Goal: Task Accomplishment & Management: Complete application form

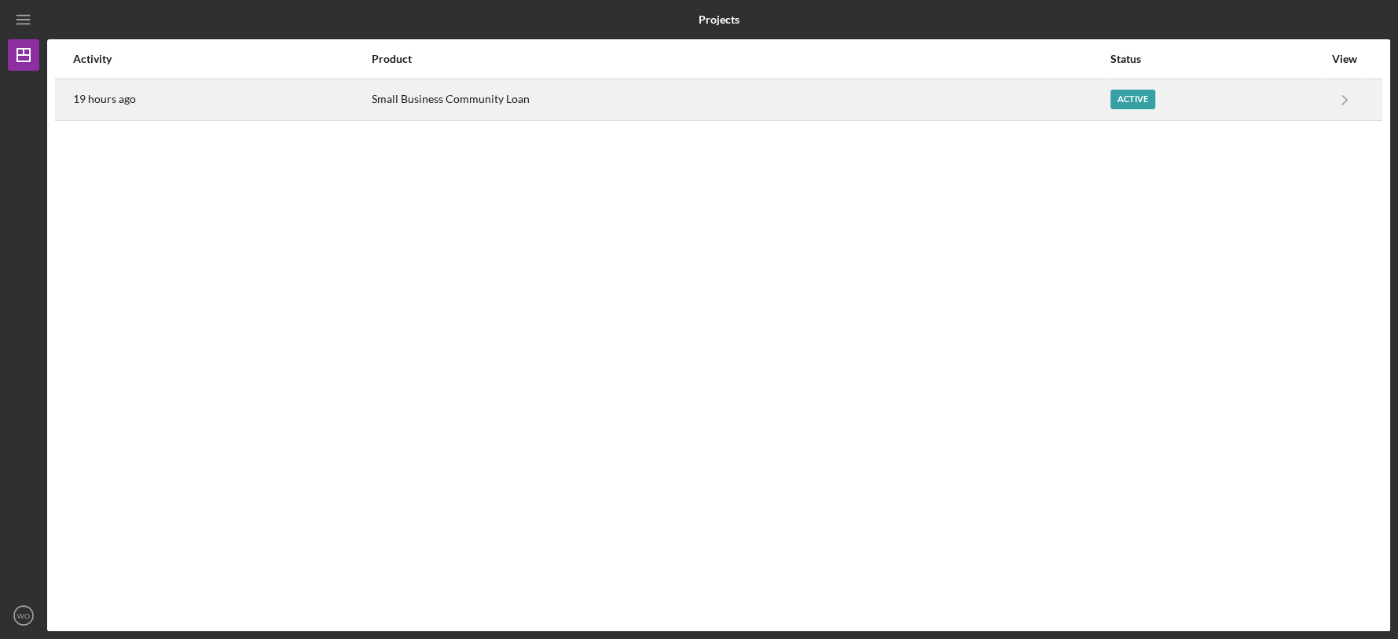
click at [759, 97] on div "Small Business Community Loan" at bounding box center [740, 99] width 737 height 39
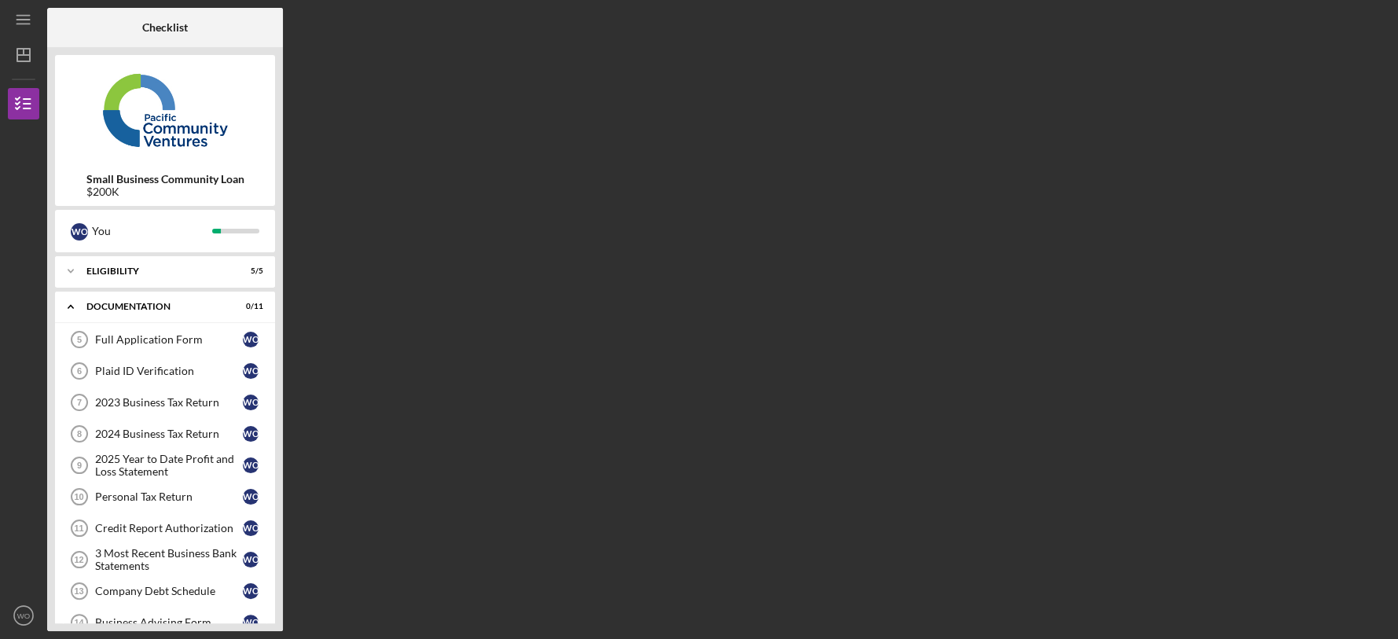
click at [394, 185] on div "Checklist Small Business Community Loan $200K W O You Icon/Expander Eligibility…" at bounding box center [718, 319] width 1343 height 623
click at [176, 335] on div "Full Application Form" at bounding box center [169, 339] width 148 height 13
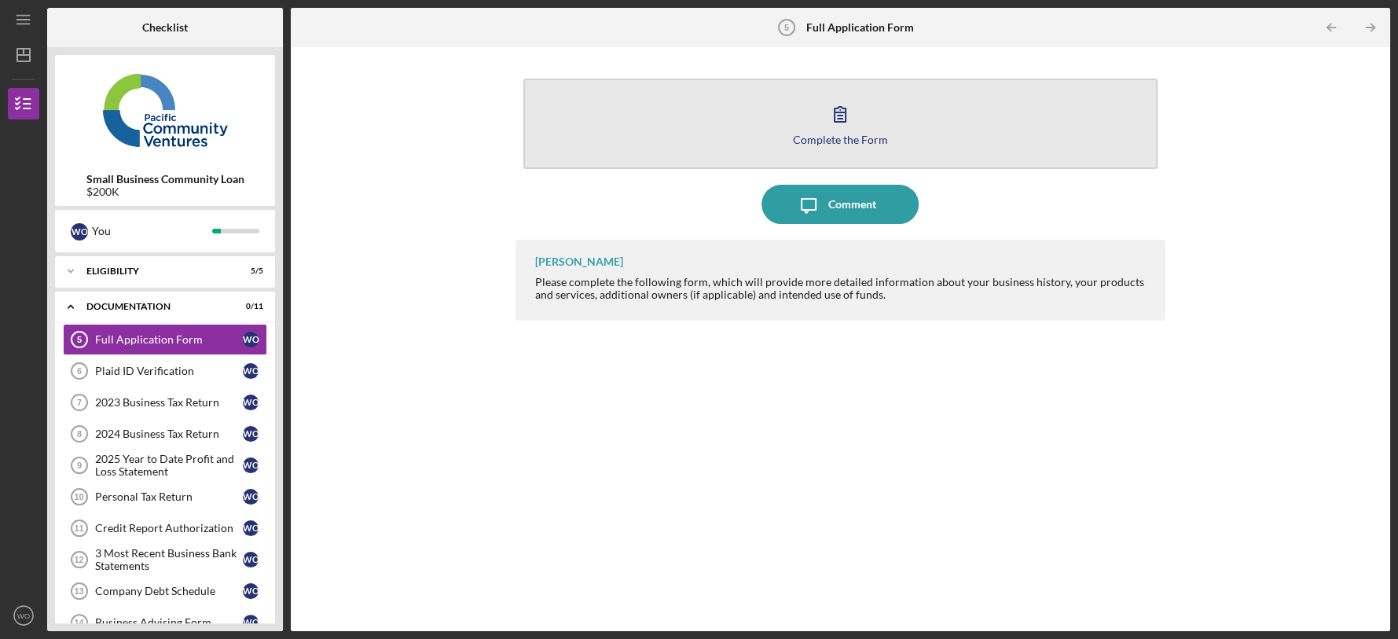
click at [712, 157] on button "Complete the Form Form" at bounding box center [840, 124] width 634 height 90
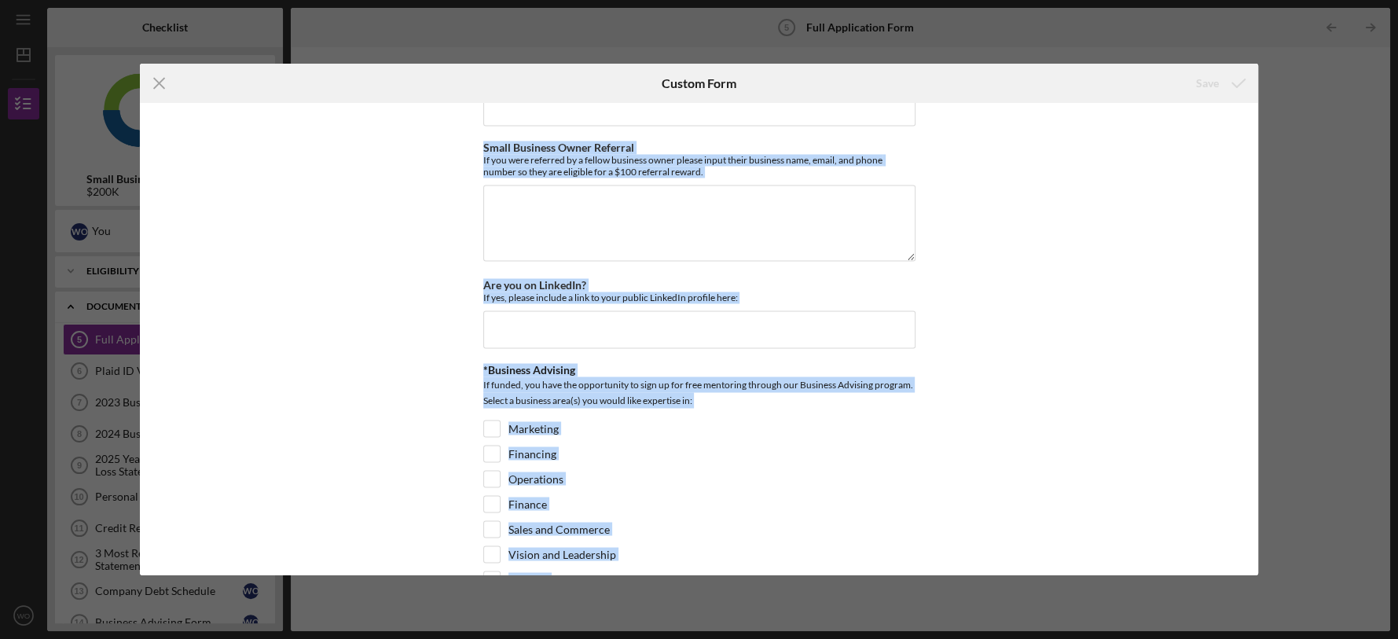
scroll to position [2131, 0]
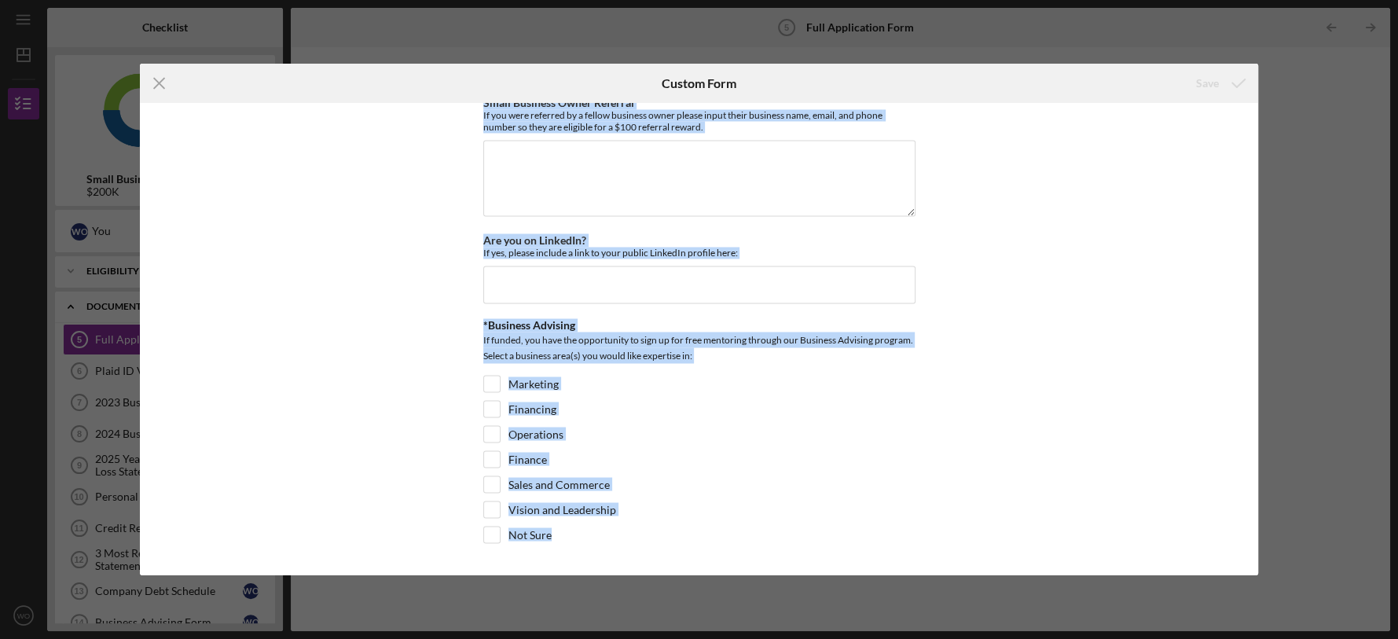
drag, startPoint x: 468, startPoint y: 178, endPoint x: 1040, endPoint y: 588, distance: 704.2
click at [1040, 588] on div "Icon/Menu Close Custom Form Save Loan Request *Requested Loan Amount *Use of Pr…" at bounding box center [699, 319] width 1398 height 639
copy div "*Requested Loan Amount *Use of Proceeds Purchase Inventory Business Expansion P…"
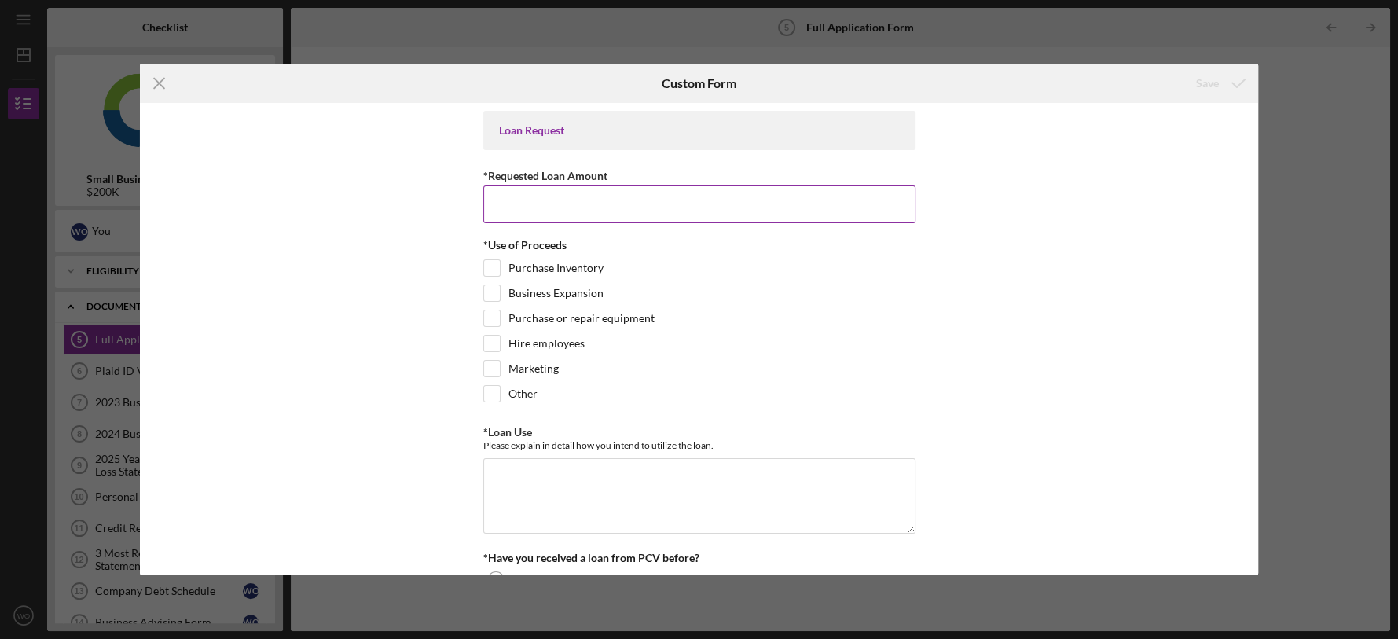
click at [536, 197] on input "*Requested Loan Amount" at bounding box center [699, 204] width 432 height 38
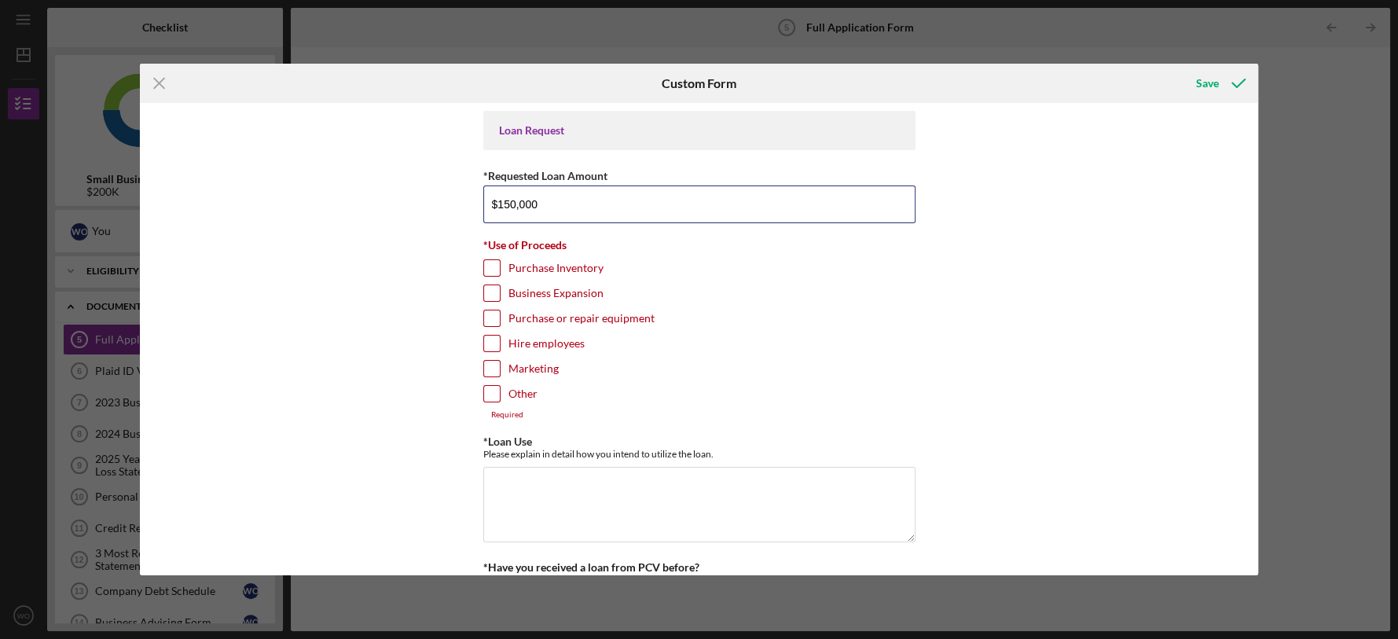
type input "$150,000"
click at [413, 234] on div "Loan Request *Requested Loan Amount $150,000 *Use of Proceeds Purchase Inventor…" at bounding box center [699, 338] width 1118 height 471
click at [485, 285] on input "Business Expansion" at bounding box center [492, 293] width 16 height 16
checkbox input "true"
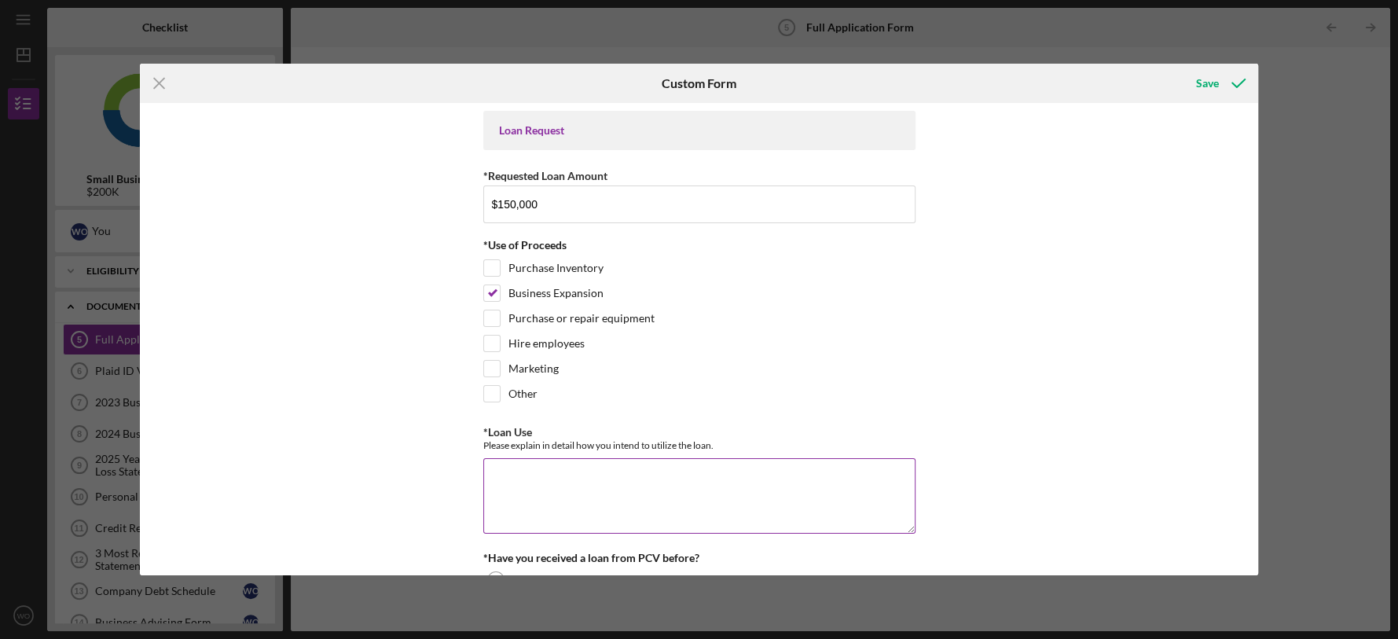
click at [573, 479] on textarea "*Loan Use" at bounding box center [699, 495] width 432 height 75
paste textarea "We intend to utilize the loan to expand our hospice care services by: (1) Hirin…"
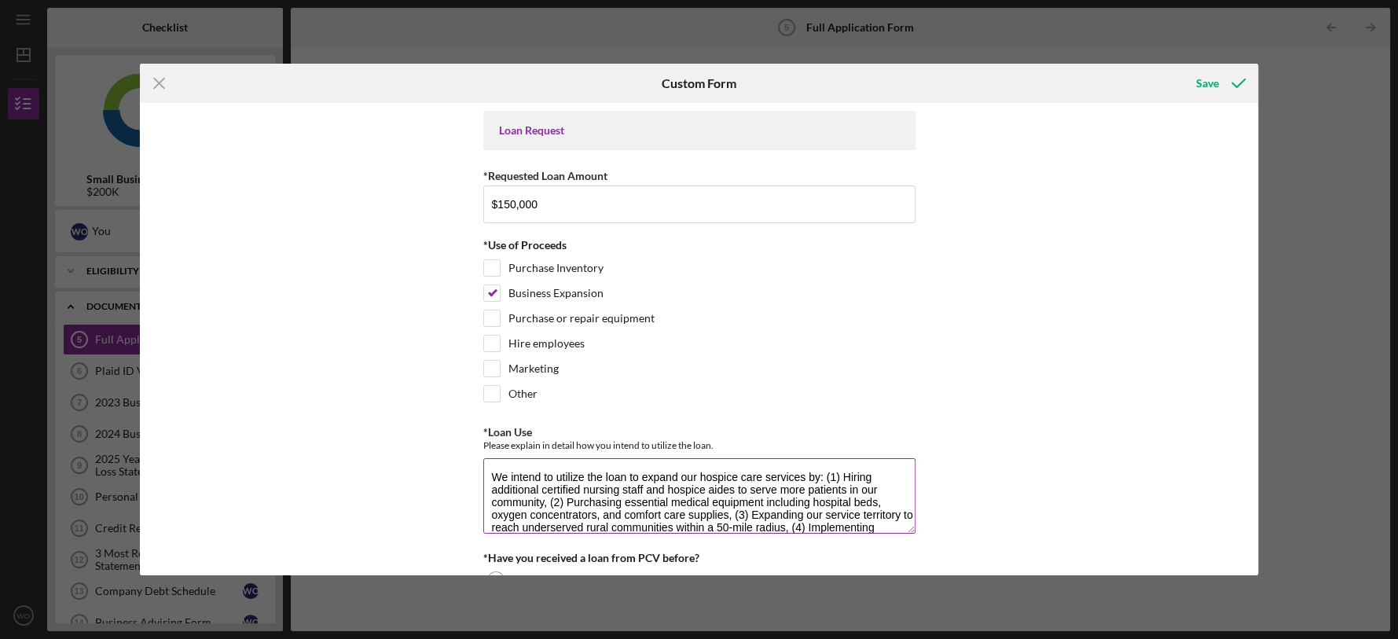
scroll to position [26, 0]
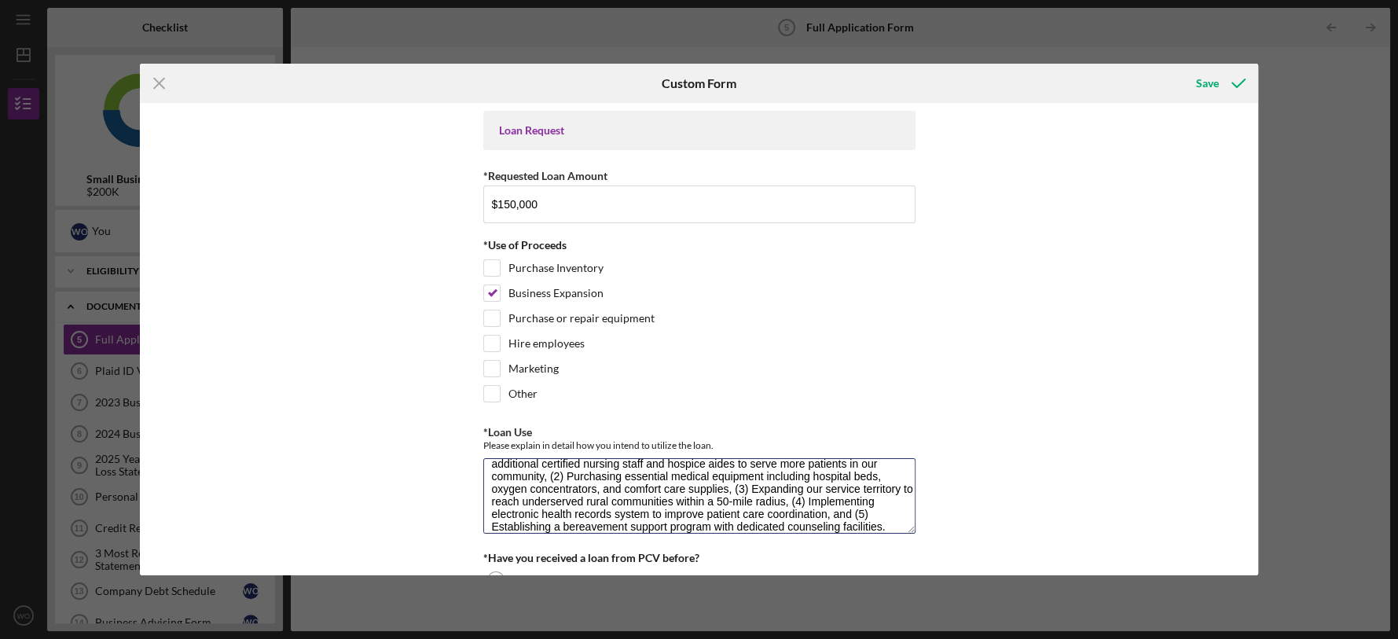
type textarea "We intend to utilize the loan to expand our hospice care services by: (1) Hirin…"
click at [992, 451] on div "Loan Request *Requested Loan Amount $150,000 *Use of Proceeds Purchase Inventor…" at bounding box center [699, 338] width 1118 height 471
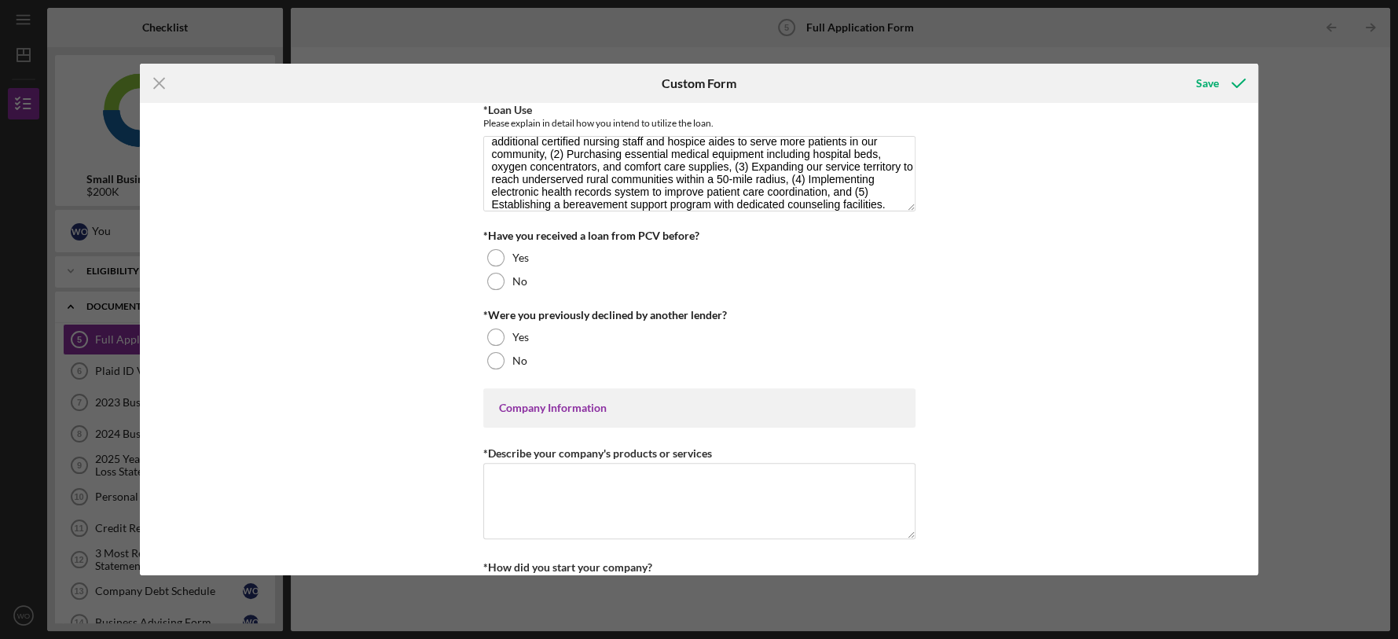
scroll to position [346, 0]
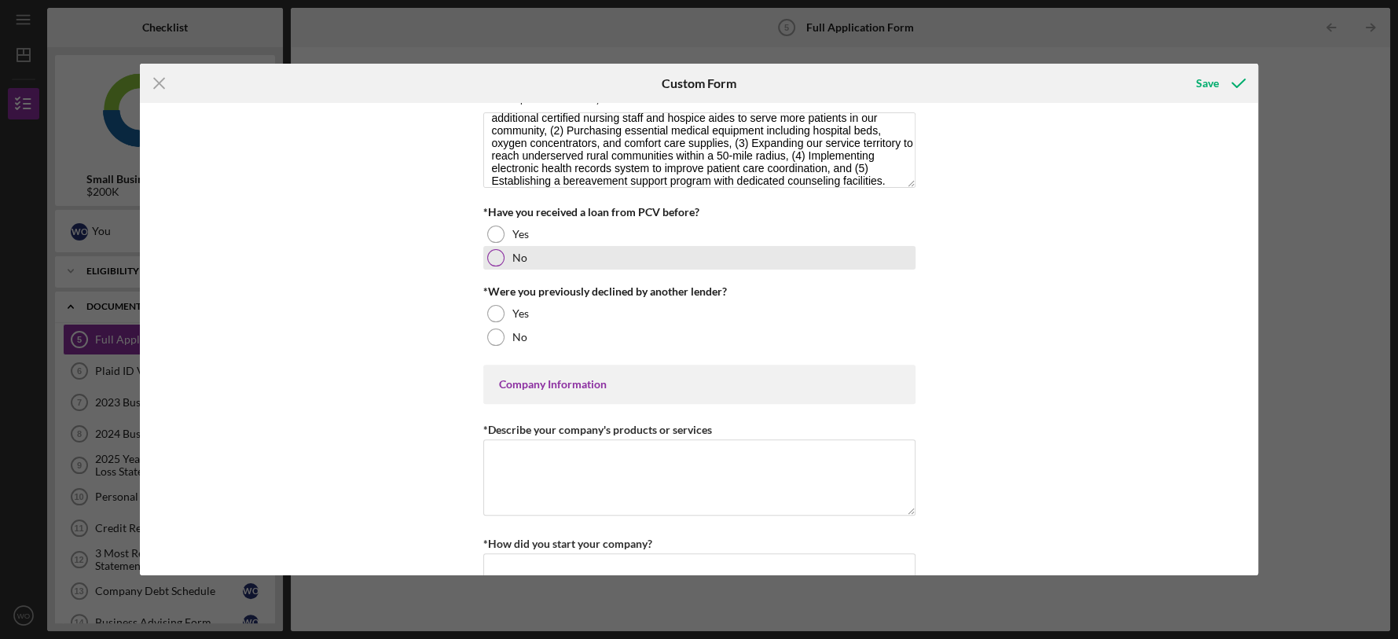
click at [493, 258] on div at bounding box center [495, 257] width 17 height 17
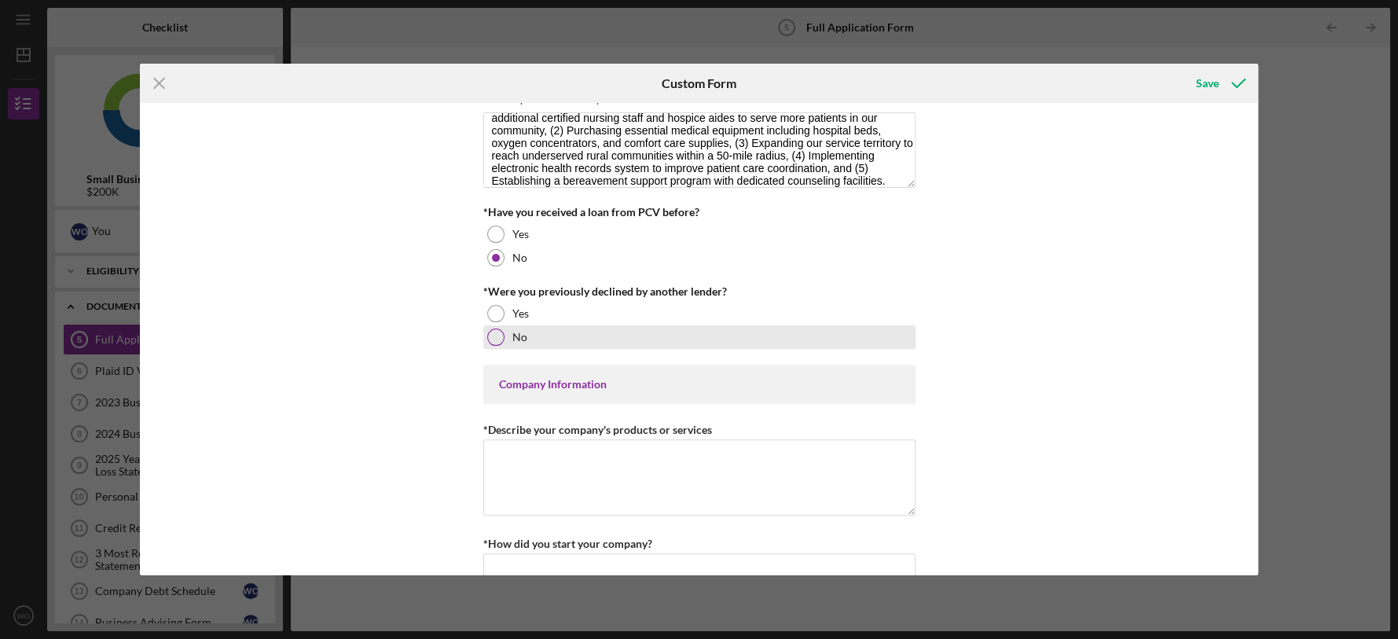
click at [491, 344] on div at bounding box center [495, 336] width 17 height 17
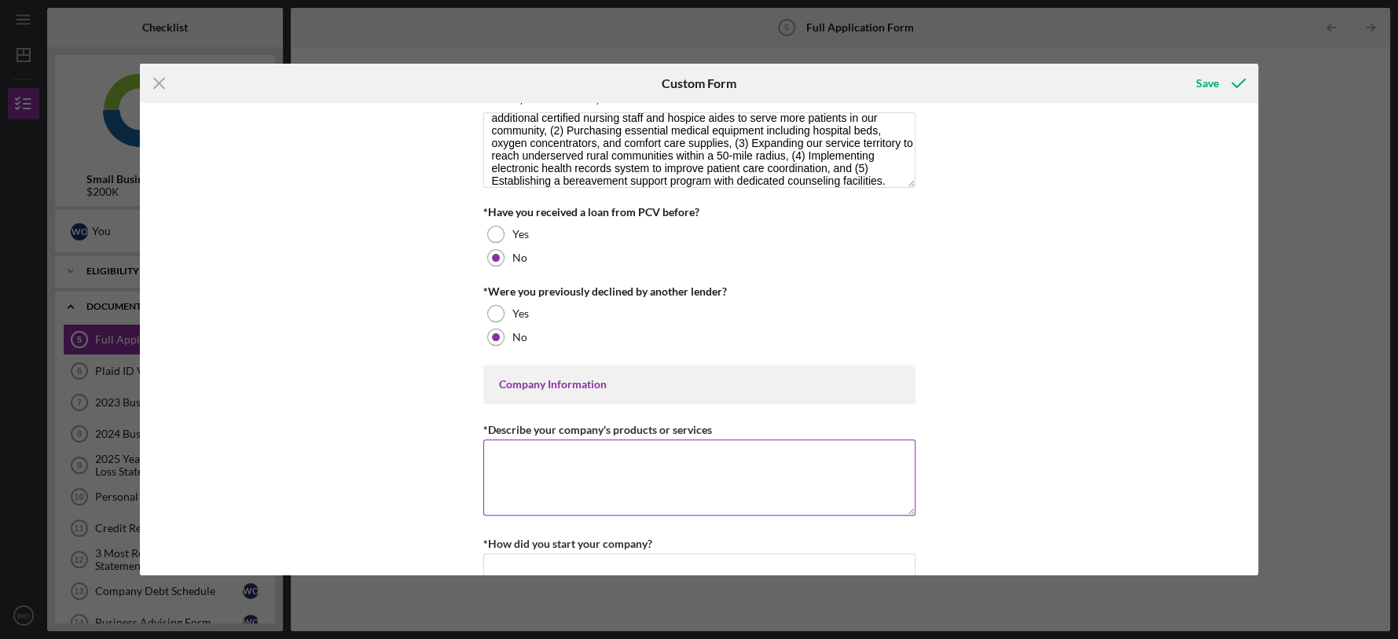
click at [571, 452] on textarea "*Describe your company's products or services" at bounding box center [699, 476] width 432 height 75
paste textarea "[PERSON_NAME] Care LLC provides comprehensive end-of-life care services includi…"
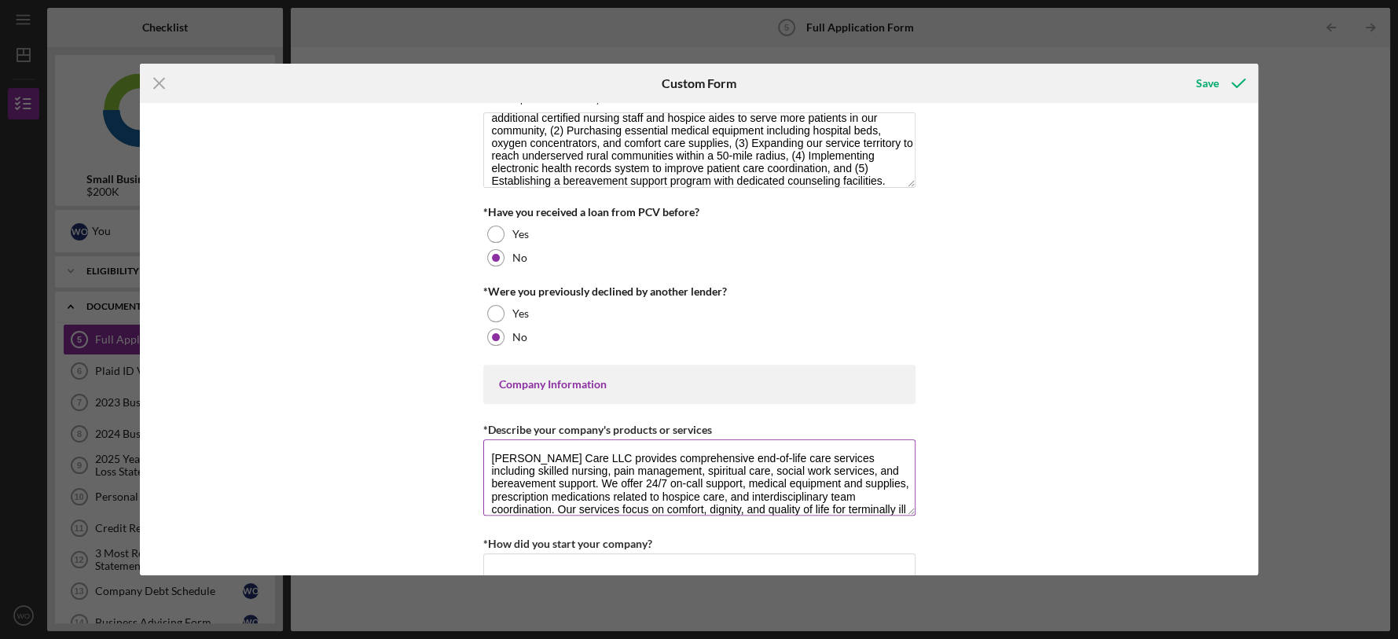
scroll to position [13, 0]
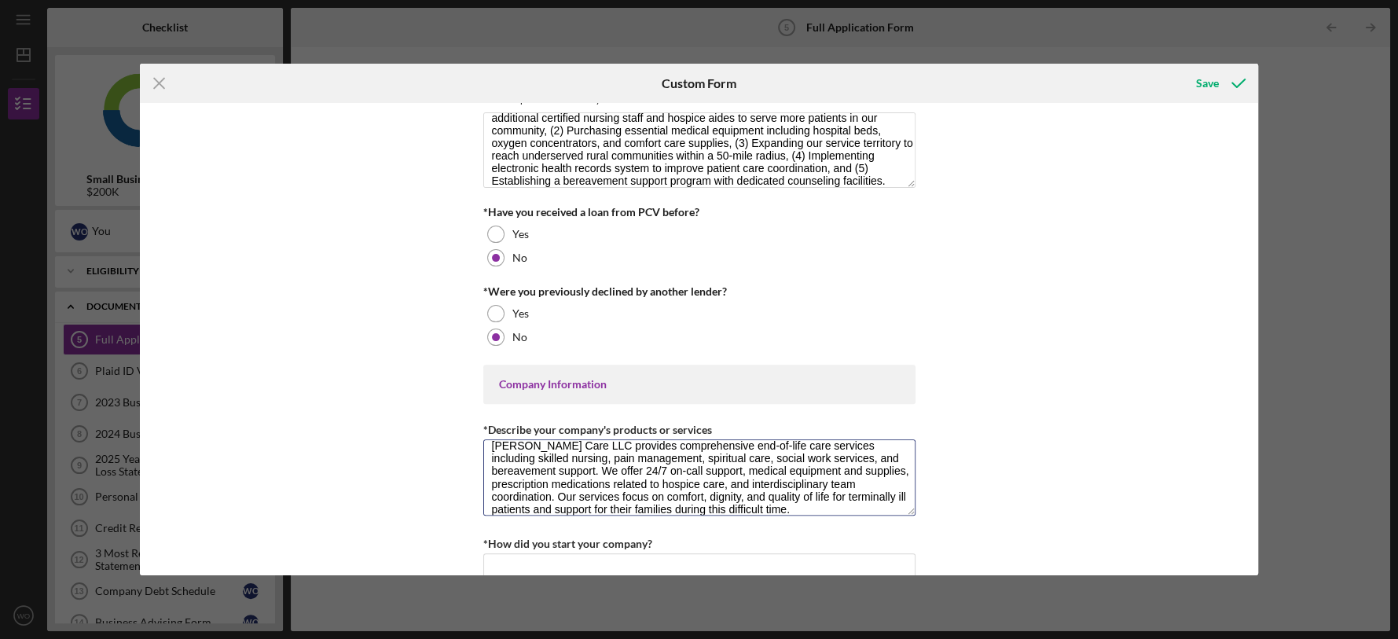
type textarea "[PERSON_NAME] Care LLC provides comprehensive end-of-life care services includi…"
click at [1019, 390] on div "Loan Request *Requested Loan Amount $150,000 *Use of Proceeds Purchase Inventor…" at bounding box center [699, 338] width 1118 height 471
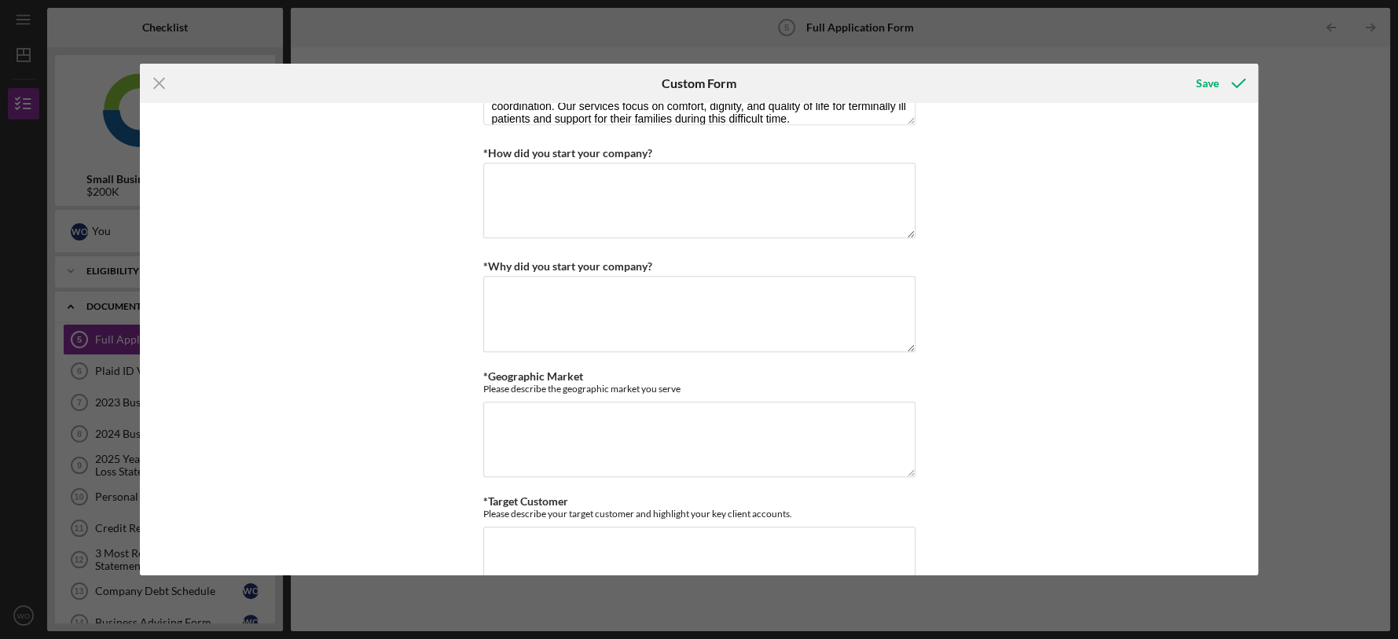
scroll to position [720, 0]
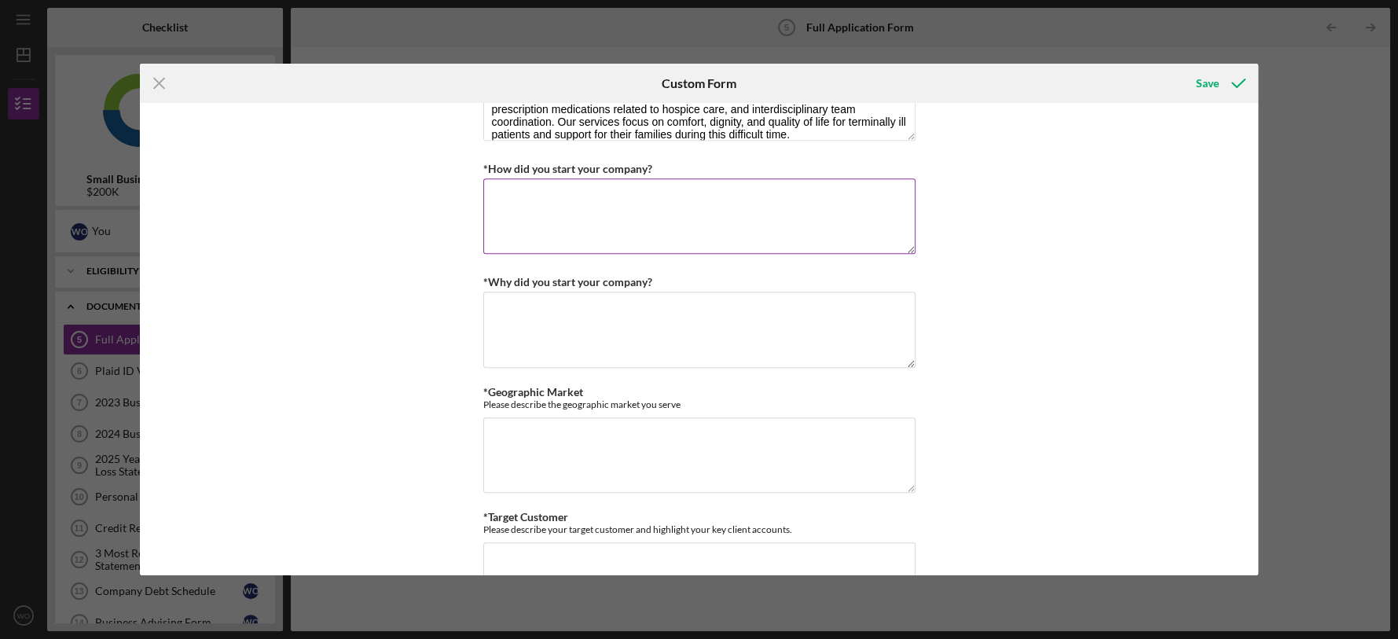
click at [497, 227] on textarea "*How did you start your company?" at bounding box center [699, 215] width 432 height 75
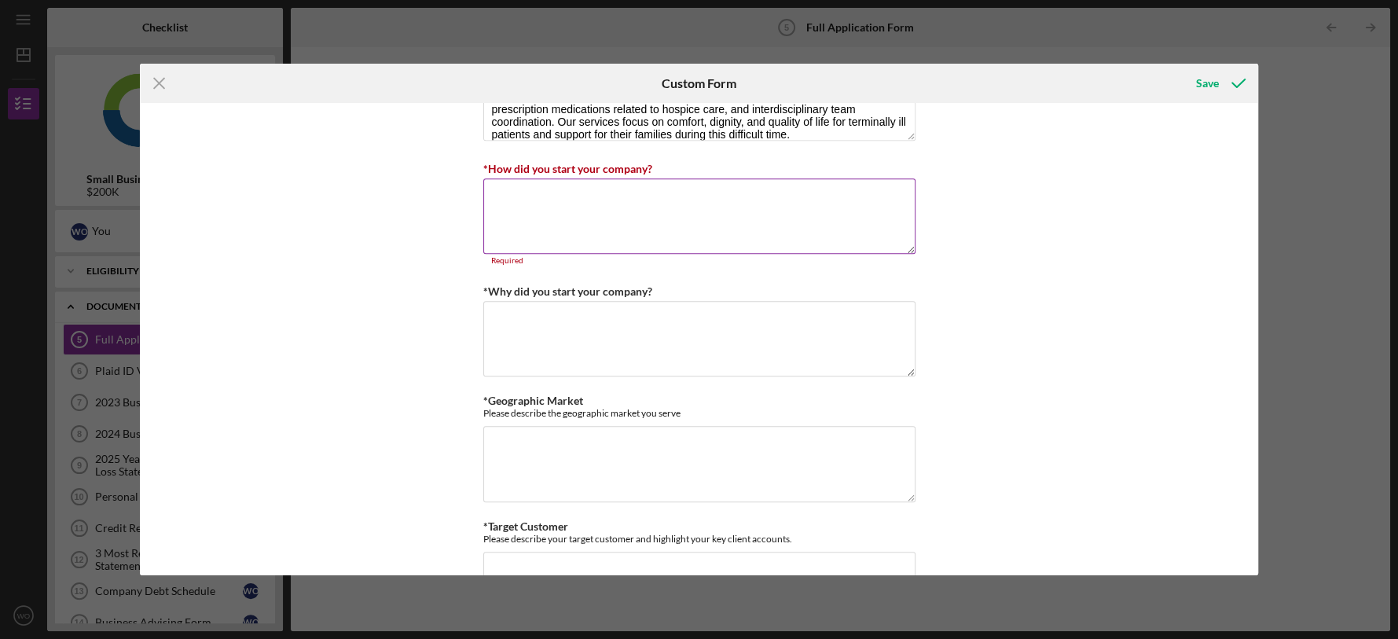
click at [541, 214] on textarea "*How did you start your company?" at bounding box center [699, 215] width 432 height 75
paste textarea "The company was founded after recognizing a significant gap in compassionate ho…"
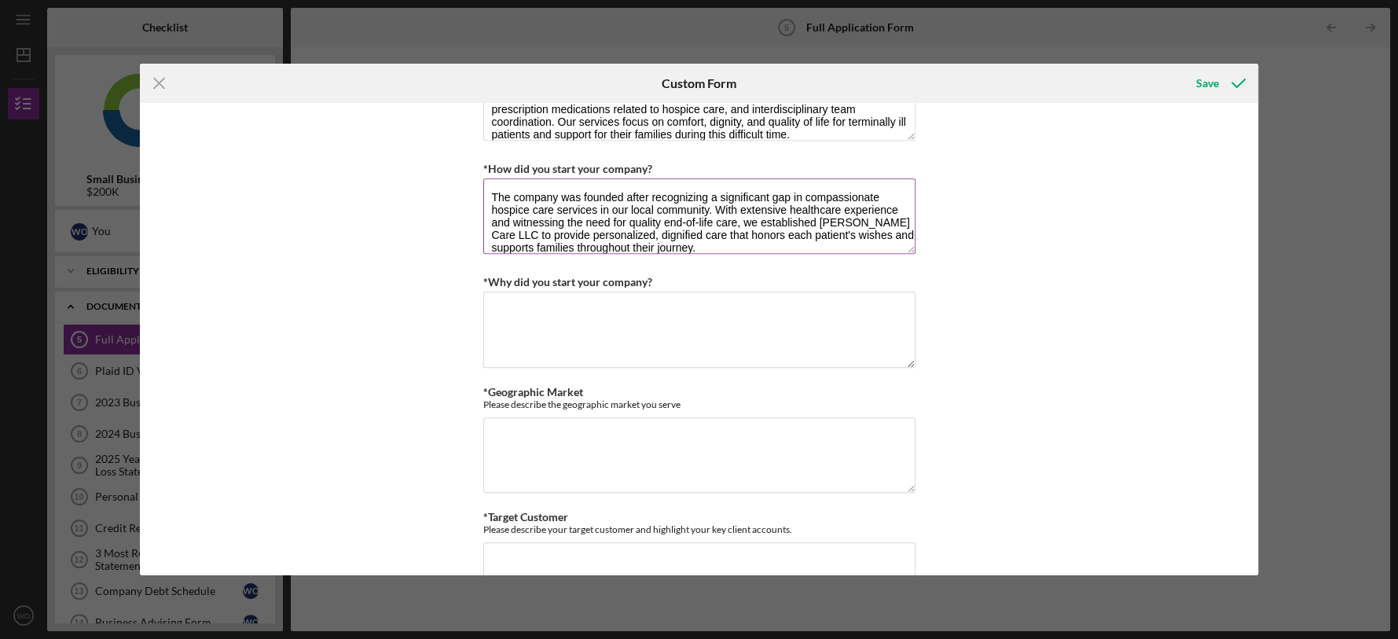
scroll to position [1, 0]
type textarea "The company was founded after recognizing a significant gap in compassionate ho…"
click at [584, 309] on textarea "*Why did you start your company?" at bounding box center [699, 328] width 432 height 75
paste textarea "We started Sebastian Hospice Care LLC because we believe every person deserves …"
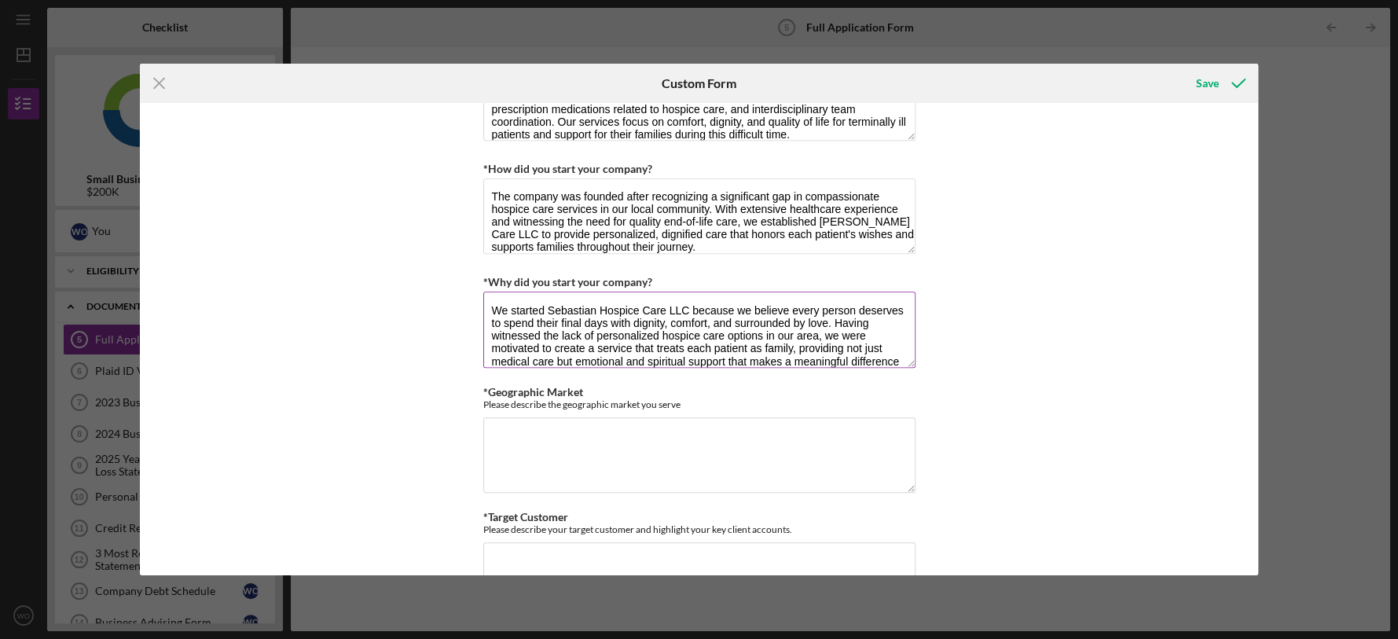
scroll to position [13, 0]
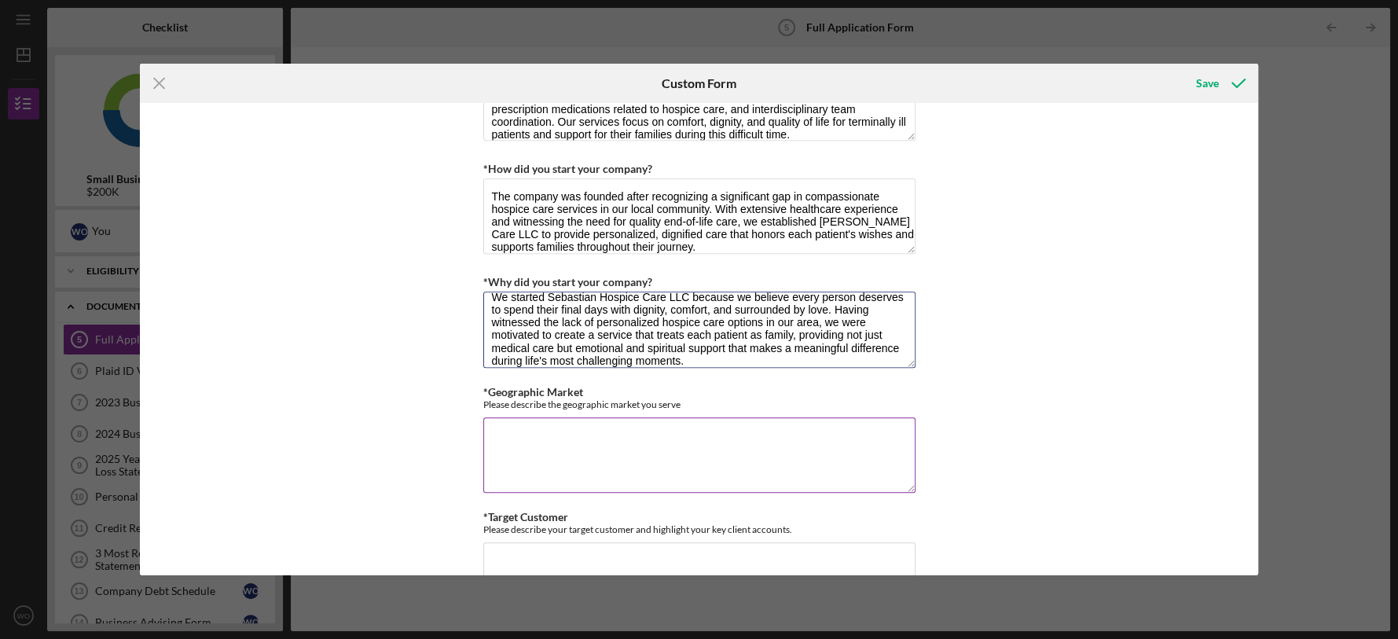
type textarea "We started Sebastian Hospice Care LLC because we believe every person deserves …"
click at [575, 426] on textarea "*Geographic Market" at bounding box center [699, 454] width 432 height 75
click at [553, 442] on textarea "*Geographic Market" at bounding box center [699, 454] width 432 height 75
paste textarea "We primarily serve a 30-mile radius around our central location, covering both …"
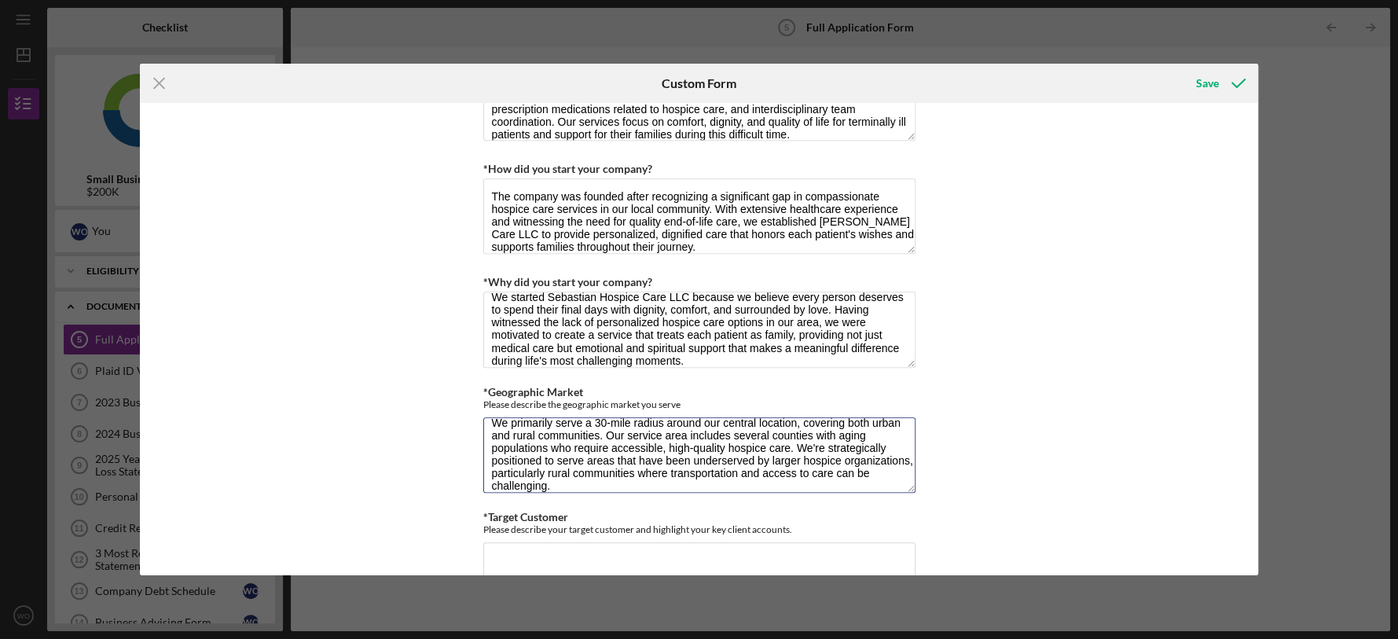
type textarea "We primarily serve a 30-mile radius around our central location, covering both …"
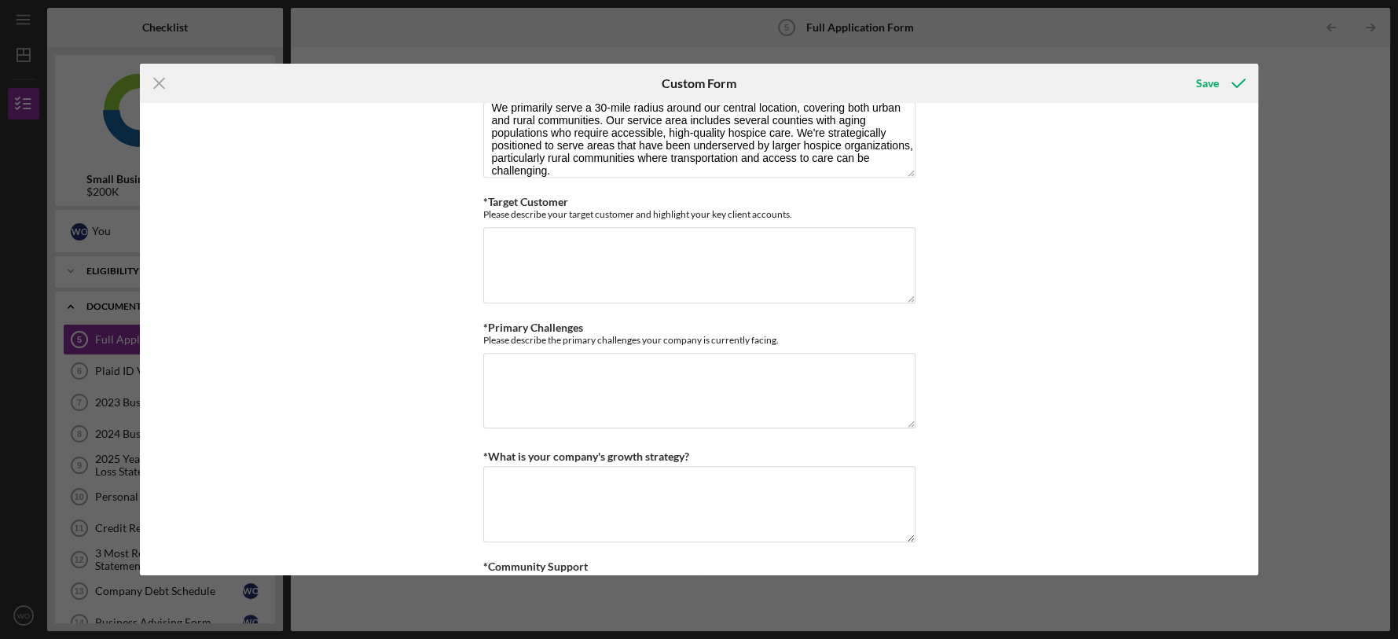
scroll to position [1031, 0]
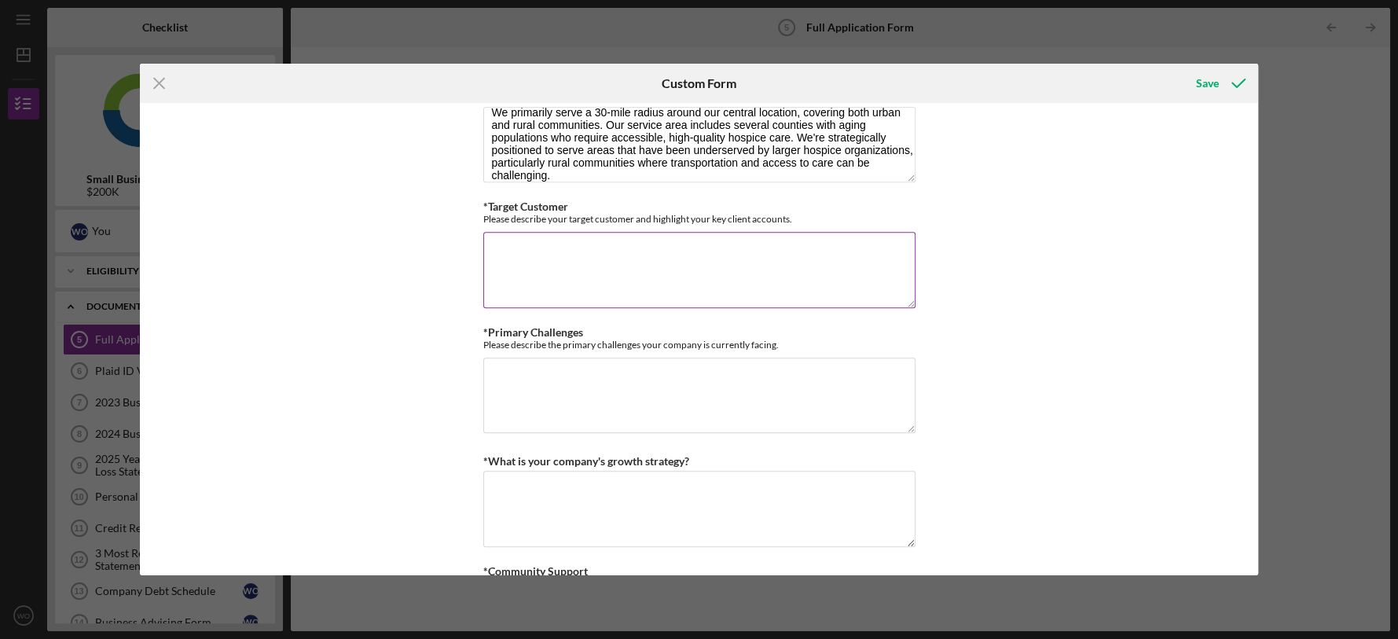
click at [530, 254] on textarea "*Target Customer" at bounding box center [699, 269] width 432 height 75
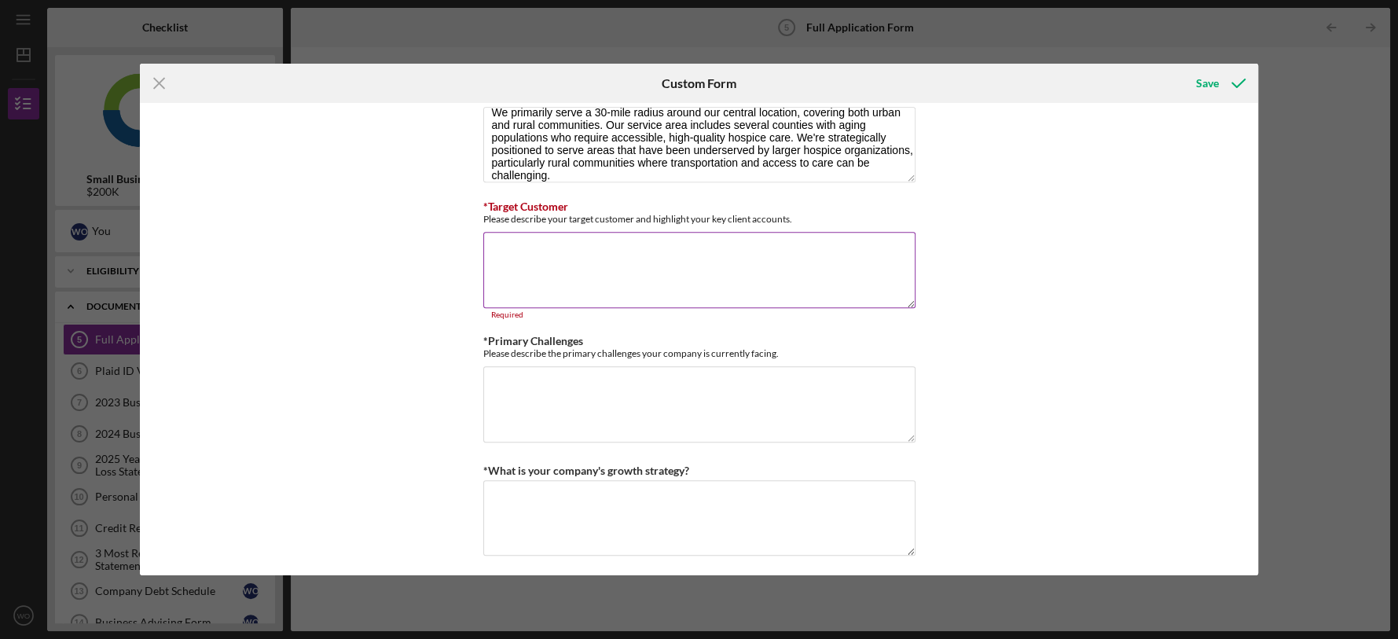
click at [511, 279] on textarea "*Target Customer" at bounding box center [699, 269] width 432 height 75
paste textarea "Our primary customers are terminally ill patients (typically [DEMOGRAPHIC_DATA]…"
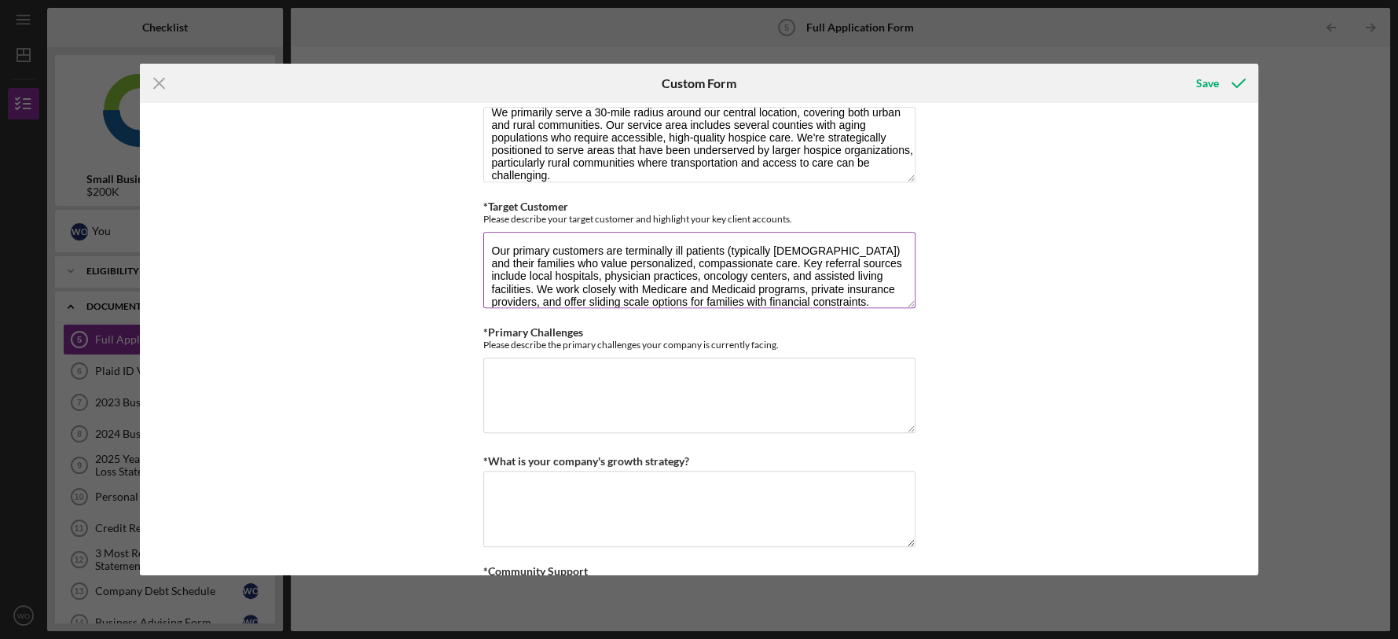
scroll to position [0, 0]
type textarea "Our primary customers are terminally ill patients (typically [DEMOGRAPHIC_DATA]…"
click at [699, 372] on textarea "*Primary Challenges" at bounding box center [699, 394] width 432 height 75
paste textarea "Our main challenges include: (1) Recruiting and retaining qualified healthcare …"
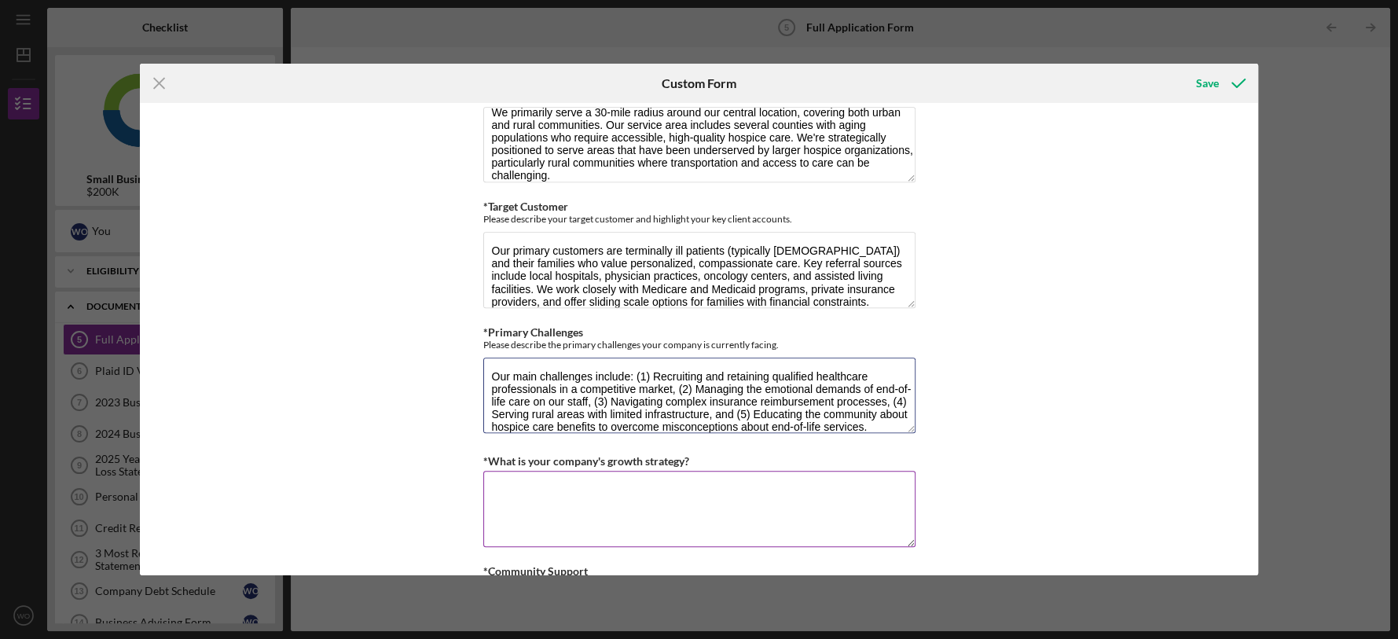
type textarea "Our main challenges include: (1) Recruiting and retaining qualified healthcare …"
click at [643, 500] on textarea "*What is your company's growth strategy?" at bounding box center [699, 508] width 432 height 75
click at [582, 488] on textarea "*What is your company's growth strategy?" at bounding box center [699, 508] width 432 height 75
paste textarea "Our growth strategy focuses on: (1) Expanding our clinical team to serve 50% mo…"
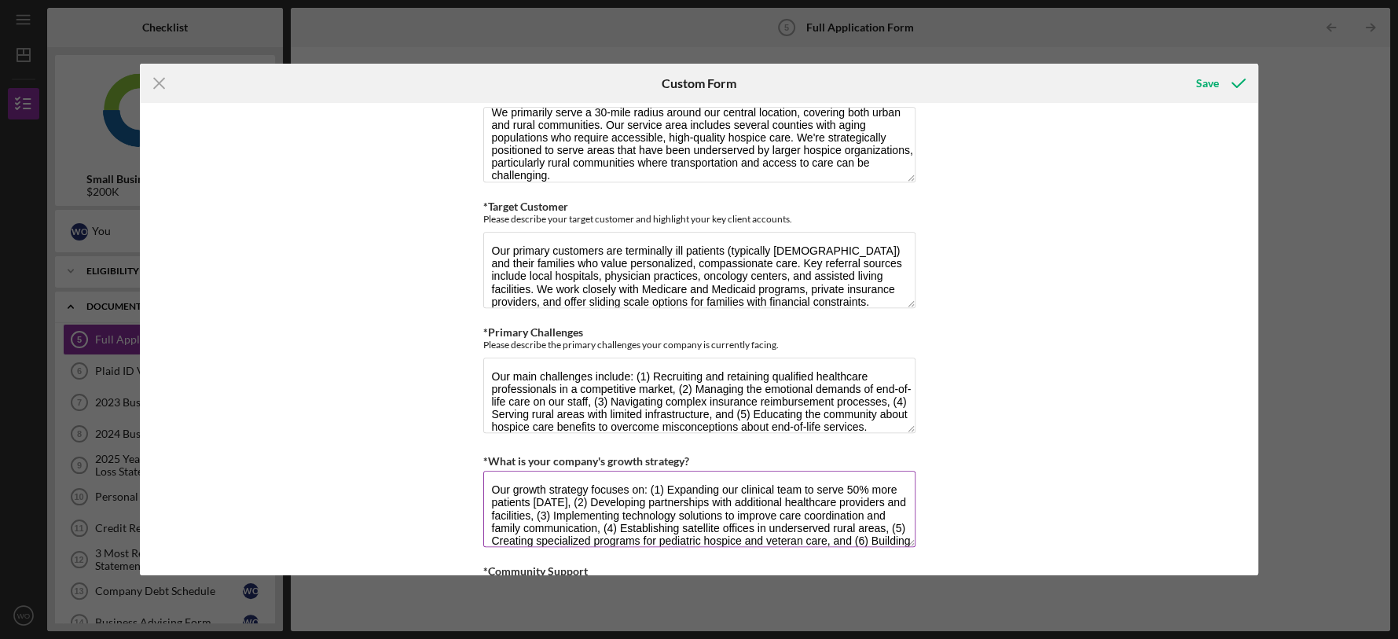
scroll to position [13, 0]
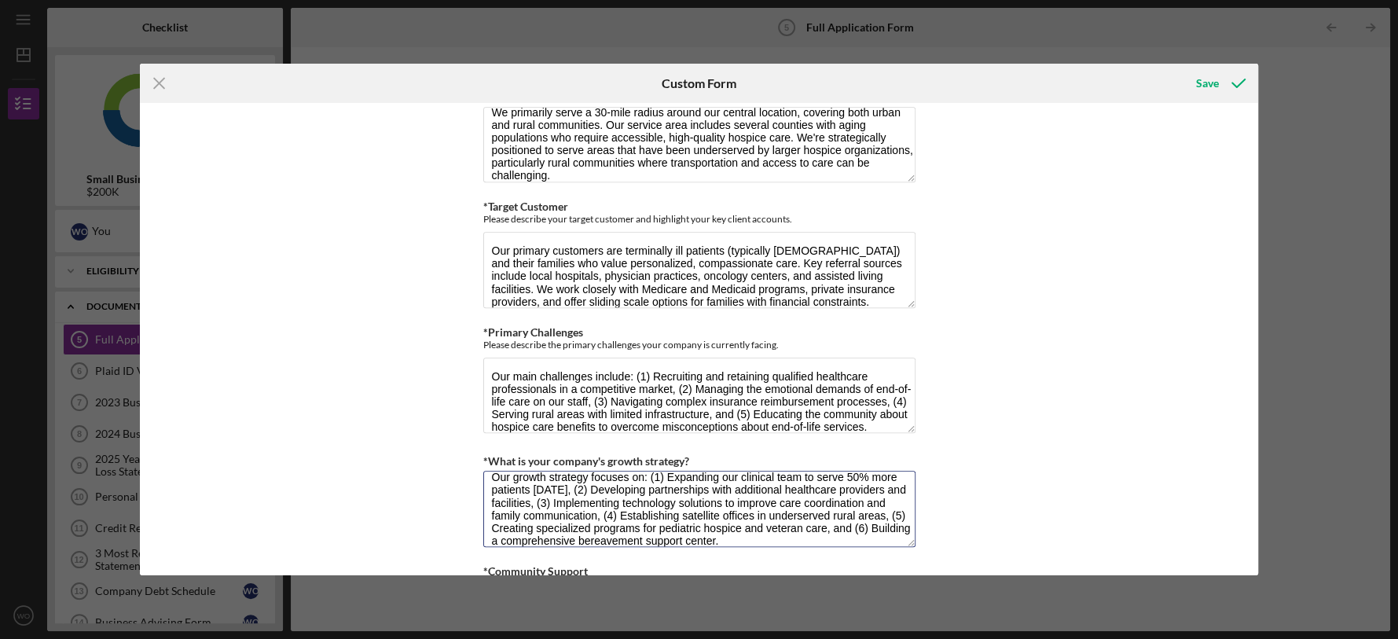
type textarea "Our growth strategy focuses on: (1) Expanding our clinical team to serve 50% mo…"
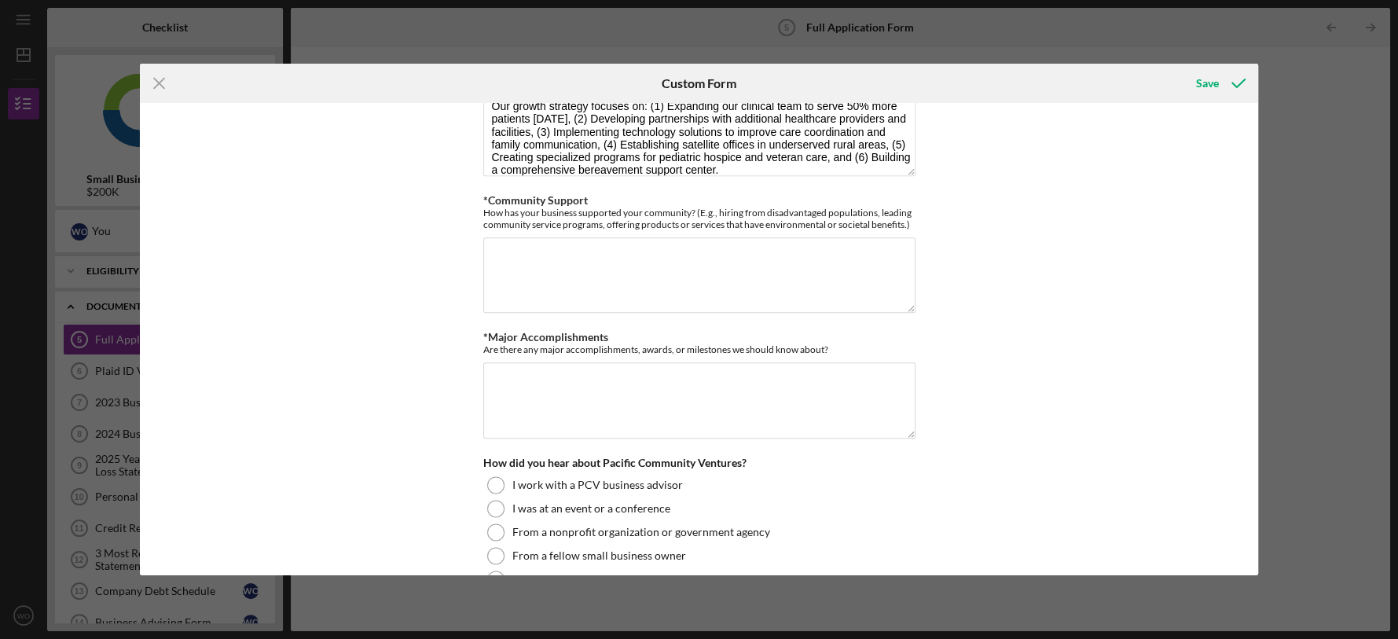
scroll to position [1402, 0]
click at [515, 265] on textarea "*Community Support" at bounding box center [699, 273] width 432 height 75
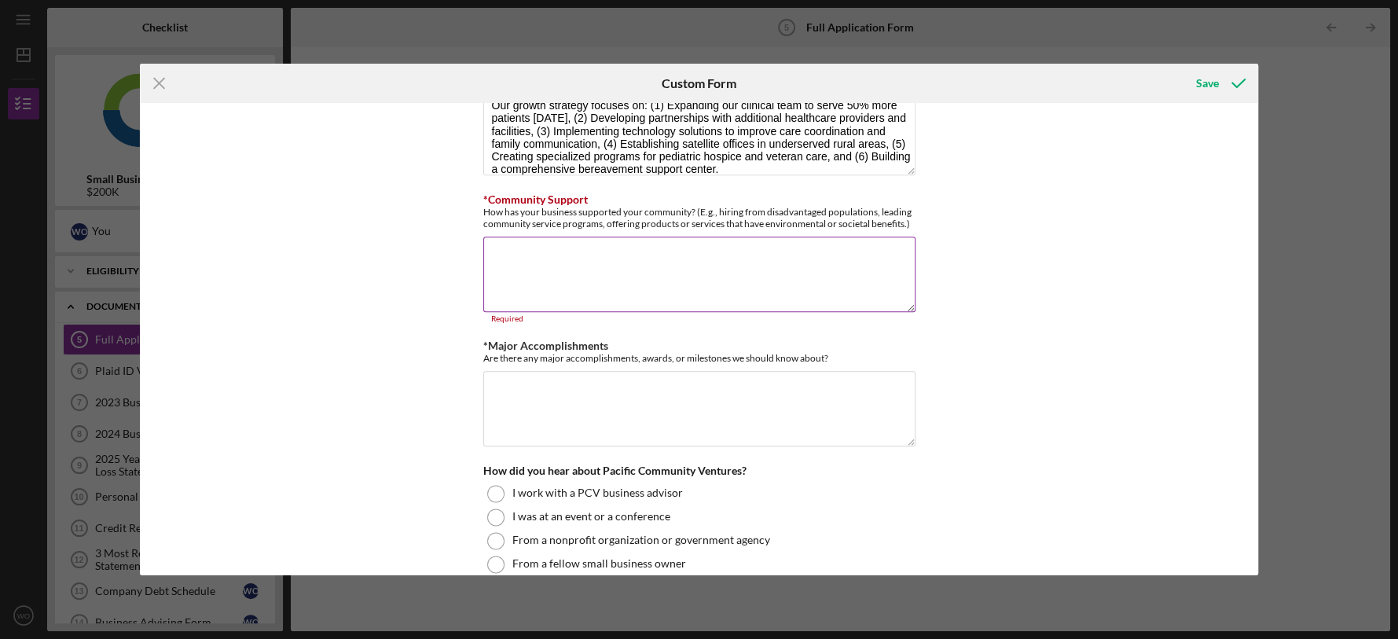
click at [535, 253] on textarea "*Community Support" at bounding box center [699, 273] width 432 height 75
paste textarea "[PERSON_NAME] Care LLC actively supports our community by providing free [MEDIC…"
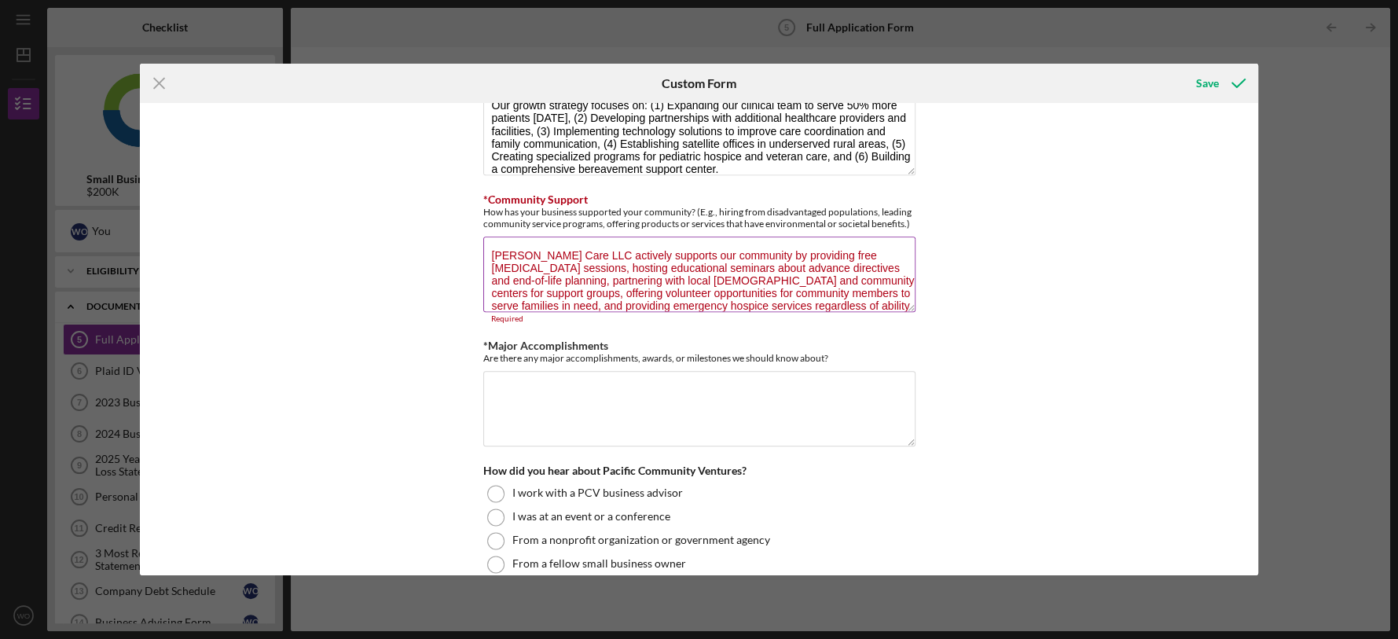
scroll to position [13, 0]
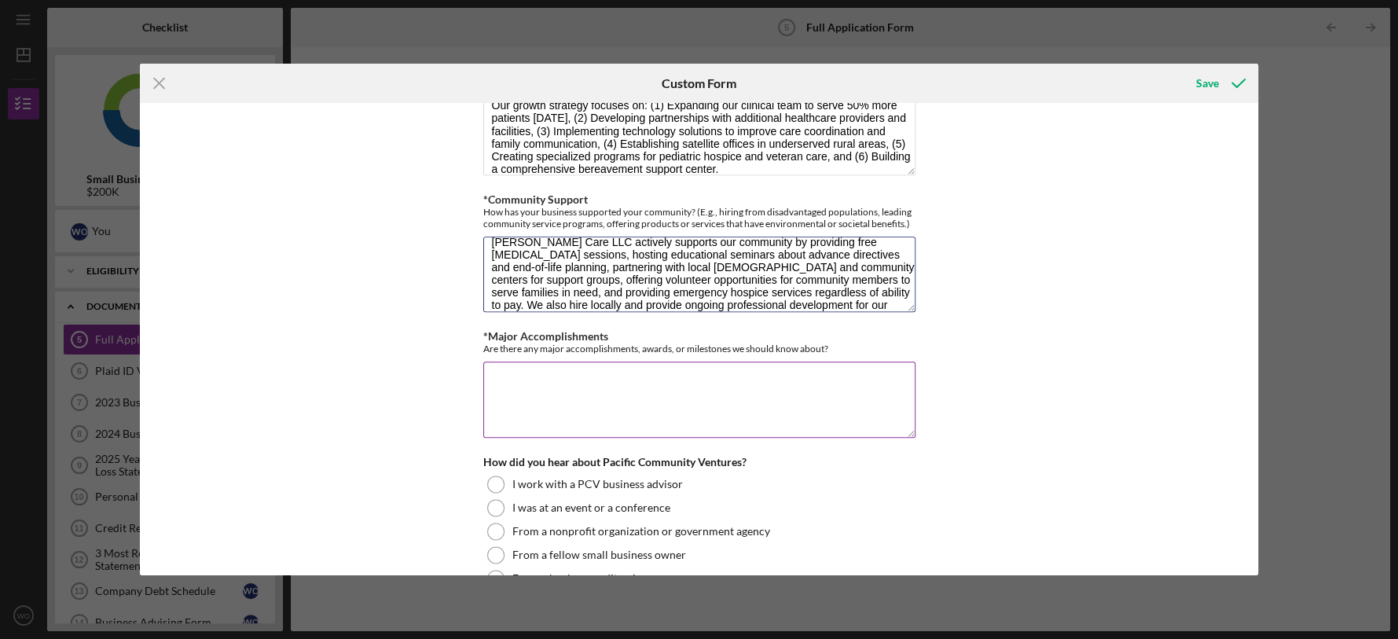
type textarea "[PERSON_NAME] Care LLC actively supports our community by providing free [MEDIC…"
click at [499, 403] on textarea "*Major Accomplishments" at bounding box center [699, 398] width 432 height 75
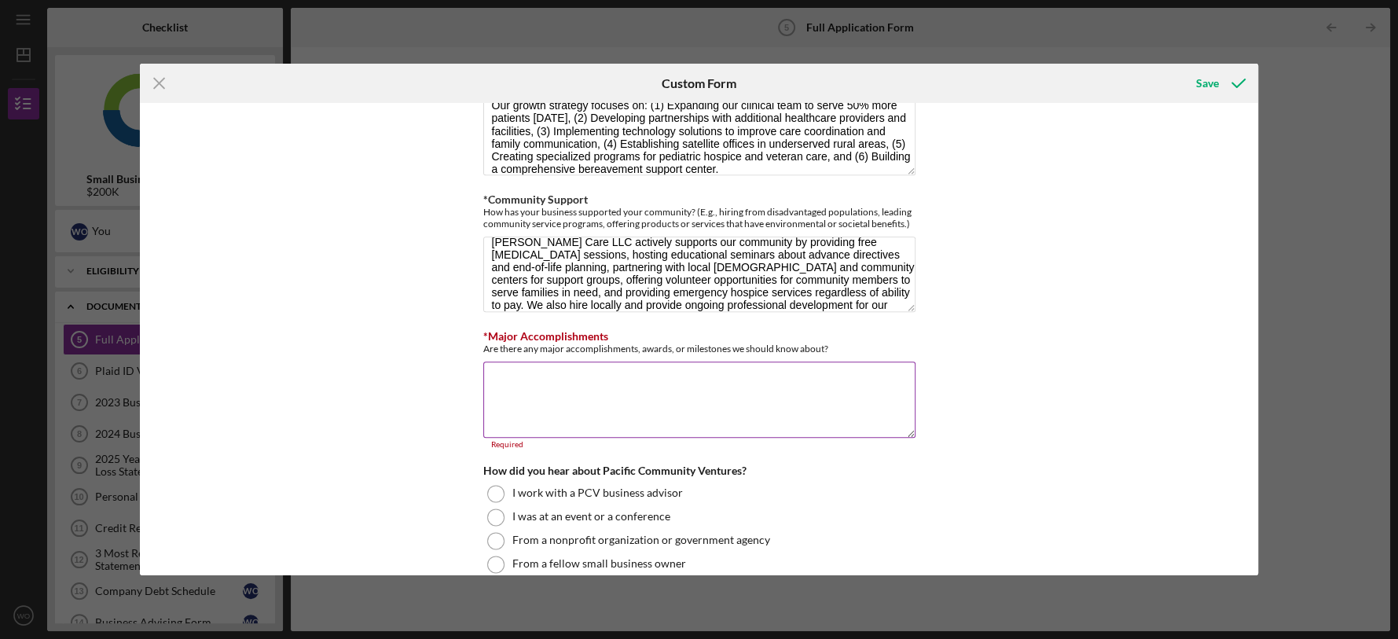
click at [592, 398] on textarea "*Major Accomplishments" at bounding box center [699, 398] width 432 height 75
paste textarea "Since inception, we have: (1) Achieved 98% patient satisfaction ratings, (2) Re…"
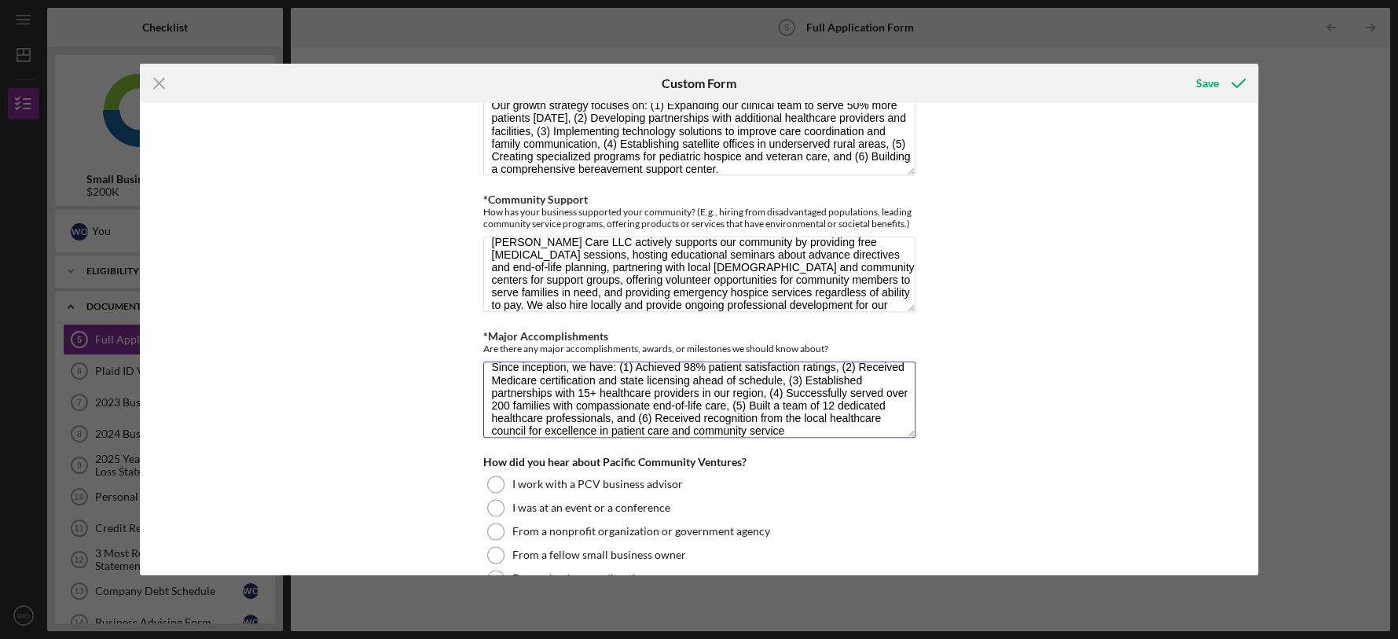
type textarea "Since inception, we have: (1) Achieved 98% patient satisfaction ratings, (2) Re…"
click at [1002, 415] on div "Loan Request *Requested Loan Amount $150,000 *Use of Proceeds Purchase Inventor…" at bounding box center [699, 338] width 1118 height 471
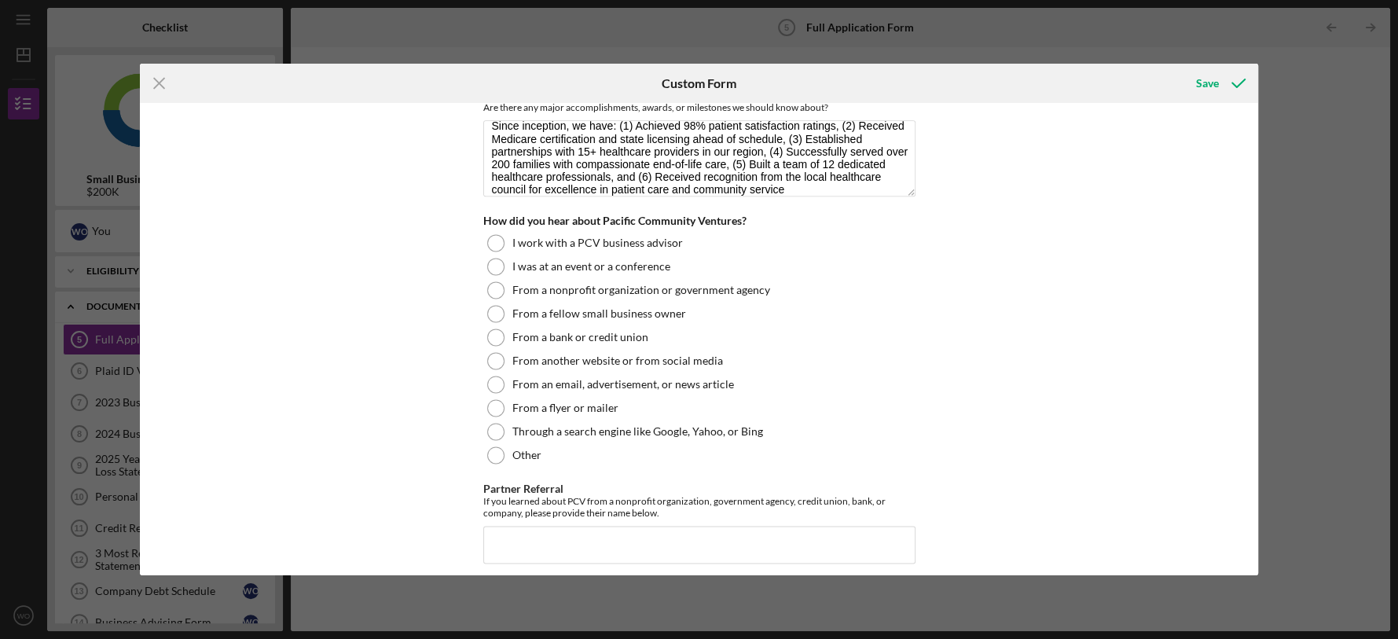
scroll to position [1631, 0]
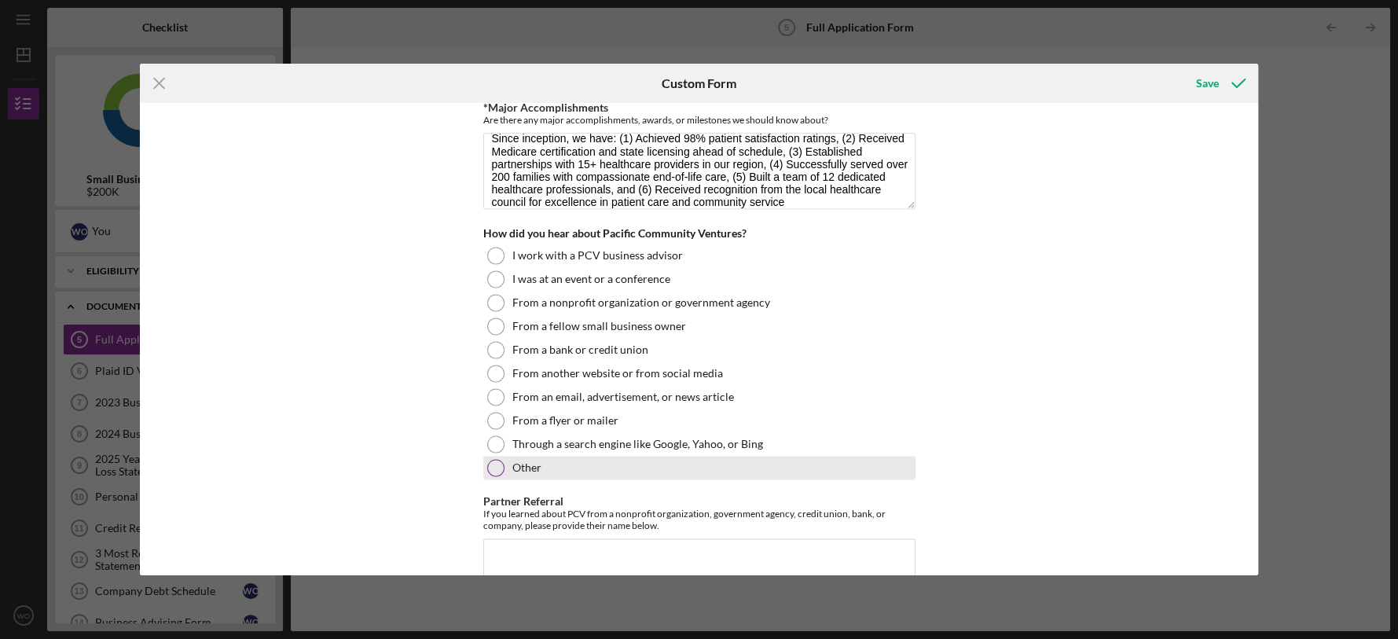
click at [489, 467] on div at bounding box center [495, 467] width 17 height 17
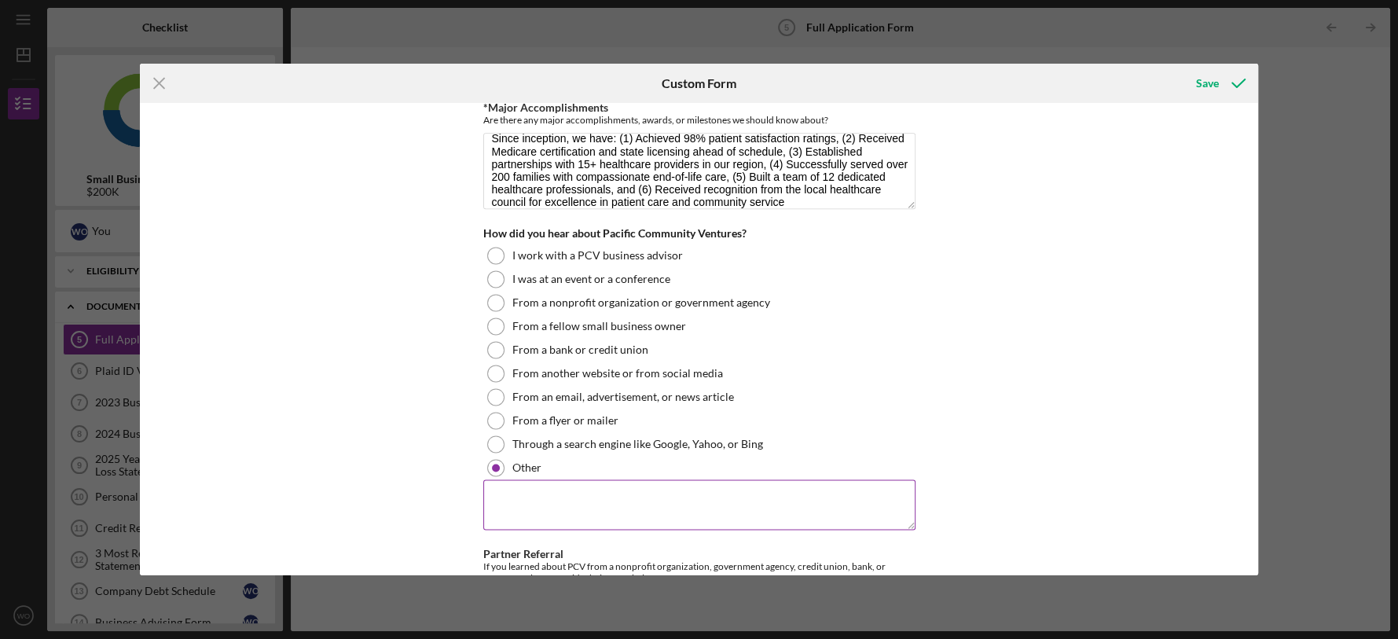
click at [533, 521] on textarea at bounding box center [699, 504] width 432 height 50
type textarea "From my business funding consultant"
click at [1041, 467] on div "Loan Request *Requested Loan Amount $150,000 *Use of Proceeds Purchase Inventor…" at bounding box center [699, 338] width 1118 height 471
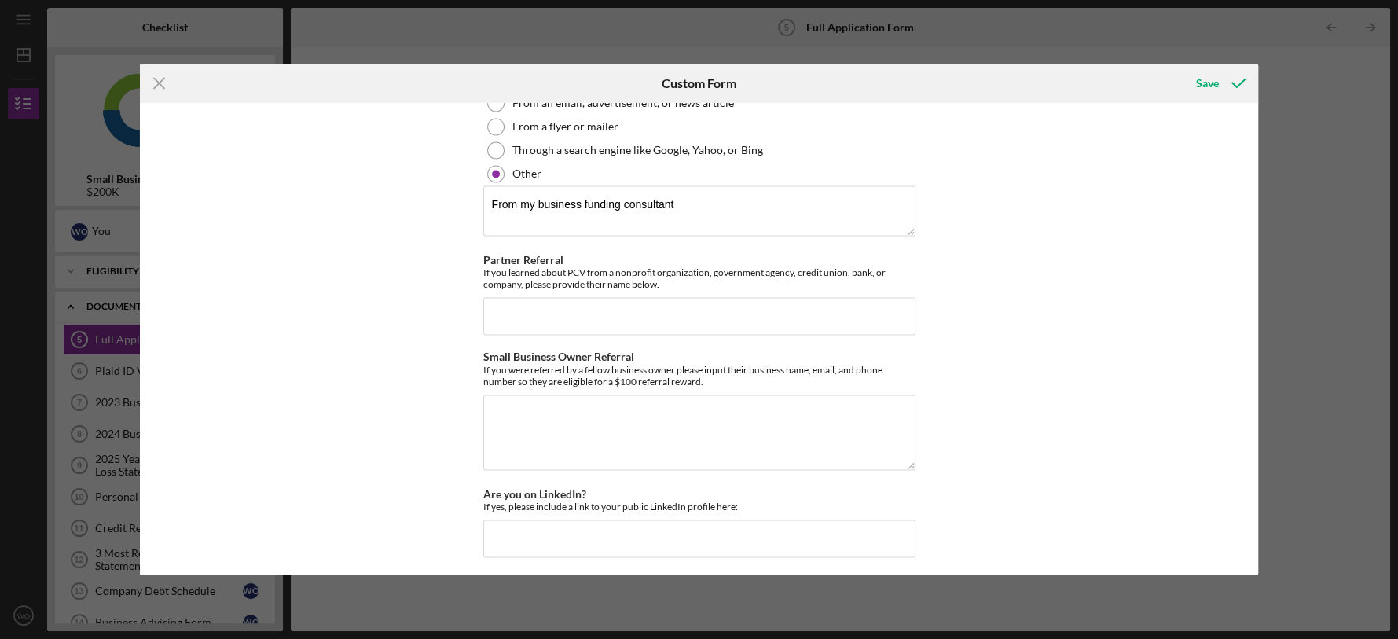
scroll to position [1933, 0]
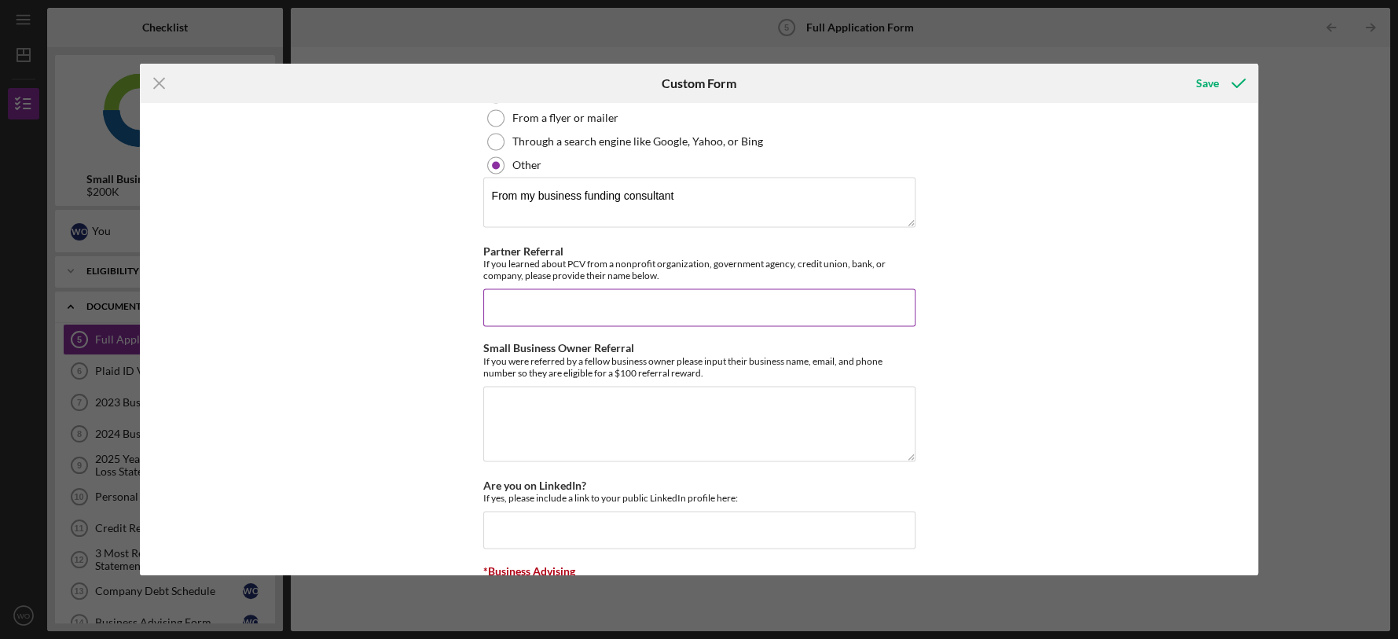
click at [537, 319] on input "Partner Referral" at bounding box center [699, 307] width 432 height 38
type input "WBC Consulting Group LLC"
click at [541, 434] on textarea "Small Business Owner Referral" at bounding box center [699, 423] width 432 height 75
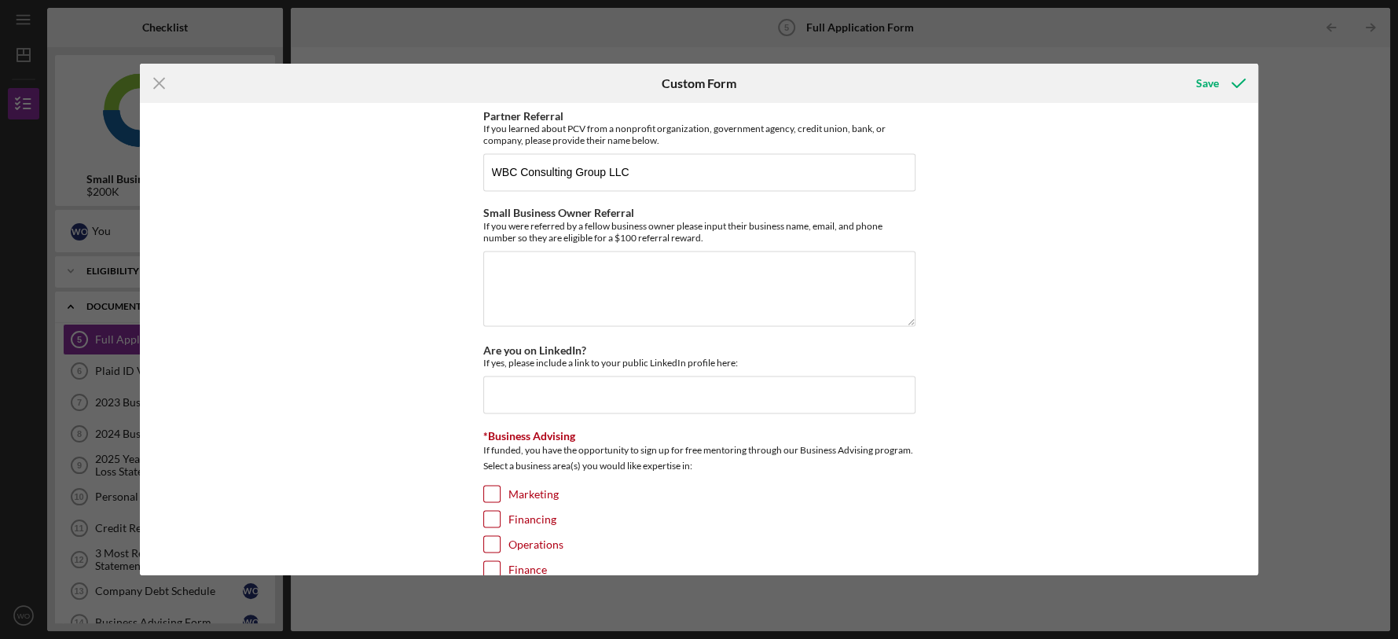
scroll to position [2069, 0]
click at [548, 279] on textarea "Small Business Owner Referral" at bounding box center [699, 287] width 432 height 75
click at [532, 403] on input "Are you on LinkedIn?" at bounding box center [699, 394] width 432 height 38
click at [738, 467] on div "If funded, you have the opportunity to sign up for free mentoring through our B…" at bounding box center [699, 458] width 432 height 35
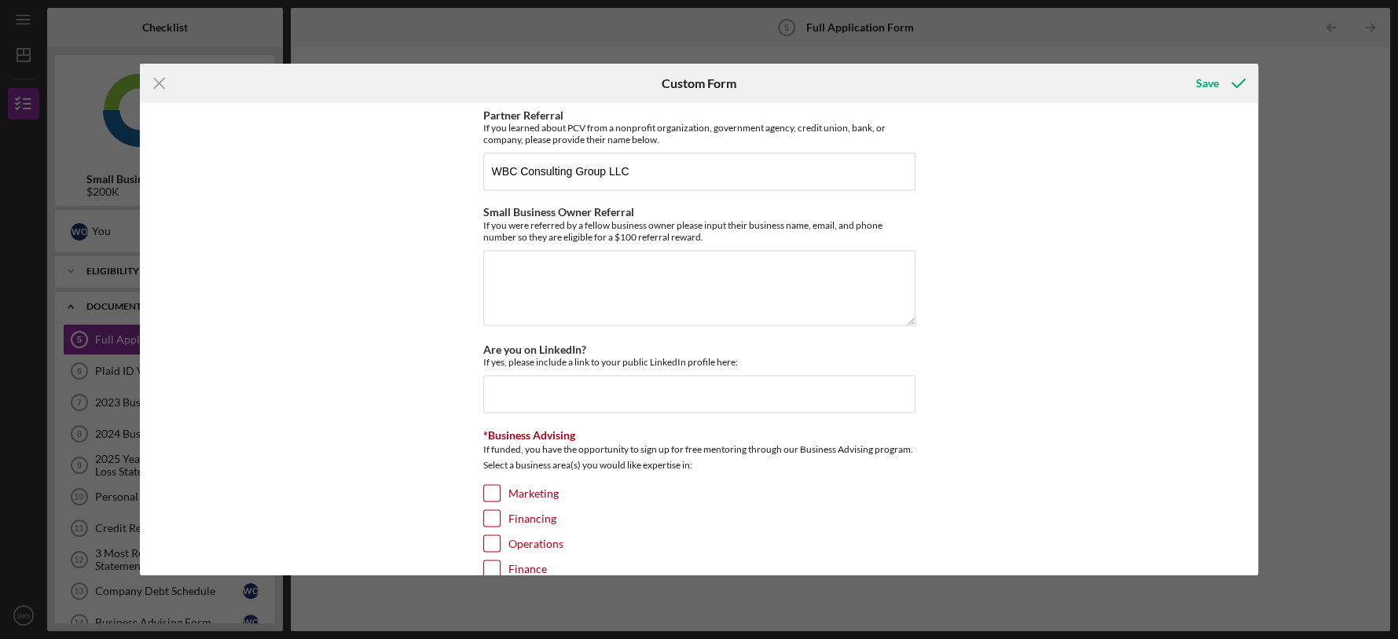
click at [492, 496] on input "Marketing" at bounding box center [492, 493] width 16 height 16
checkbox input "true"
click at [491, 518] on input "Financing" at bounding box center [492, 518] width 16 height 16
checkbox input "true"
click at [488, 547] on input "Operations" at bounding box center [492, 543] width 16 height 16
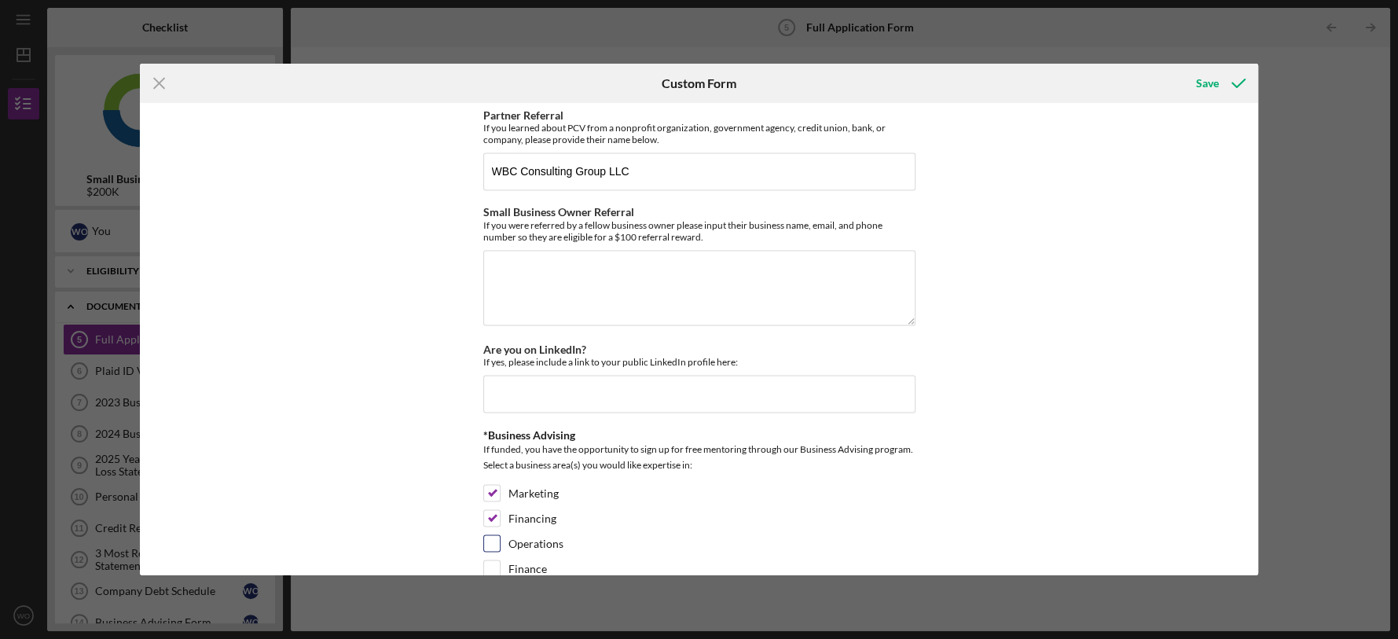
checkbox input "true"
click at [845, 504] on div "Marketing" at bounding box center [699, 496] width 432 height 25
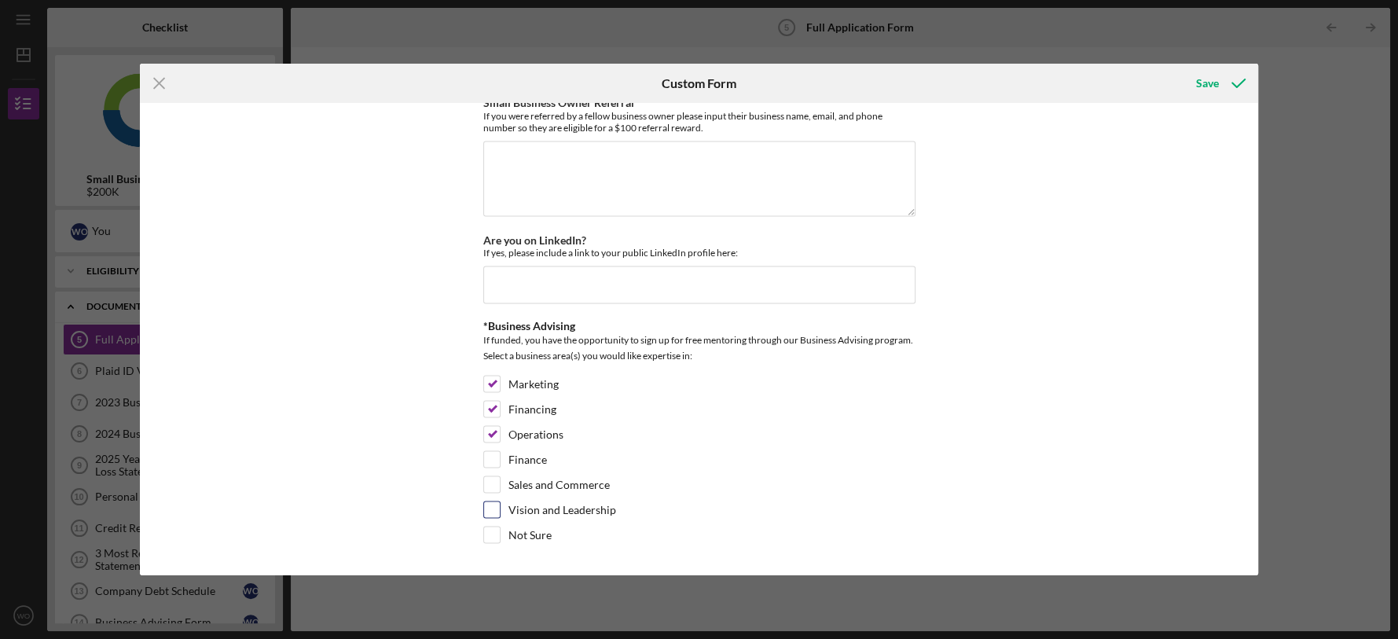
click at [484, 509] on input "Vision and Leadership" at bounding box center [492, 509] width 16 height 16
checkbox input "true"
click at [1197, 79] on div "Save" at bounding box center [1207, 83] width 23 height 31
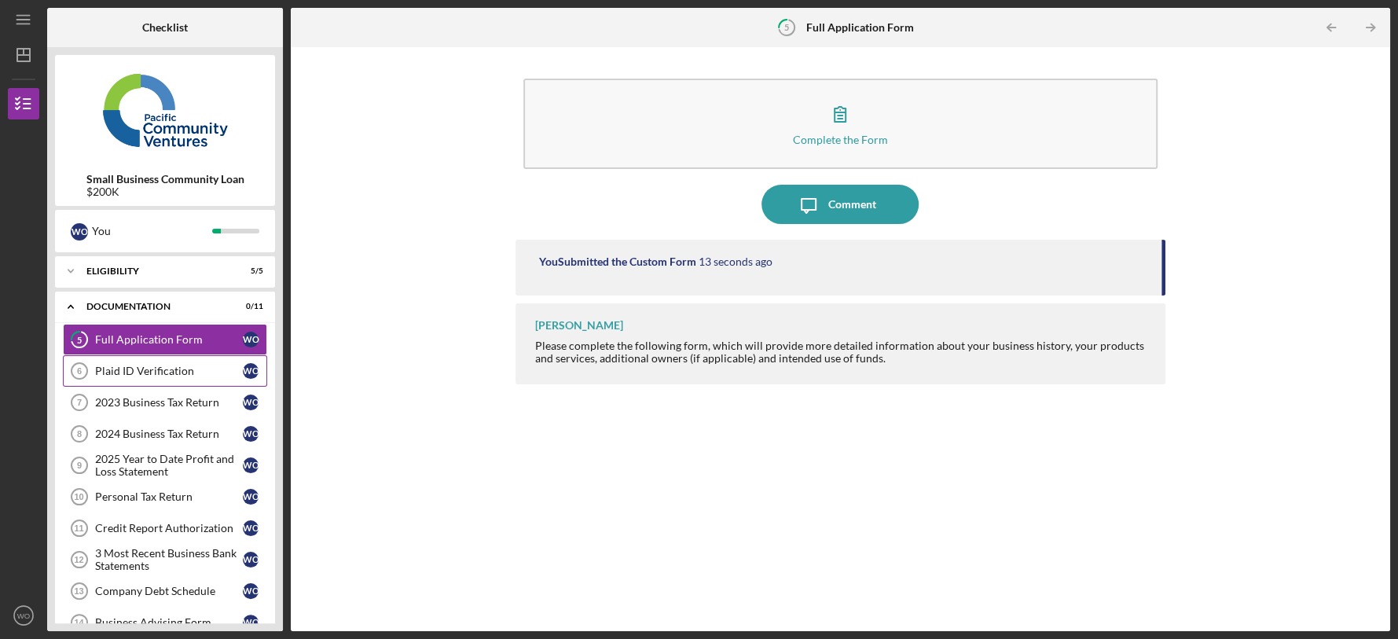
click at [167, 372] on div "Plaid ID Verification" at bounding box center [169, 371] width 148 height 13
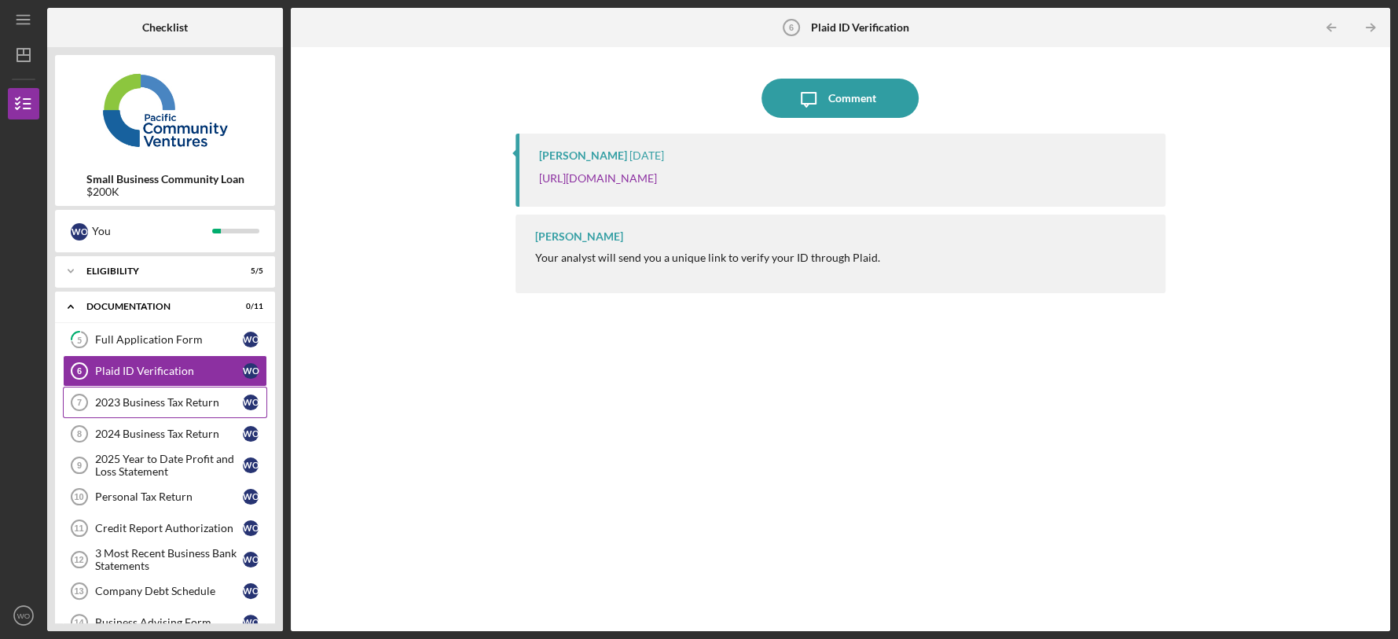
click at [193, 401] on div "2023 Business Tax Return" at bounding box center [169, 402] width 148 height 13
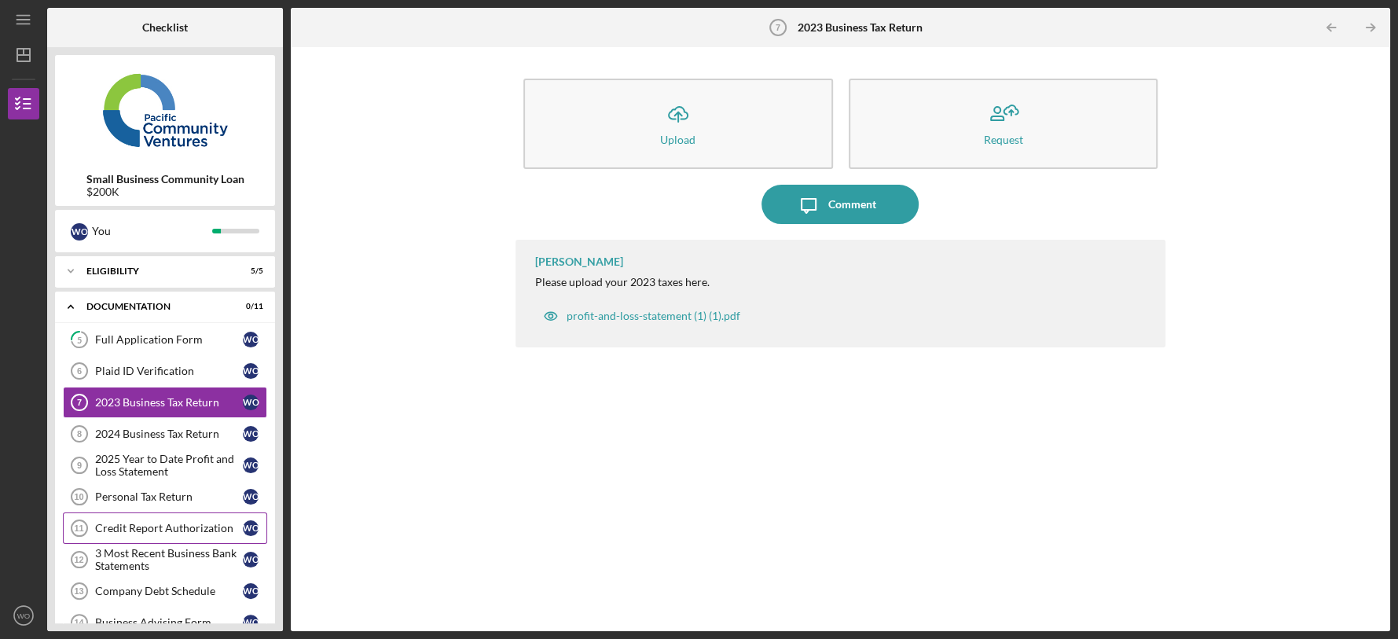
click at [184, 522] on div "Credit Report Authorization" at bounding box center [169, 528] width 148 height 13
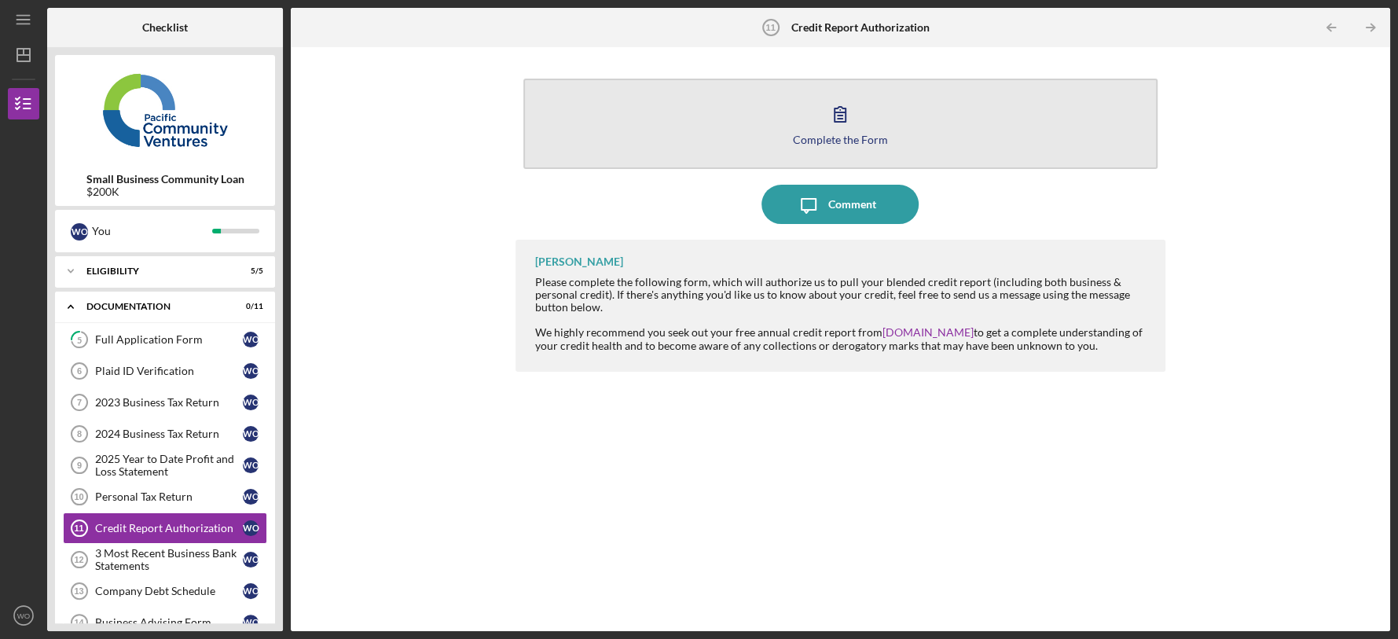
click at [738, 117] on button "Complete the Form Form" at bounding box center [840, 124] width 634 height 90
click at [843, 143] on div "Complete the Form" at bounding box center [840, 140] width 95 height 12
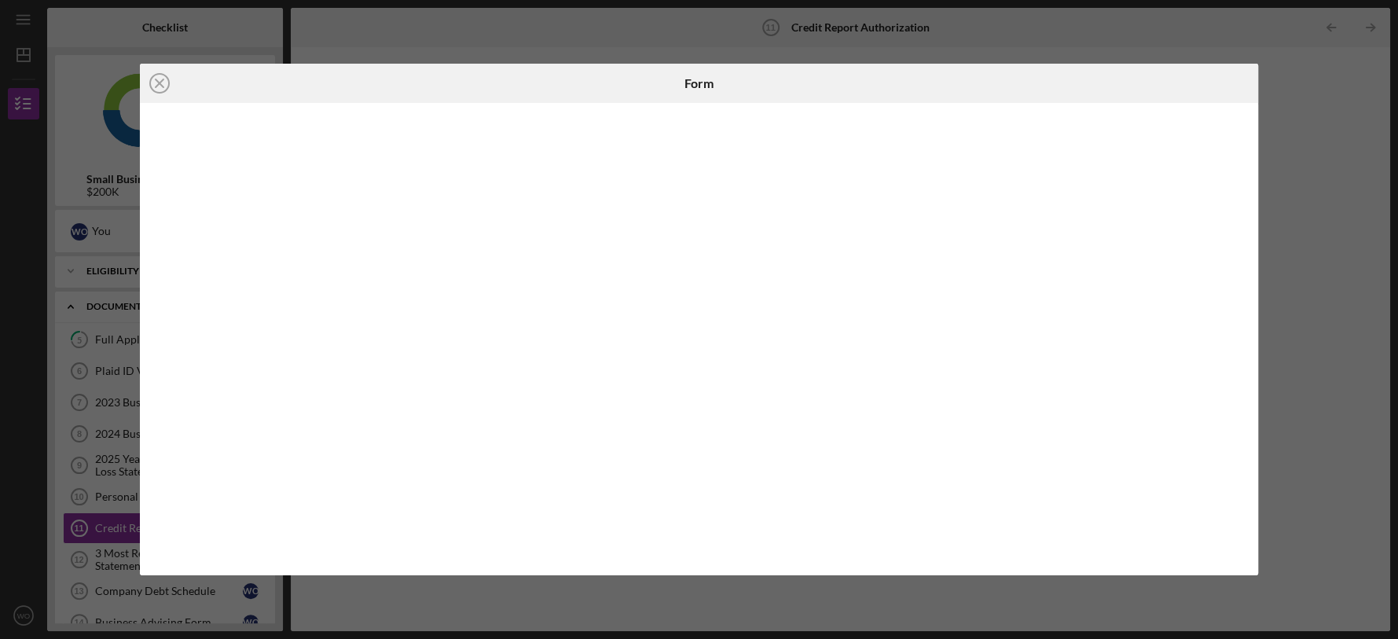
click at [1378, 165] on div "Icon/Close Form" at bounding box center [699, 319] width 1398 height 639
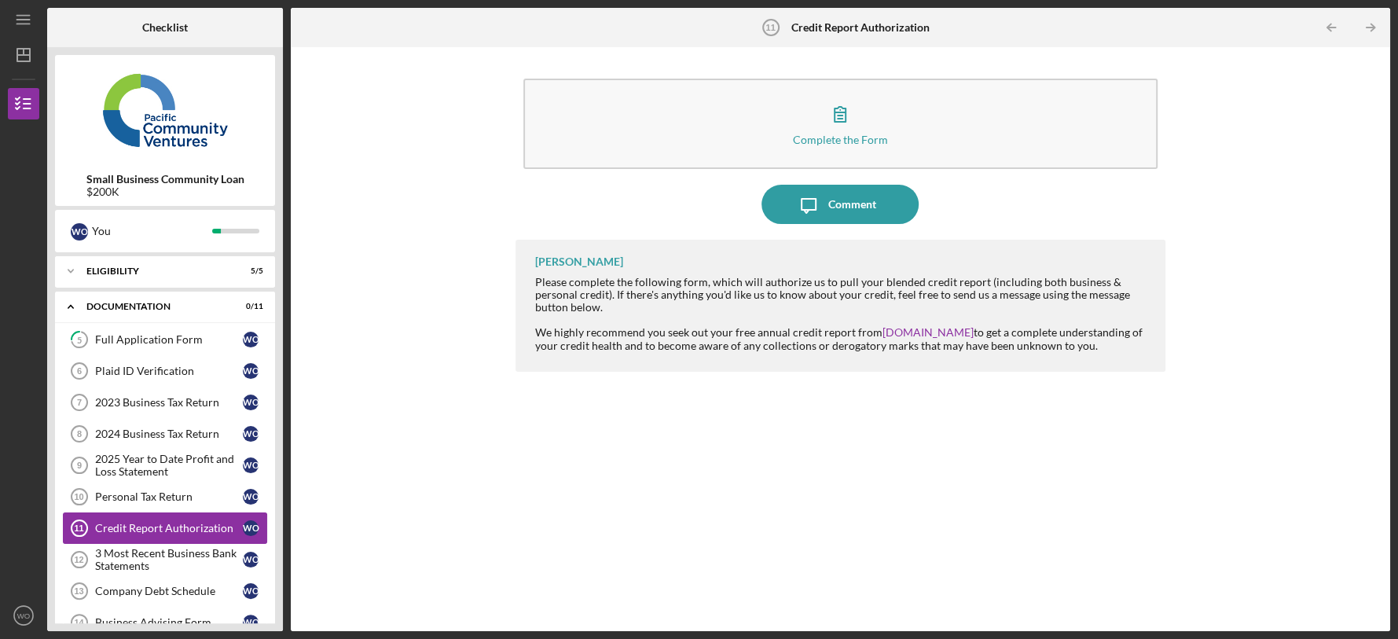
click at [155, 519] on link "Credit Report Authorization 11 Credit Report Authorization W O" at bounding box center [165, 527] width 204 height 31
click at [156, 494] on div "Personal Tax Return" at bounding box center [169, 496] width 148 height 13
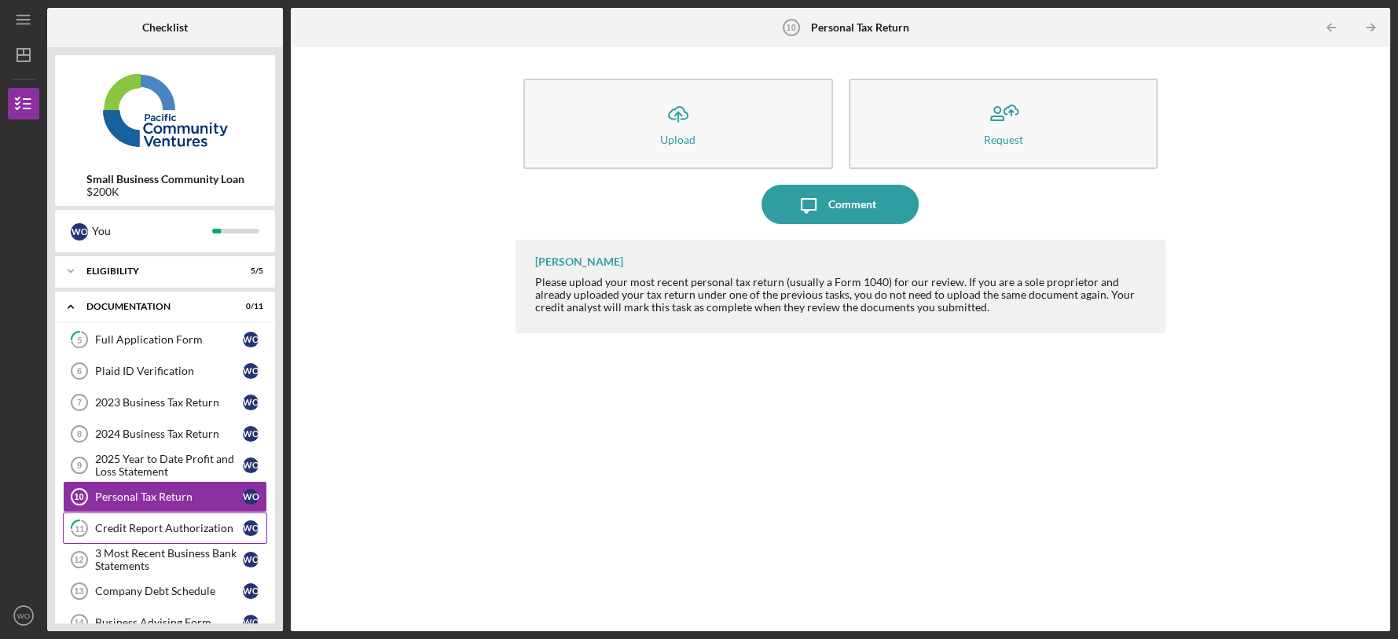
click at [152, 523] on div "Credit Report Authorization" at bounding box center [169, 528] width 148 height 13
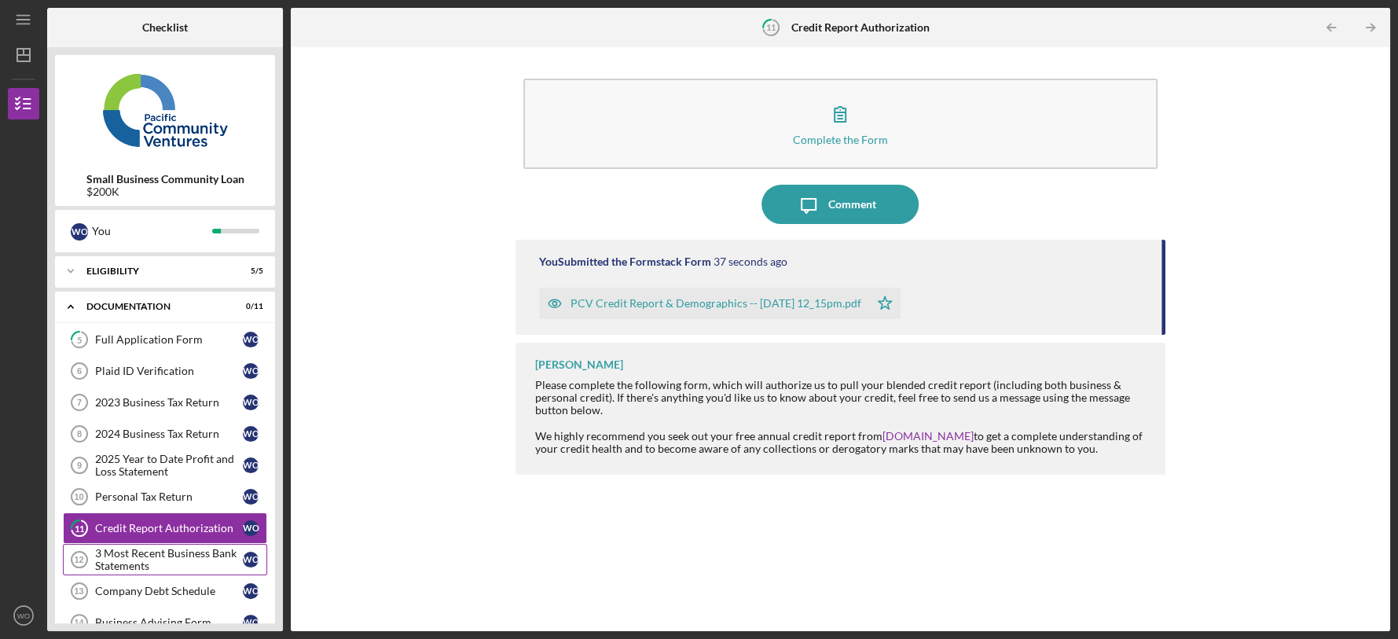
click at [152, 568] on div "3 Most Recent Business Bank Statements" at bounding box center [169, 559] width 148 height 25
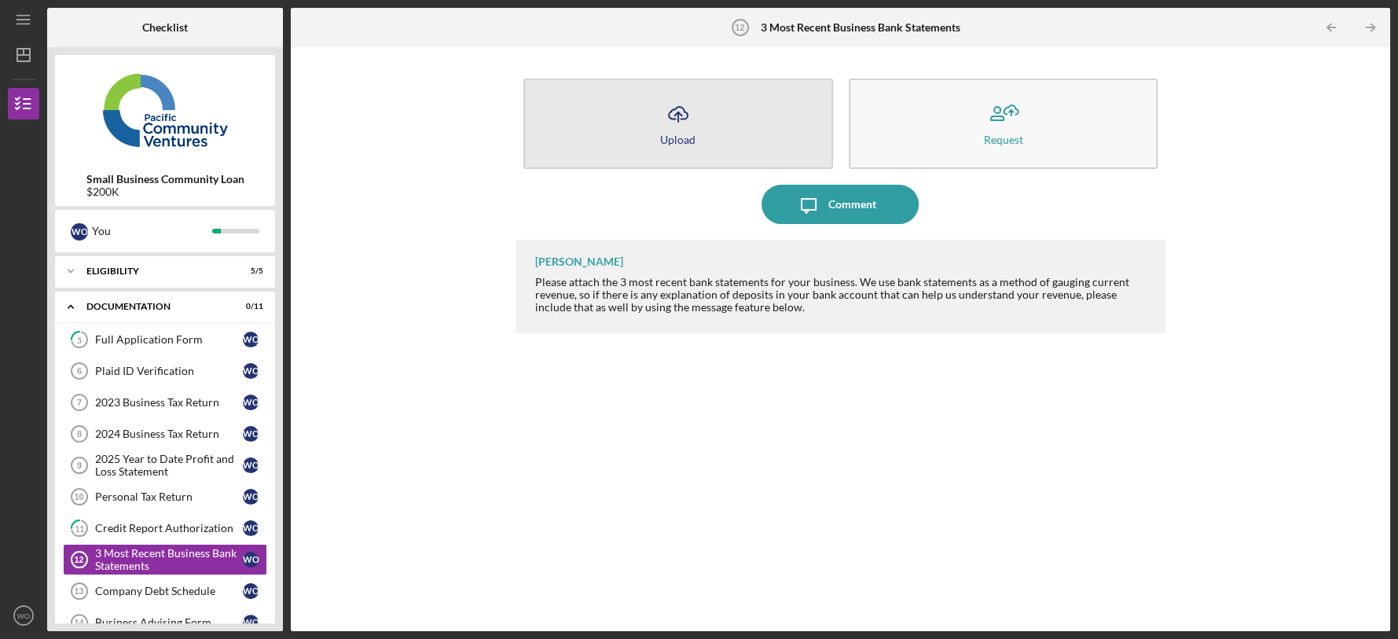
click at [663, 113] on icon "Icon/Upload" at bounding box center [677, 113] width 39 height 39
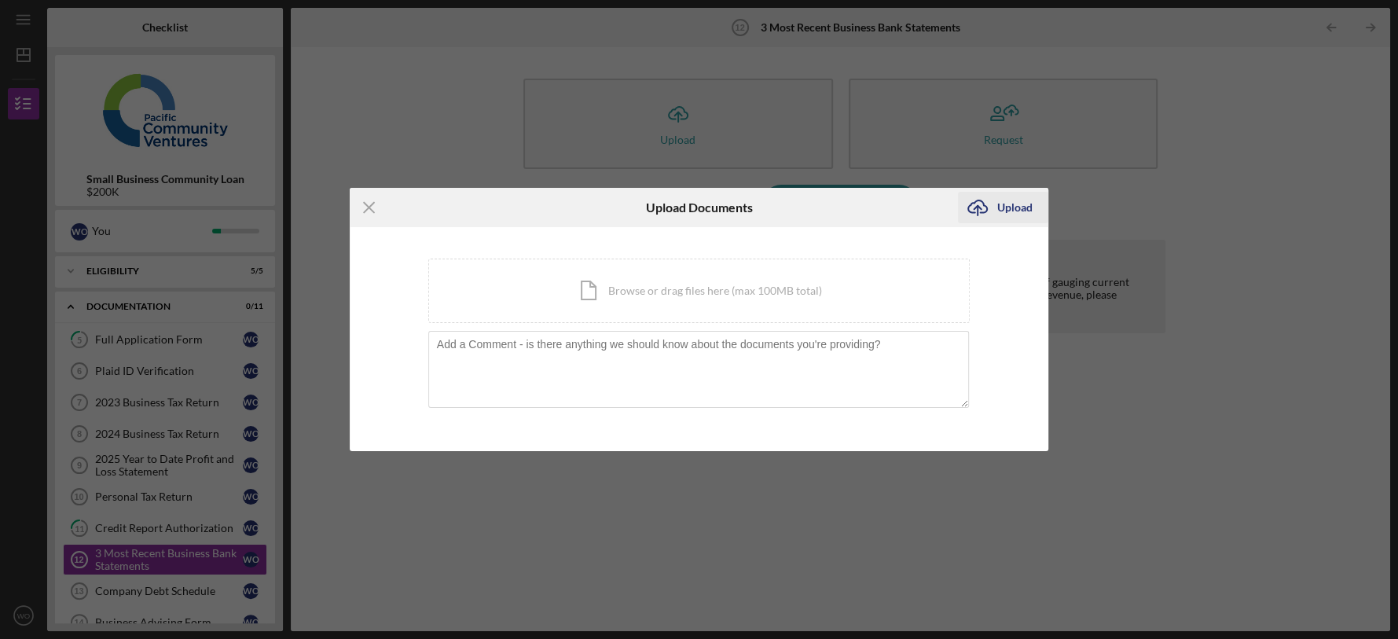
click at [1002, 203] on div "Upload" at bounding box center [1014, 207] width 35 height 31
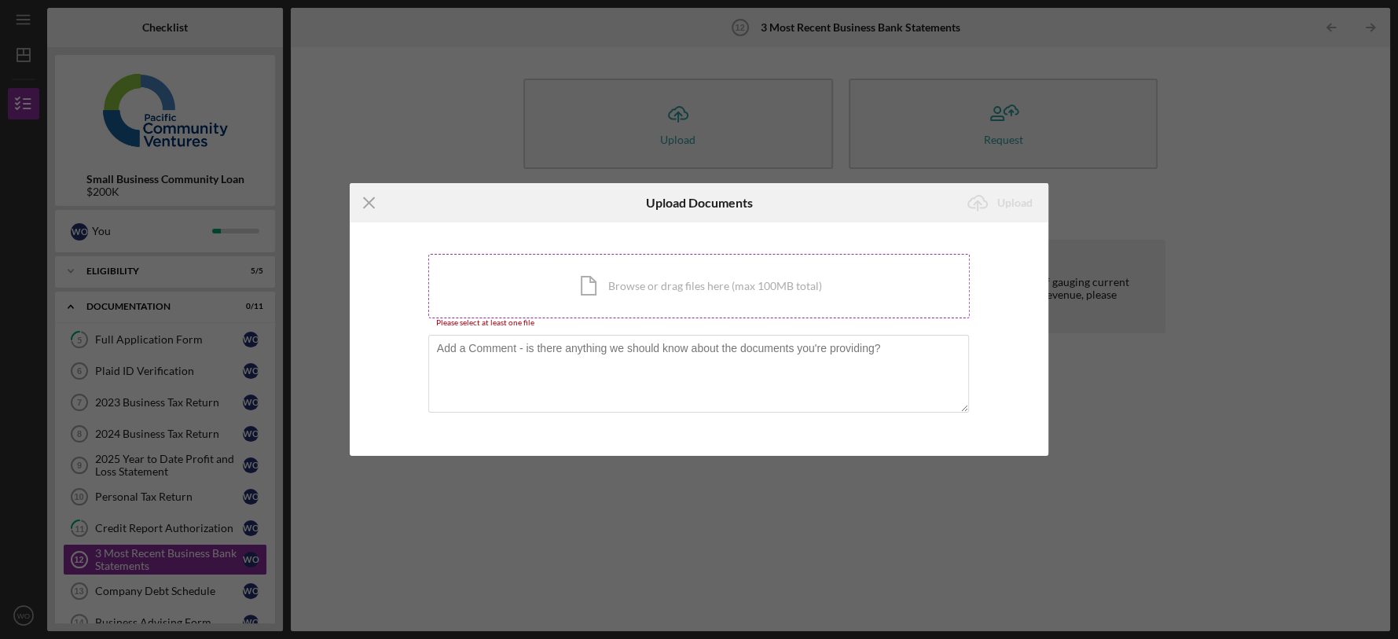
click at [654, 295] on div "Icon/Document Browse or drag files here (max 100MB total) Tap to choose files o…" at bounding box center [699, 286] width 542 height 64
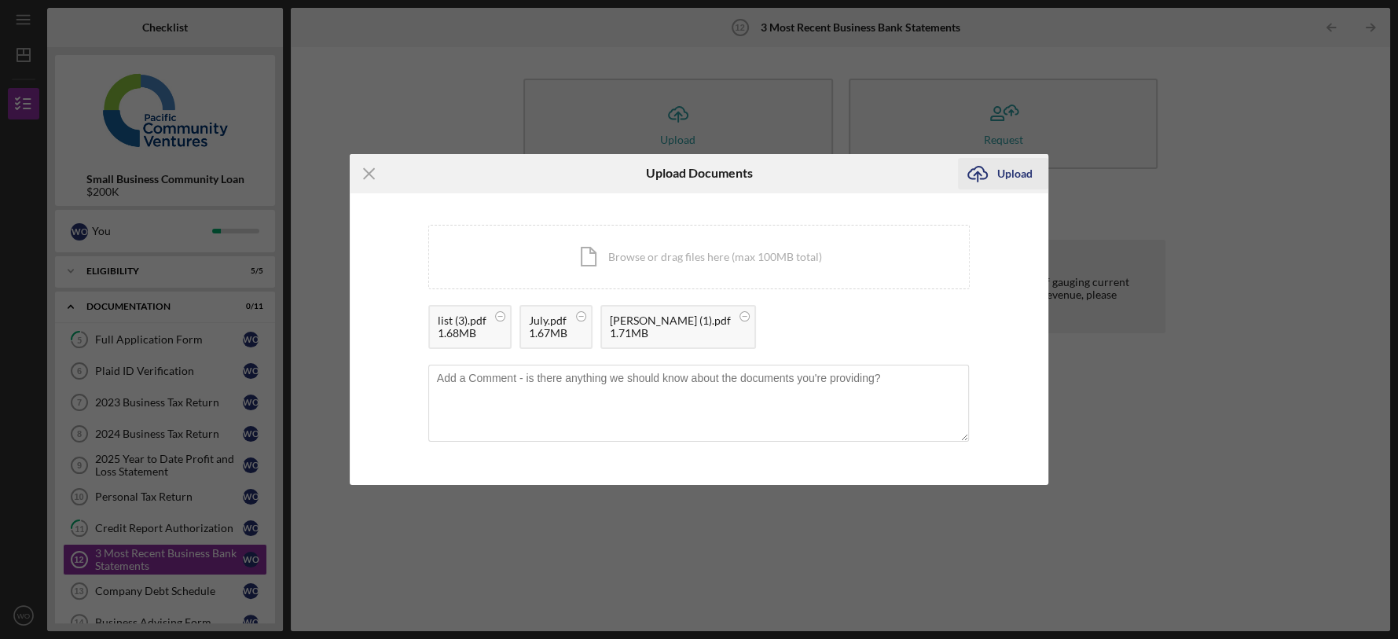
click at [1005, 170] on div "Upload" at bounding box center [1014, 173] width 35 height 31
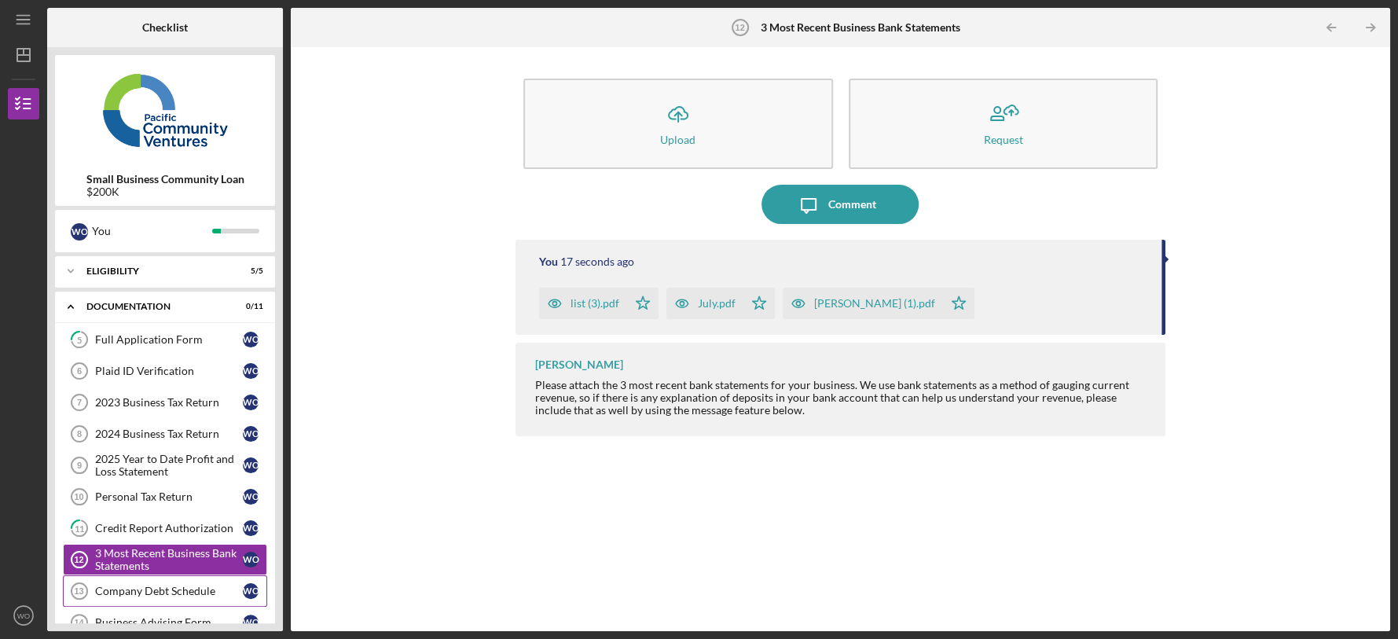
click at [148, 592] on div "Company Debt Schedule" at bounding box center [169, 590] width 148 height 13
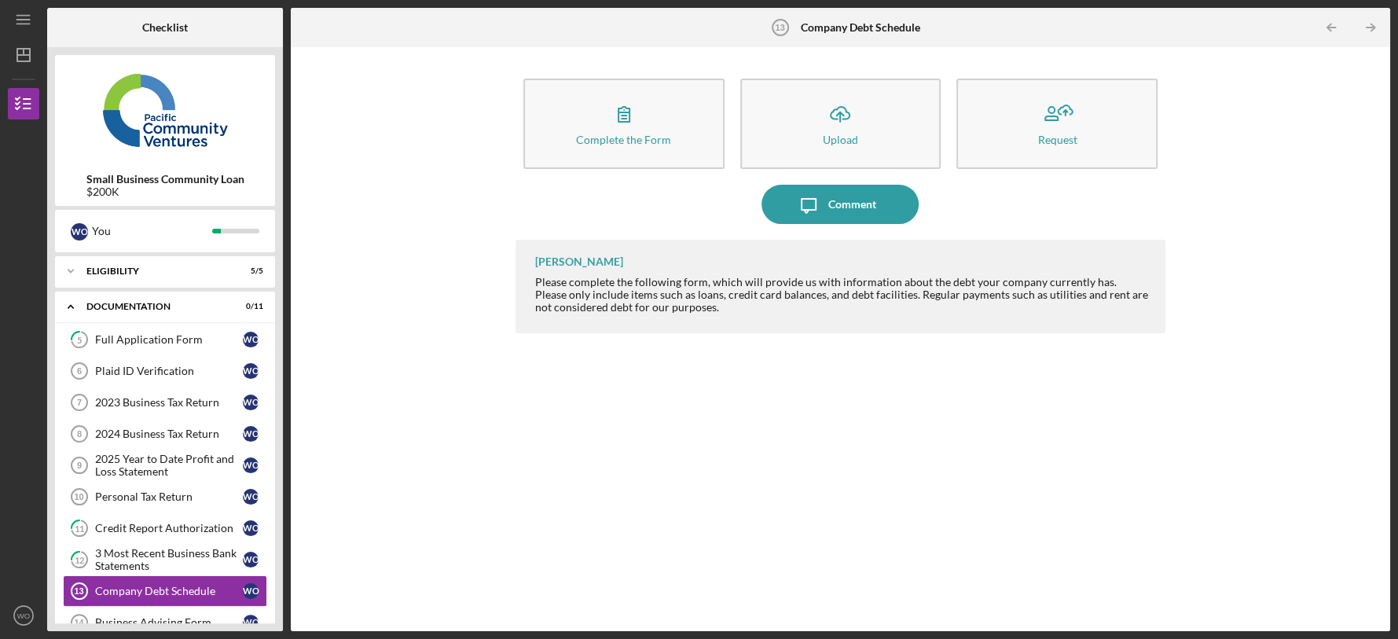
click at [277, 443] on div "Small Business Community Loan $200K W O You Icon/Expander Eligibility 5 / 5 Ico…" at bounding box center [165, 339] width 236 height 584
click at [279, 493] on div "Small Business Community Loan $200K W O You Icon/Expander Eligibility 5 / 5 Ico…" at bounding box center [165, 339] width 236 height 584
click at [269, 307] on div "Icon/Expander Documentation 0 / 11" at bounding box center [165, 307] width 220 height 32
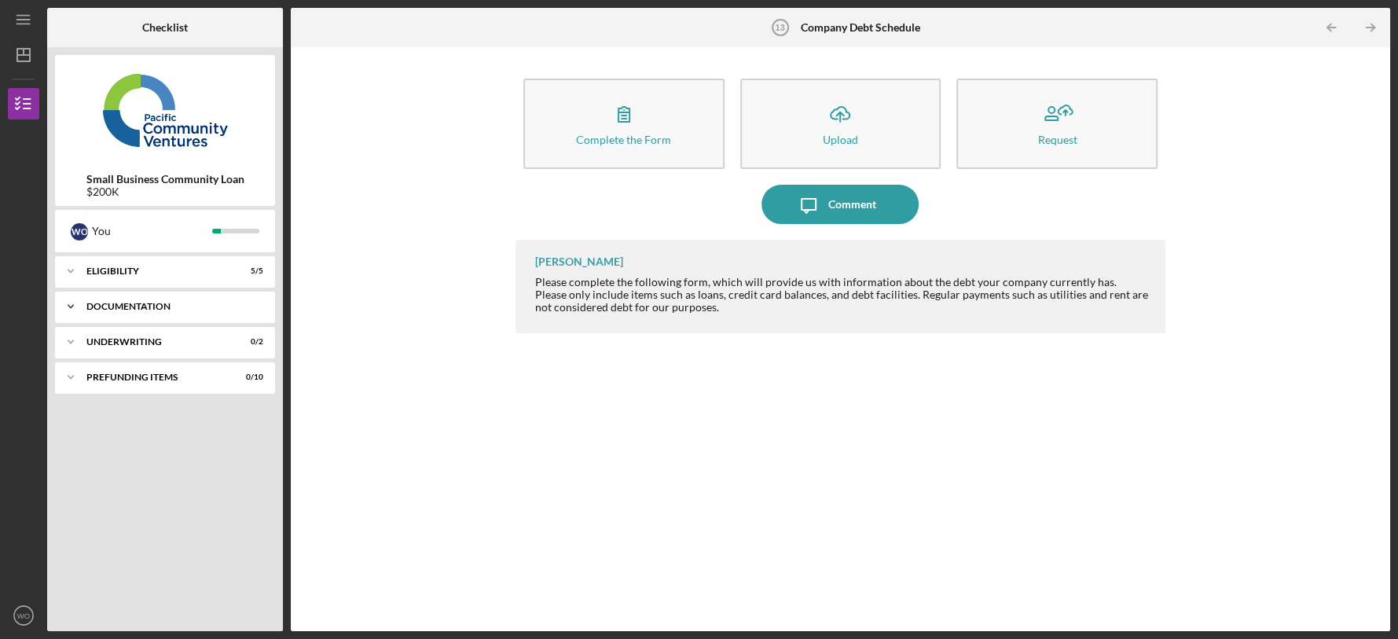
click at [270, 307] on div "Icon/Expander Documentation 0 / 11" at bounding box center [165, 306] width 220 height 31
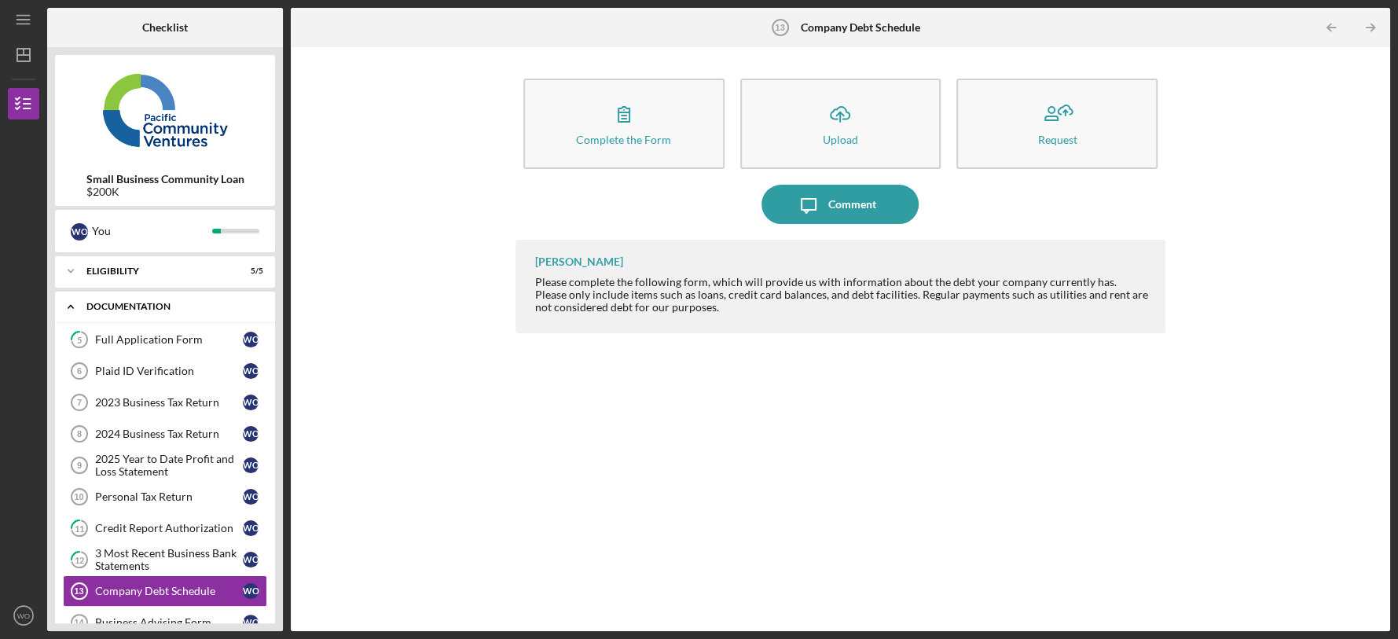
scroll to position [131, 0]
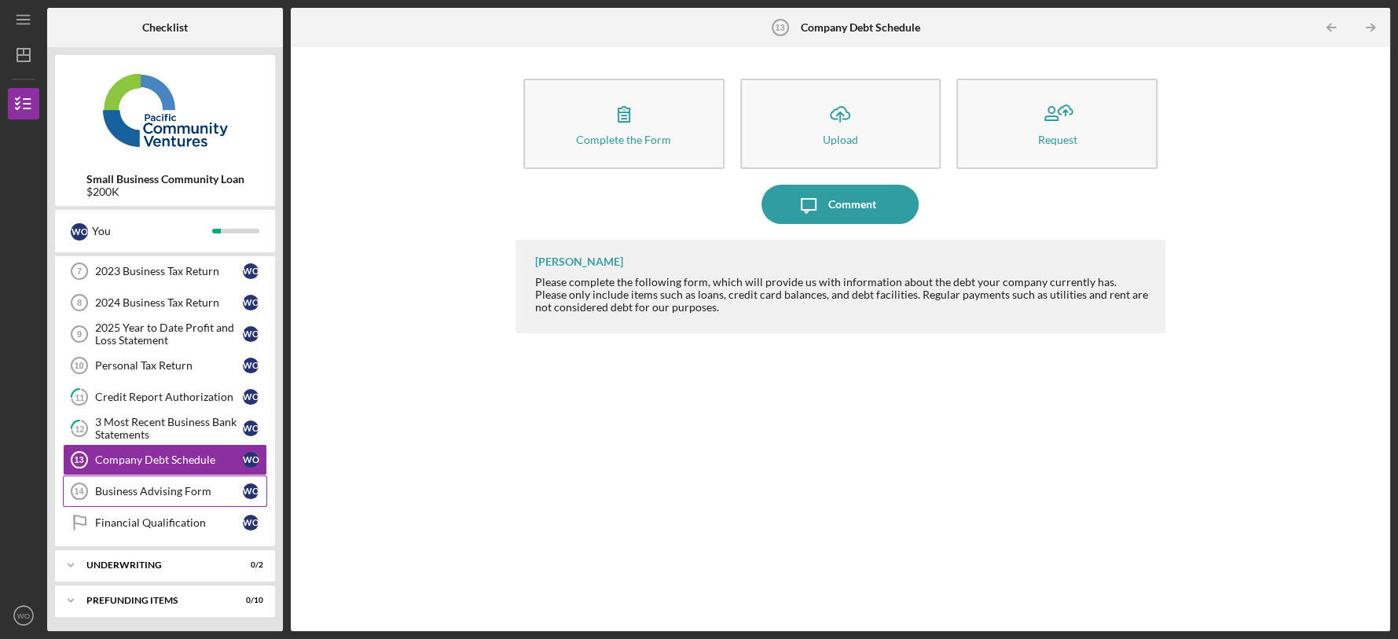
click at [170, 491] on div "Business Advising Form" at bounding box center [169, 491] width 148 height 13
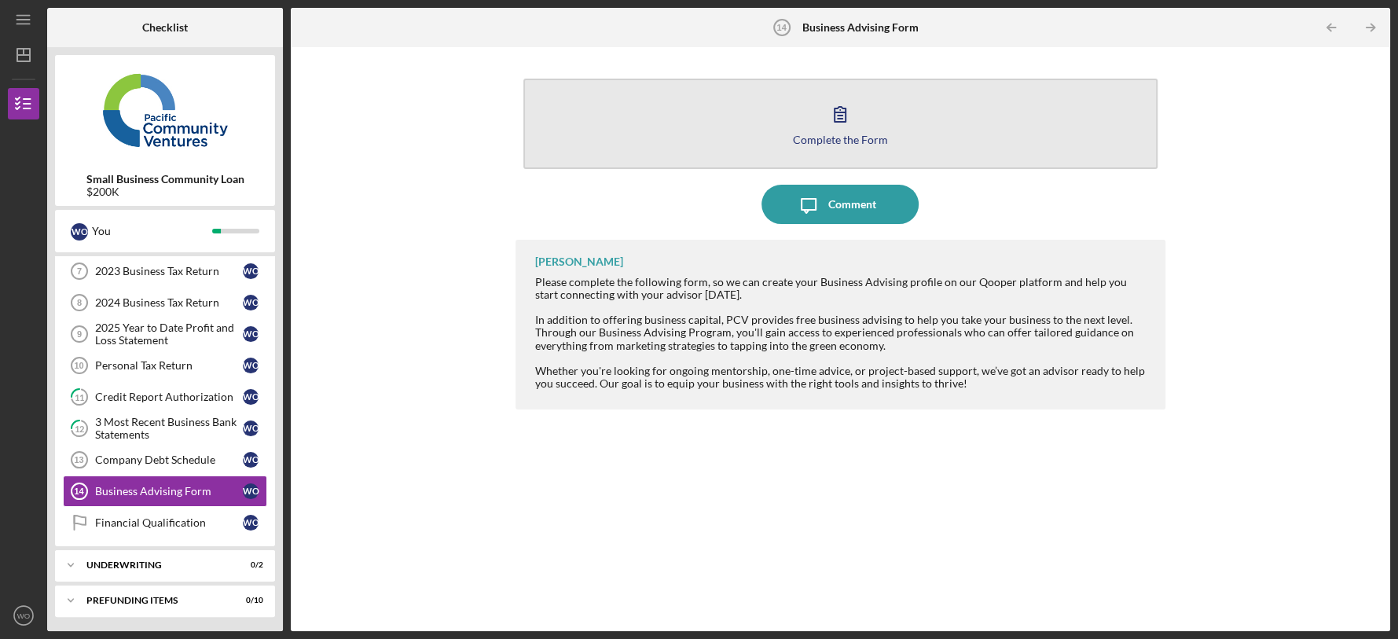
click at [771, 104] on button "Complete the Form Form" at bounding box center [840, 124] width 634 height 90
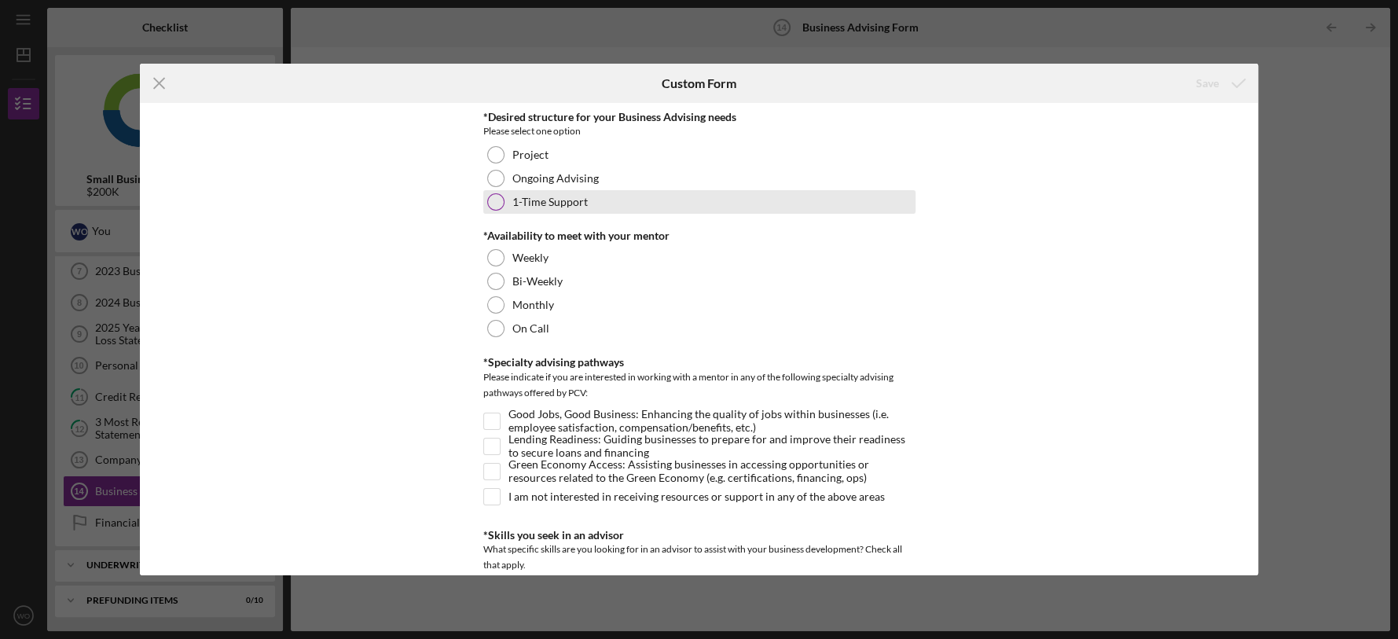
click at [497, 196] on div at bounding box center [495, 201] width 17 height 17
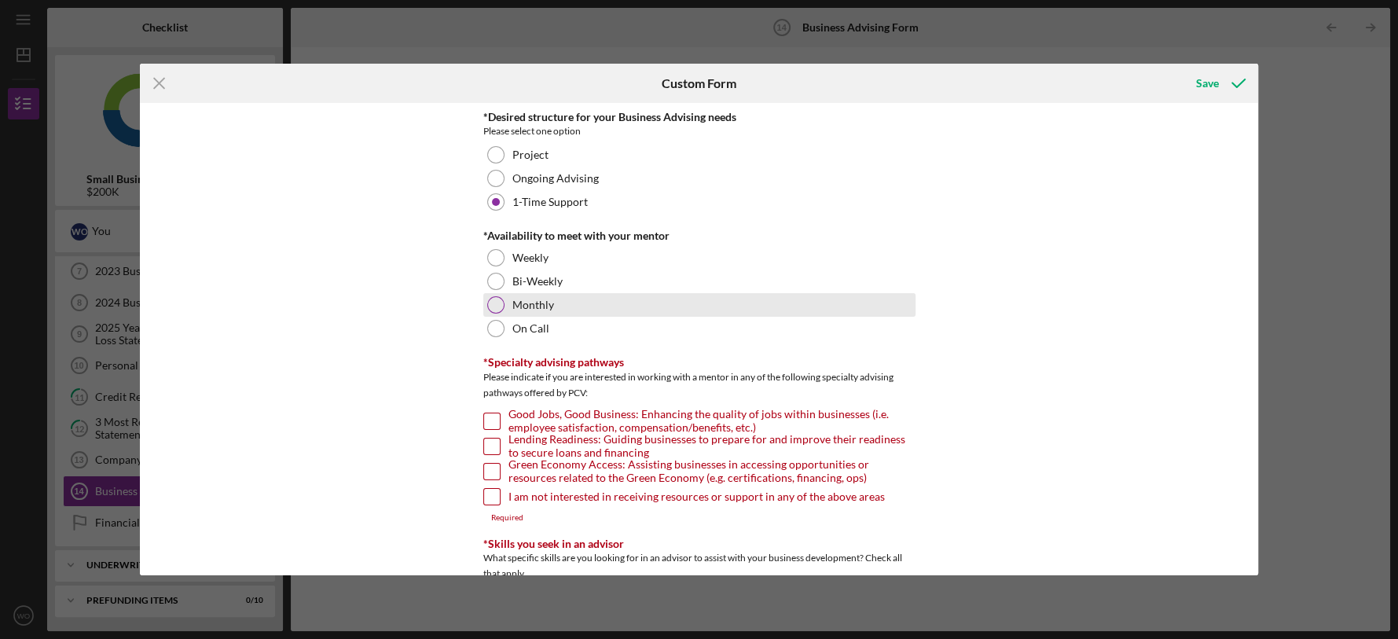
click at [490, 303] on div at bounding box center [495, 304] width 17 height 17
click at [434, 387] on div "*Desired structure for your Business Advising needs Please select one option Pr…" at bounding box center [699, 338] width 1118 height 471
click at [490, 423] on input "Good Jobs, Good Business: Enhancing the quality of jobs within businesses (i.e.…" at bounding box center [492, 421] width 16 height 16
checkbox input "true"
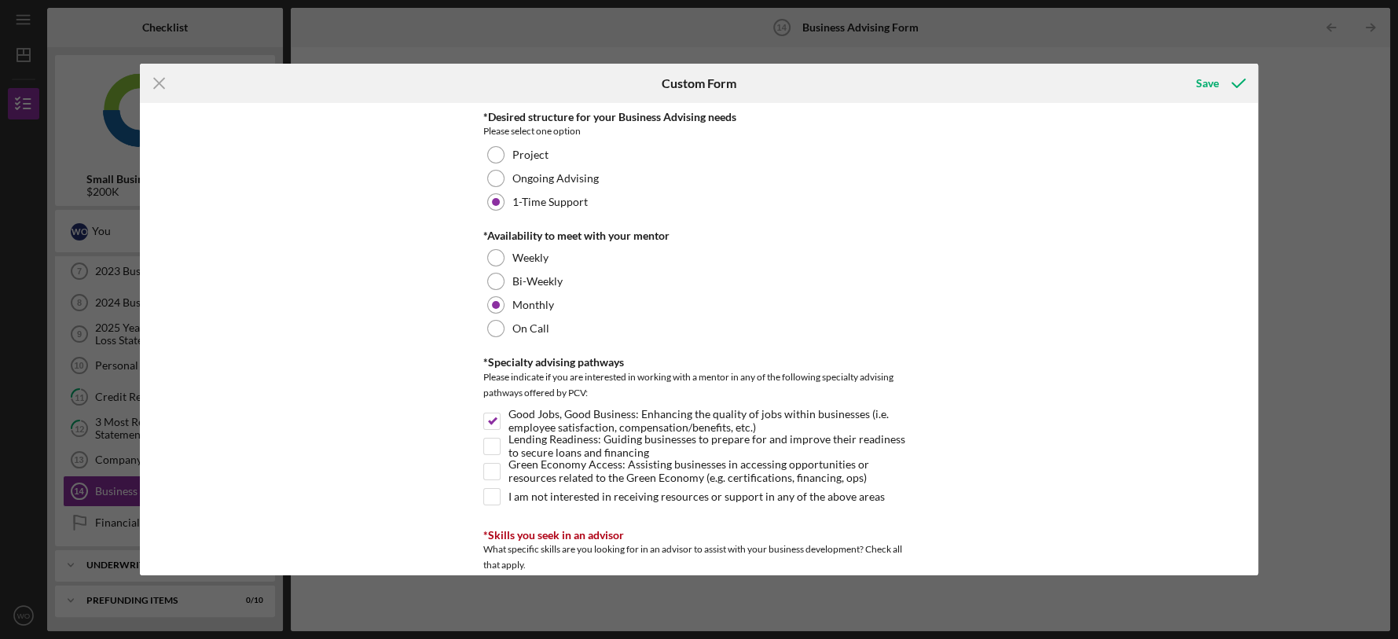
click at [418, 460] on div "*Desired structure for your Business Advising needs Please select one option Pr…" at bounding box center [699, 338] width 1118 height 471
click at [980, 399] on div "*Desired structure for your Business Advising needs Please select one option Pr…" at bounding box center [699, 338] width 1118 height 471
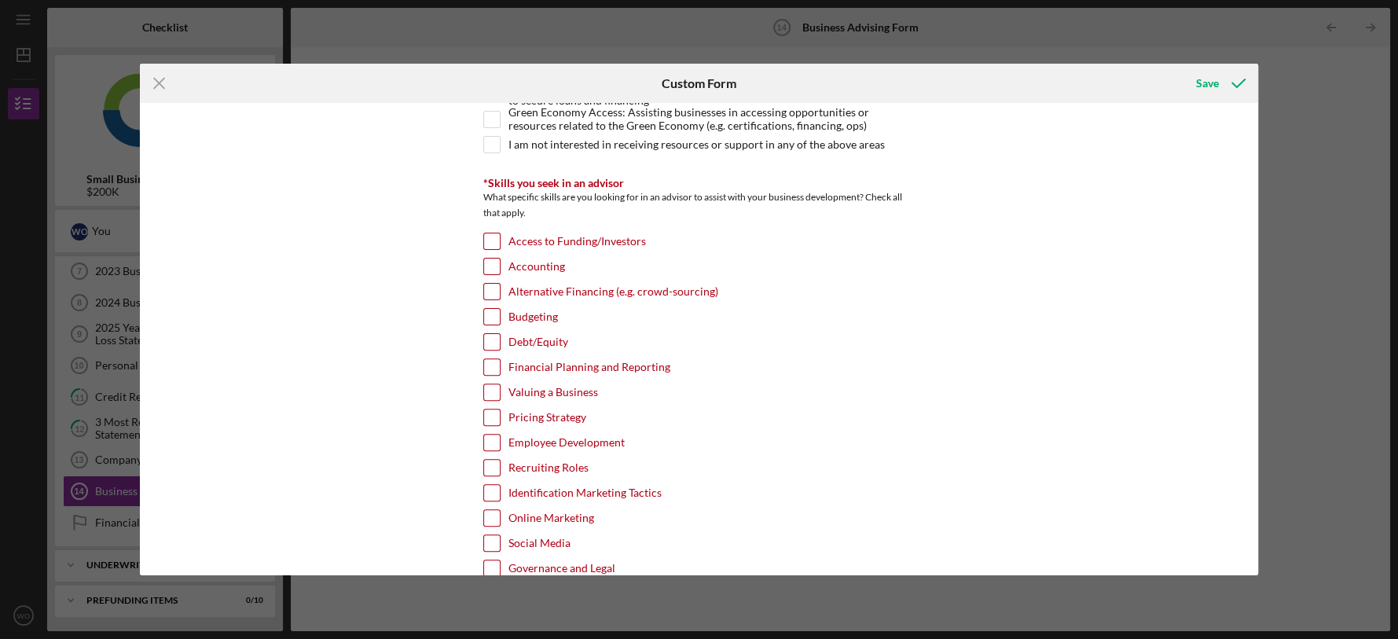
scroll to position [394, 0]
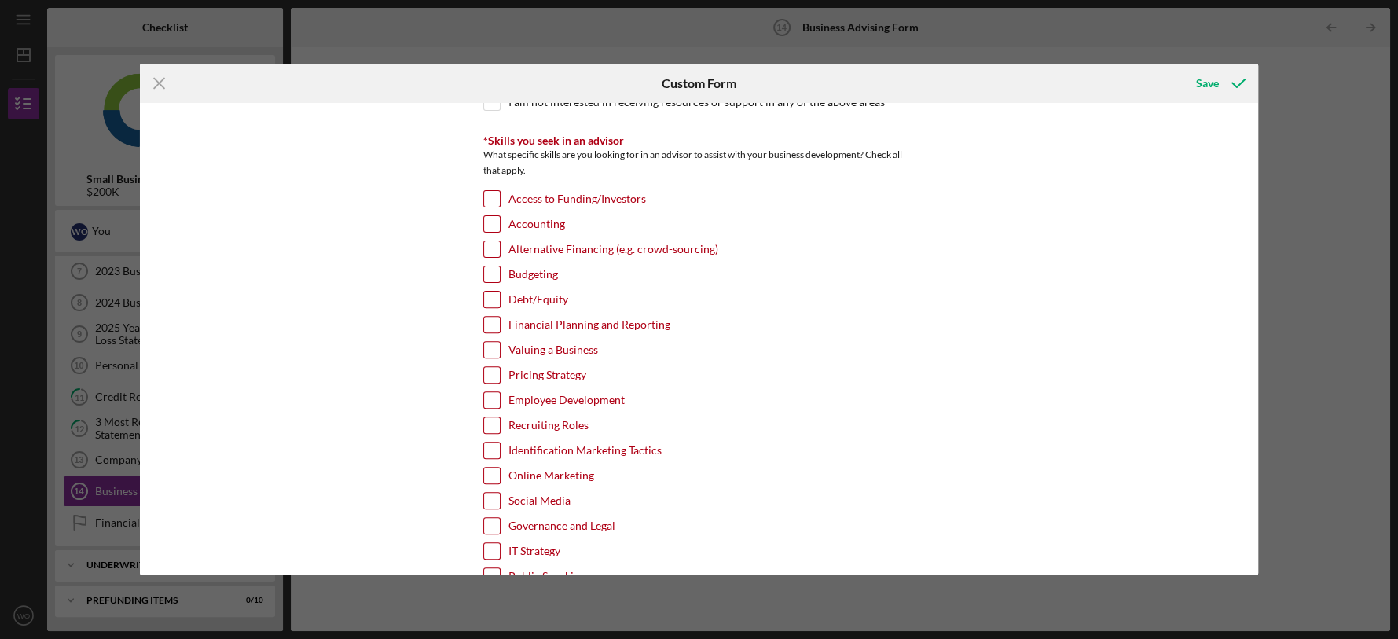
click at [486, 320] on input "Financial Planning and Reporting" at bounding box center [492, 325] width 16 height 16
checkbox input "true"
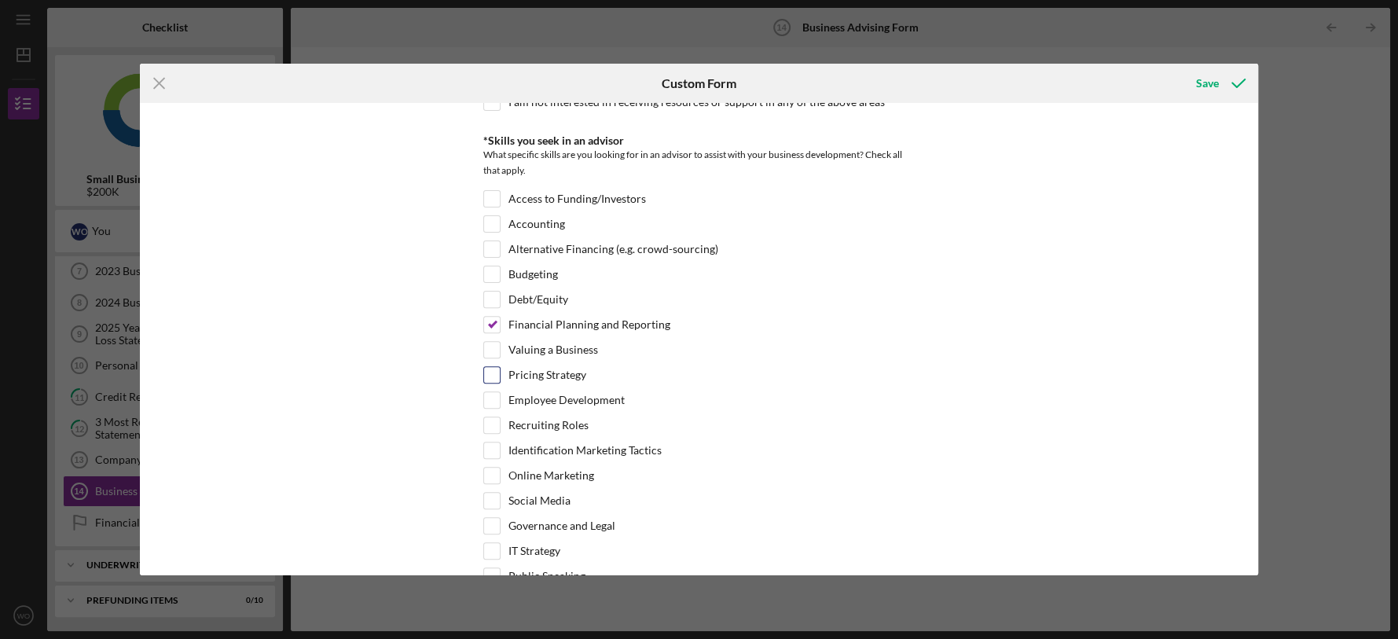
click at [846, 366] on div "Pricing Strategy" at bounding box center [699, 378] width 432 height 25
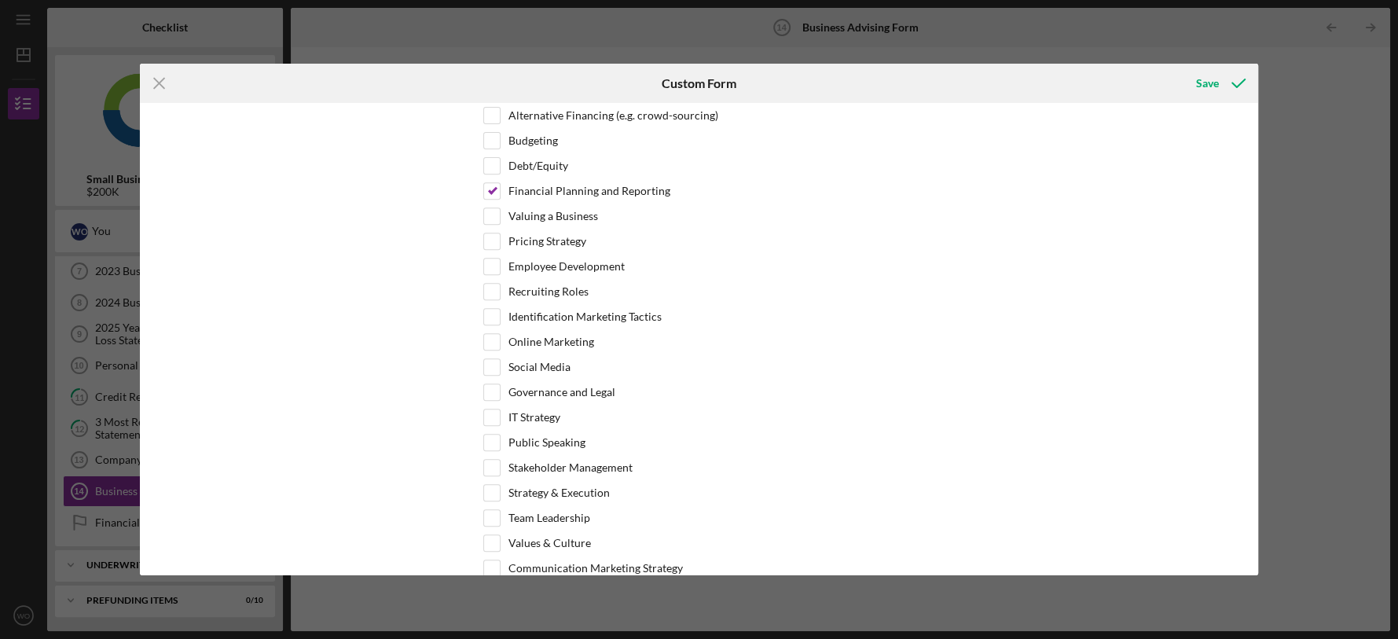
scroll to position [522, 0]
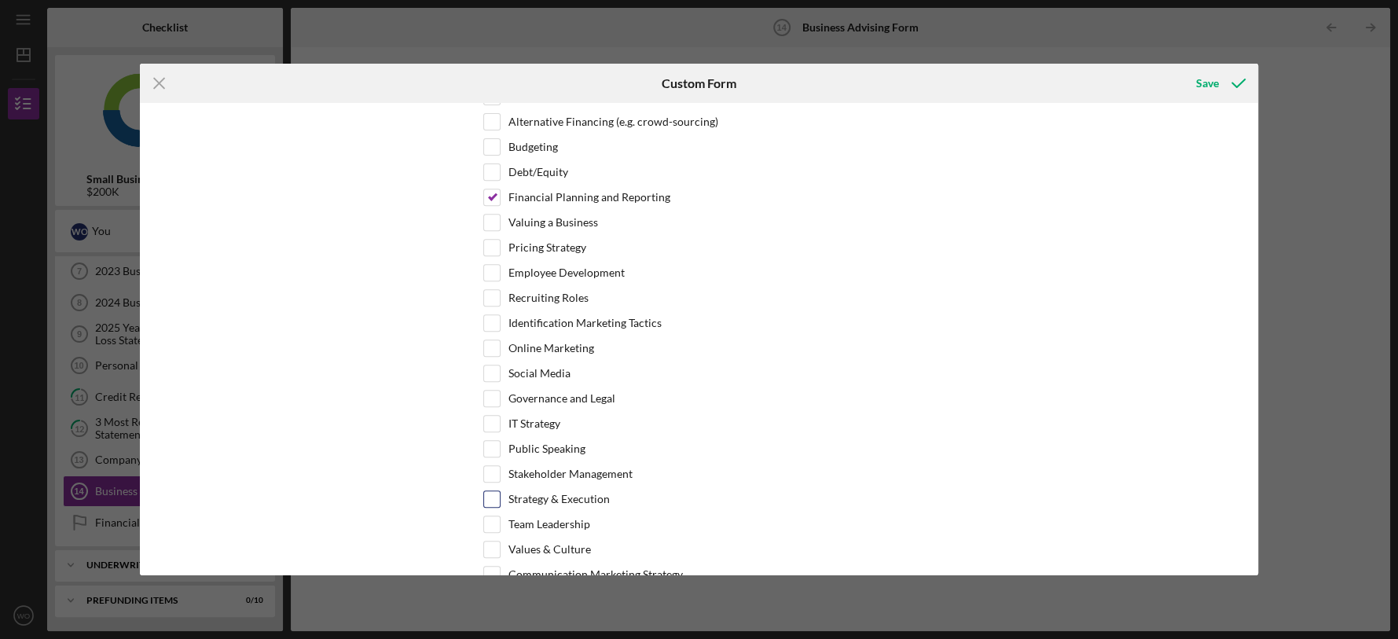
click at [491, 493] on input "Strategy & Execution" at bounding box center [492, 499] width 16 height 16
checkbox input "true"
drag, startPoint x: 1258, startPoint y: 295, endPoint x: 1259, endPoint y: 336, distance: 41.6
click at [1259, 336] on div "Icon/Menu Close Custom Form Save *Desired structure for your Business Advising …" at bounding box center [699, 319] width 1398 height 639
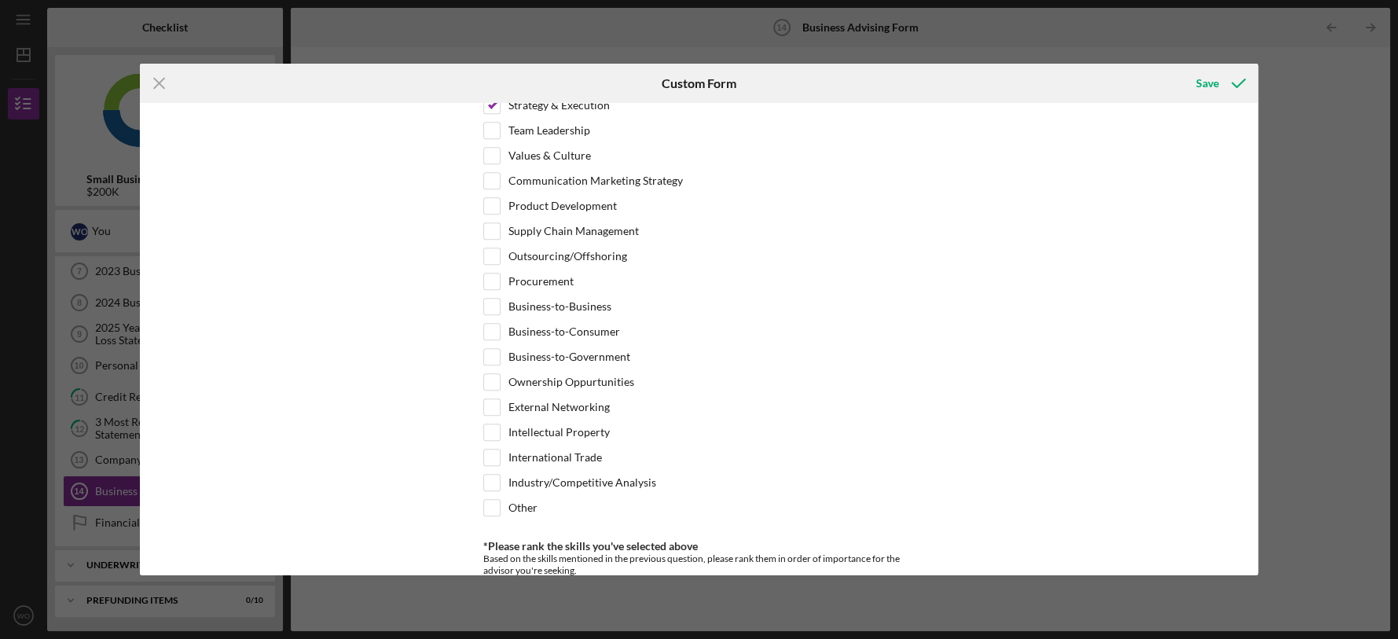
scroll to position [913, 0]
click at [488, 326] on input "Business-to-Consumer" at bounding box center [492, 334] width 16 height 16
checkbox input "true"
click at [1014, 403] on div "*Desired structure for your Business Advising needs Please select one option Pr…" at bounding box center [699, 338] width 1118 height 471
drag, startPoint x: 1258, startPoint y: 411, endPoint x: 1270, endPoint y: 462, distance: 52.4
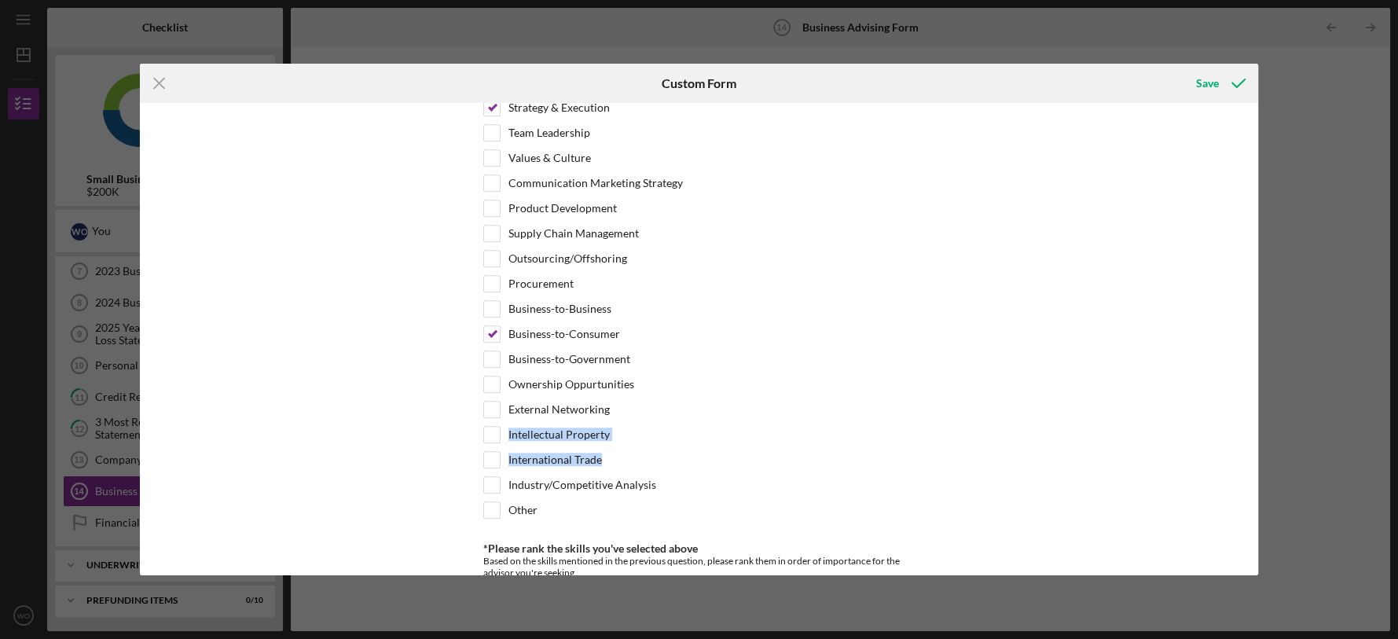
click at [1270, 462] on div "Icon/Menu Close Custom Form Save *Desired structure for your Business Advising …" at bounding box center [699, 319] width 1398 height 639
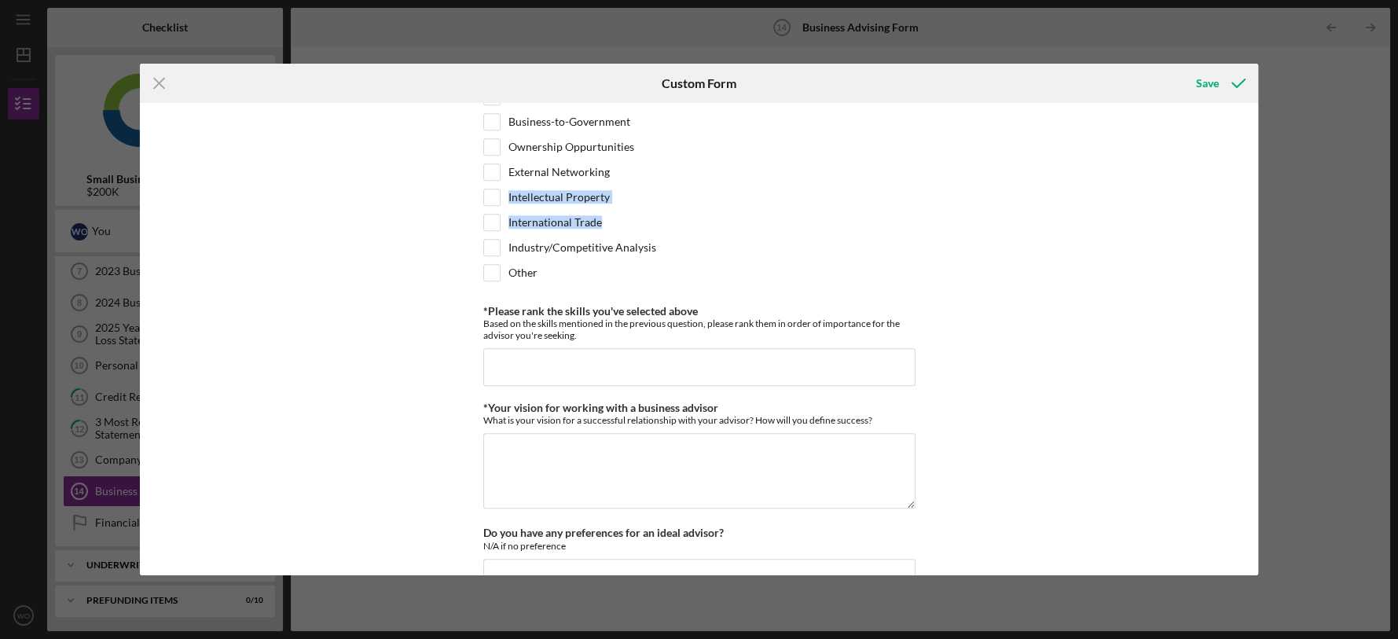
scroll to position [1151, 0]
click at [518, 358] on input "*Please rank the skills you've selected above" at bounding box center [699, 366] width 432 height 38
type input "equal"
click at [531, 445] on textarea "*Your vision for working with a business advisor" at bounding box center [699, 469] width 432 height 75
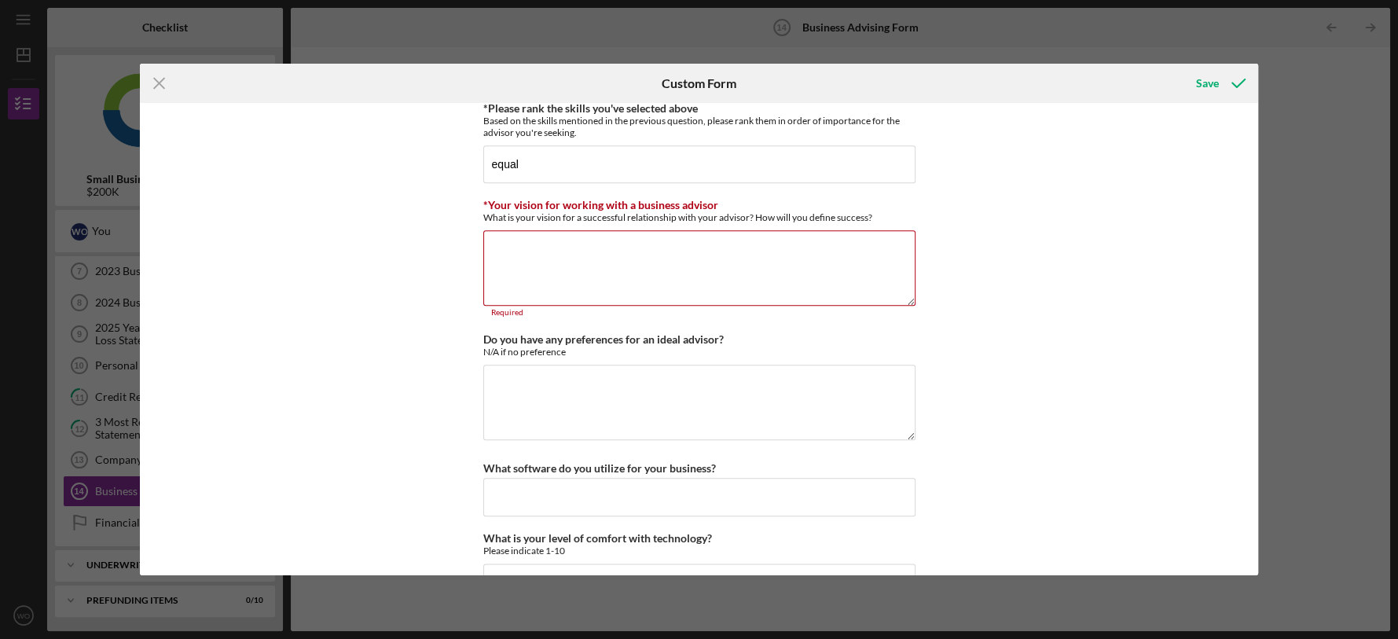
scroll to position [1398, 0]
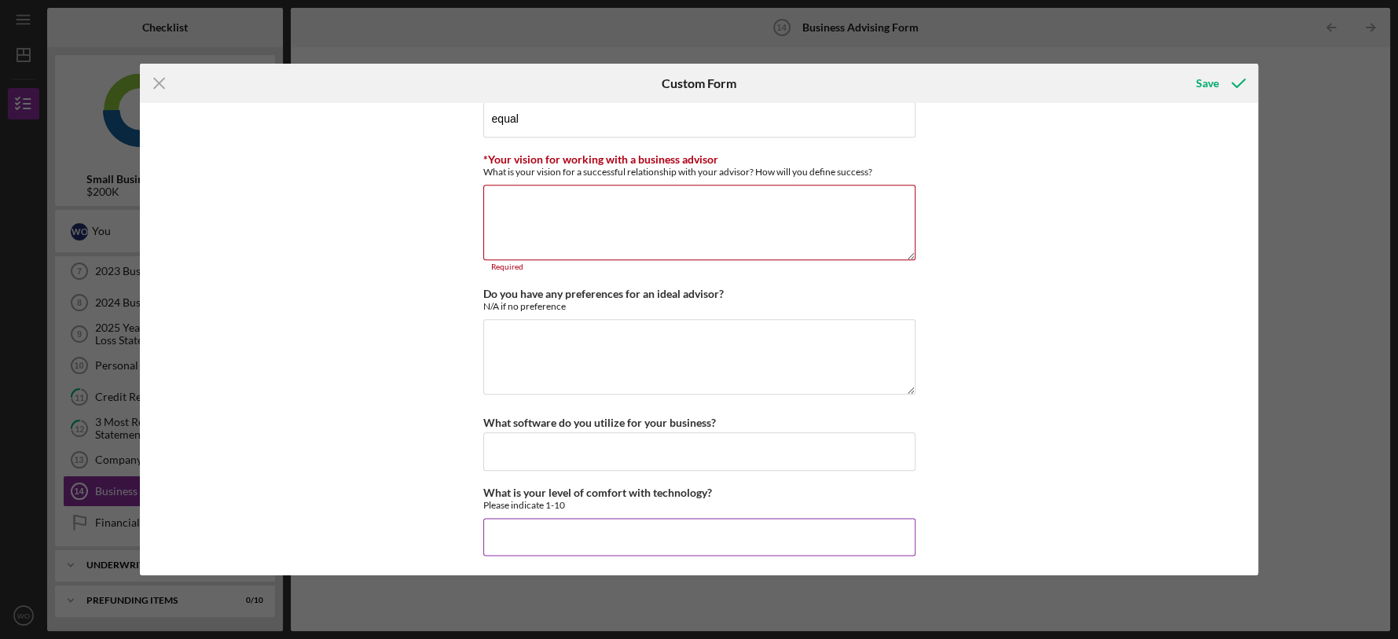
click at [546, 536] on input "What is your level of comfort with technology?" at bounding box center [699, 537] width 432 height 38
type input "5"
click at [597, 464] on input "What software do you utilize for your business?" at bounding box center [699, 451] width 432 height 38
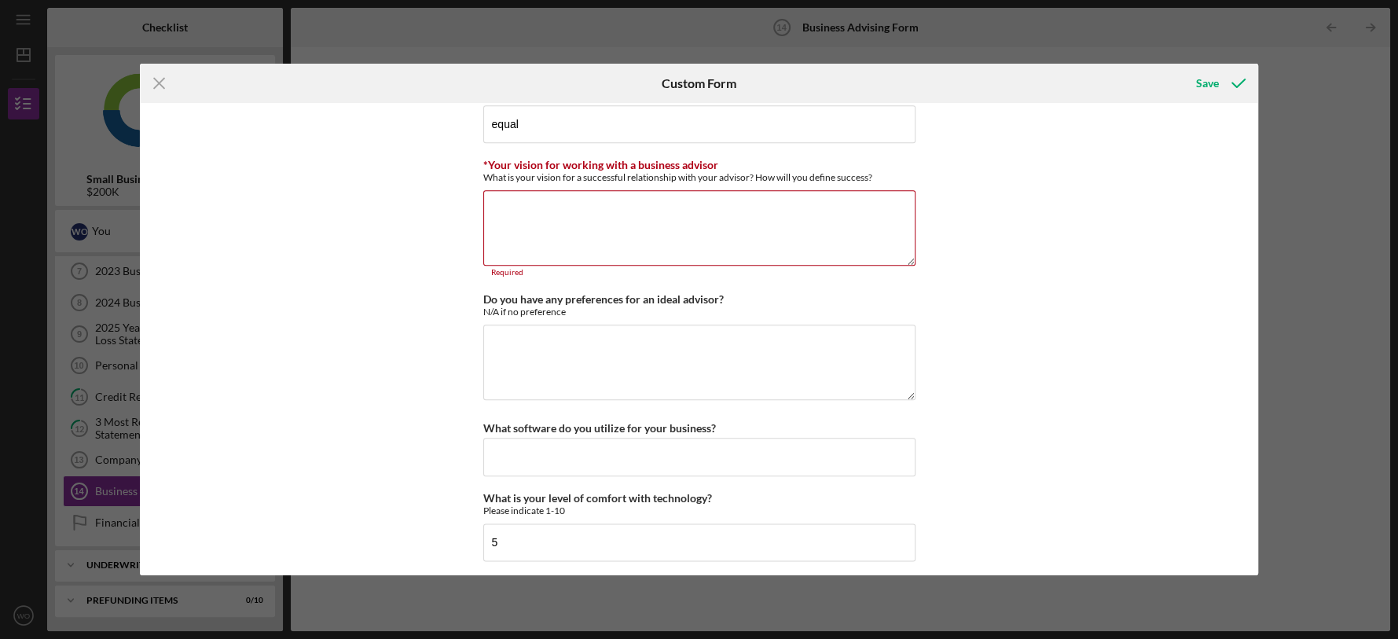
click at [1064, 212] on div "*Desired structure for your Business Advising needs Please select one option Pr…" at bounding box center [699, 338] width 1118 height 471
click at [1219, 69] on icon "submit" at bounding box center [1237, 83] width 39 height 39
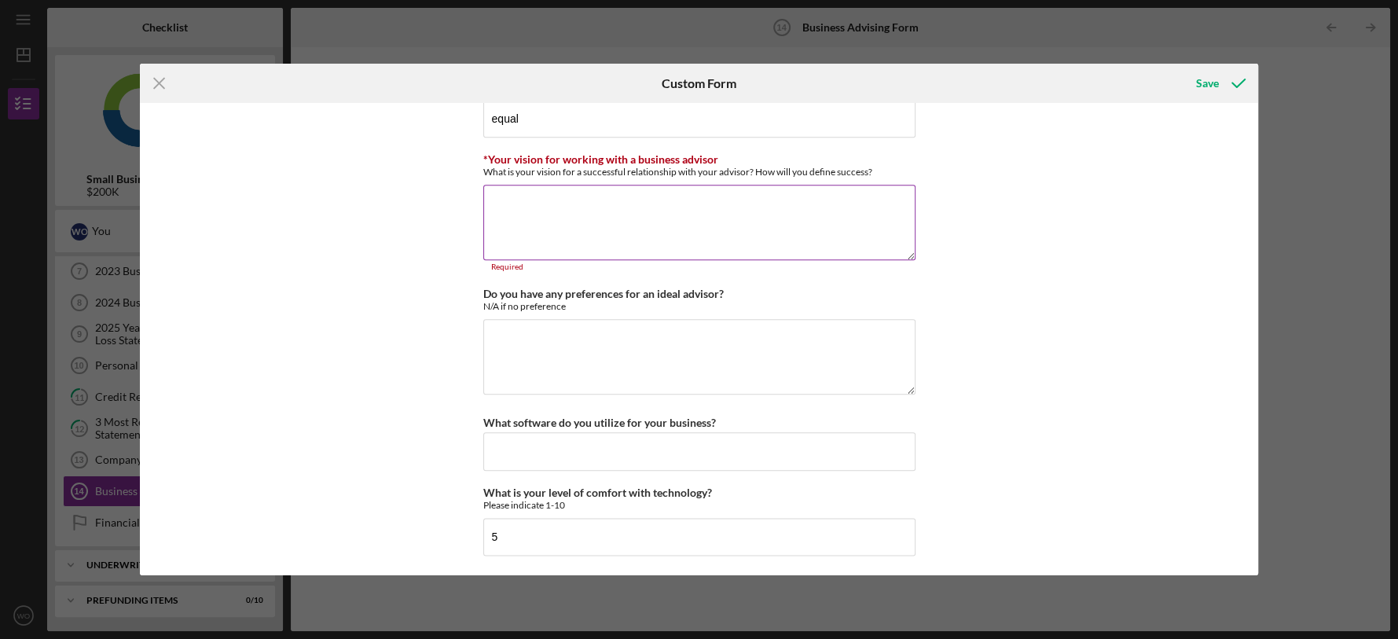
click at [572, 209] on textarea "*Your vision for working with a business advisor" at bounding box center [699, 222] width 432 height 75
click at [764, 119] on input "equal" at bounding box center [699, 119] width 432 height 38
click at [609, 206] on textarea "*Your vision for working with a business advisor" at bounding box center [699, 222] width 432 height 75
drag, startPoint x: 479, startPoint y: 151, endPoint x: 908, endPoint y: 190, distance: 430.7
click at [908, 190] on div "*Your vision for working with a business advisor What is your vision for a succ…" at bounding box center [699, 212] width 432 height 119
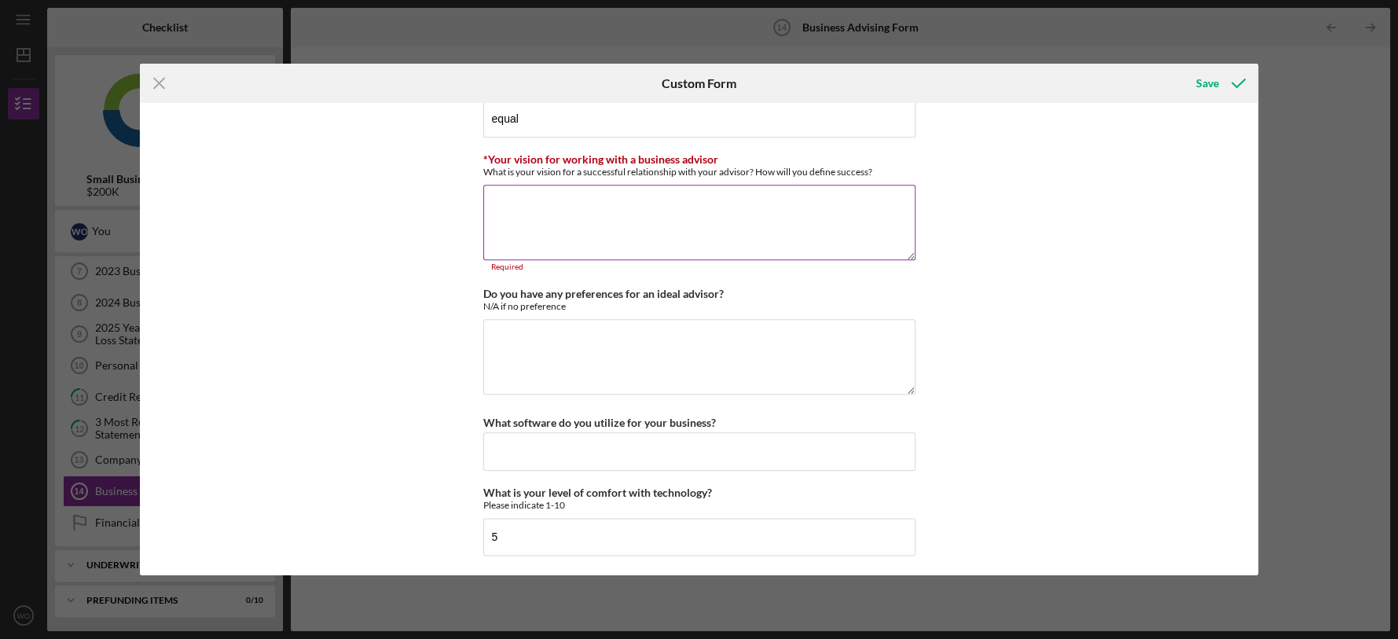
copy label
click at [552, 222] on textarea "*Your vision for working with a business advisor" at bounding box center [699, 222] width 432 height 75
paste textarea "My vision is to work with a business advisor who understands the unique challen…"
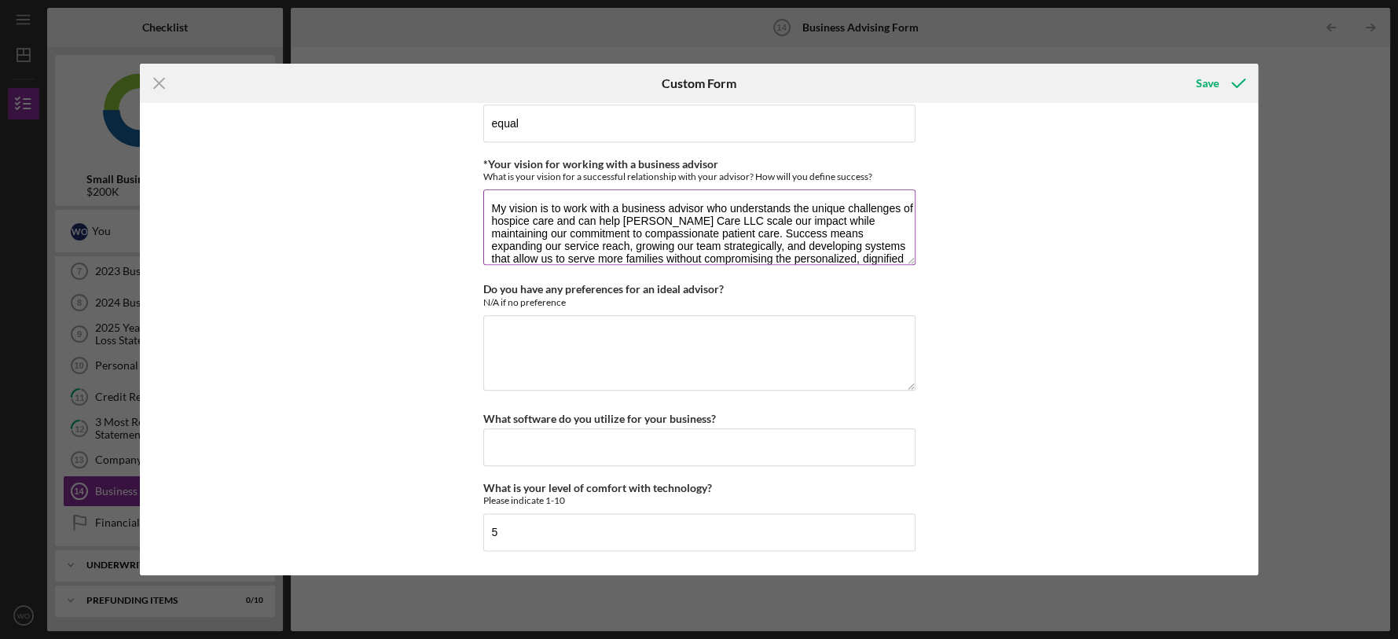
scroll to position [1389, 0]
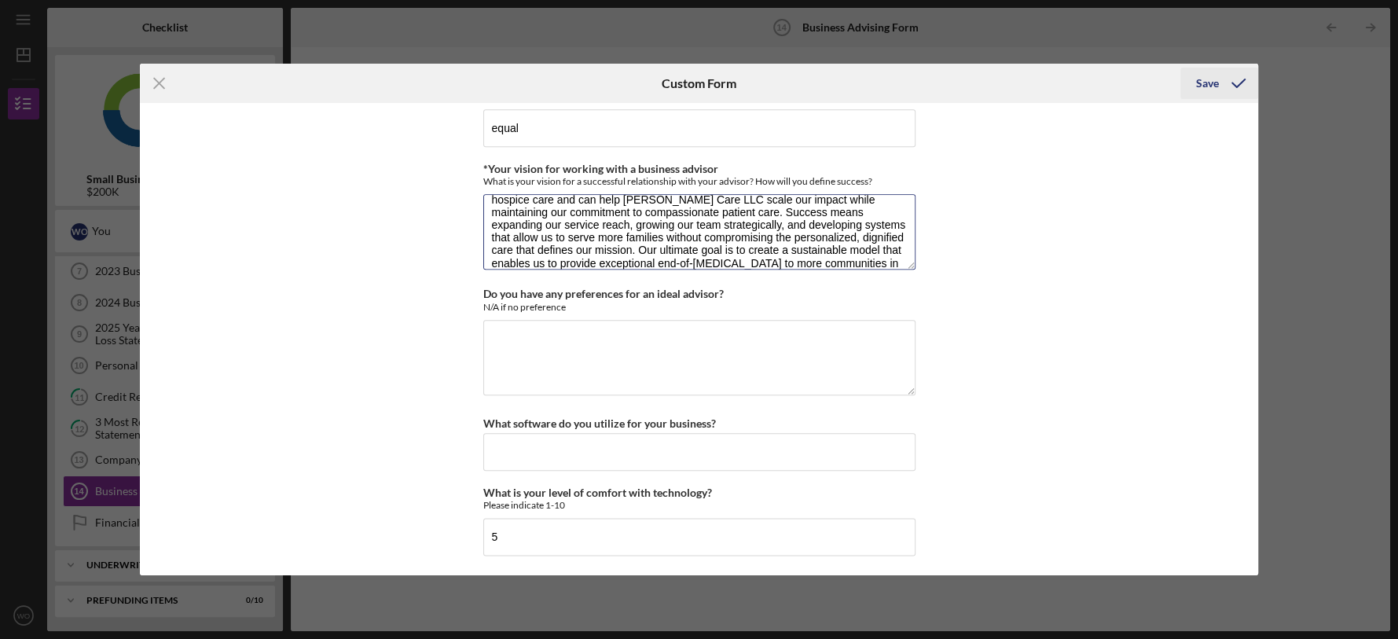
type textarea "My vision is to work with a business advisor who understands the unique challen…"
click at [1207, 84] on div "Save" at bounding box center [1207, 83] width 23 height 31
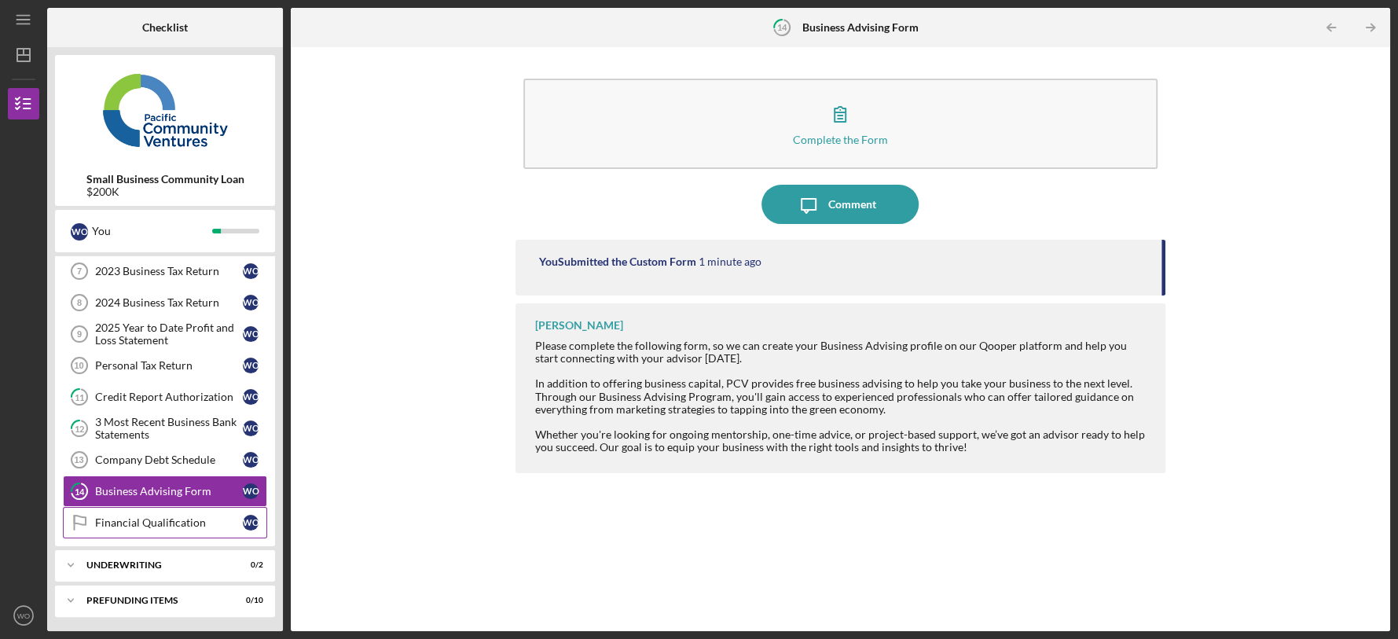
click at [159, 520] on div "Financial Qualification" at bounding box center [169, 522] width 148 height 13
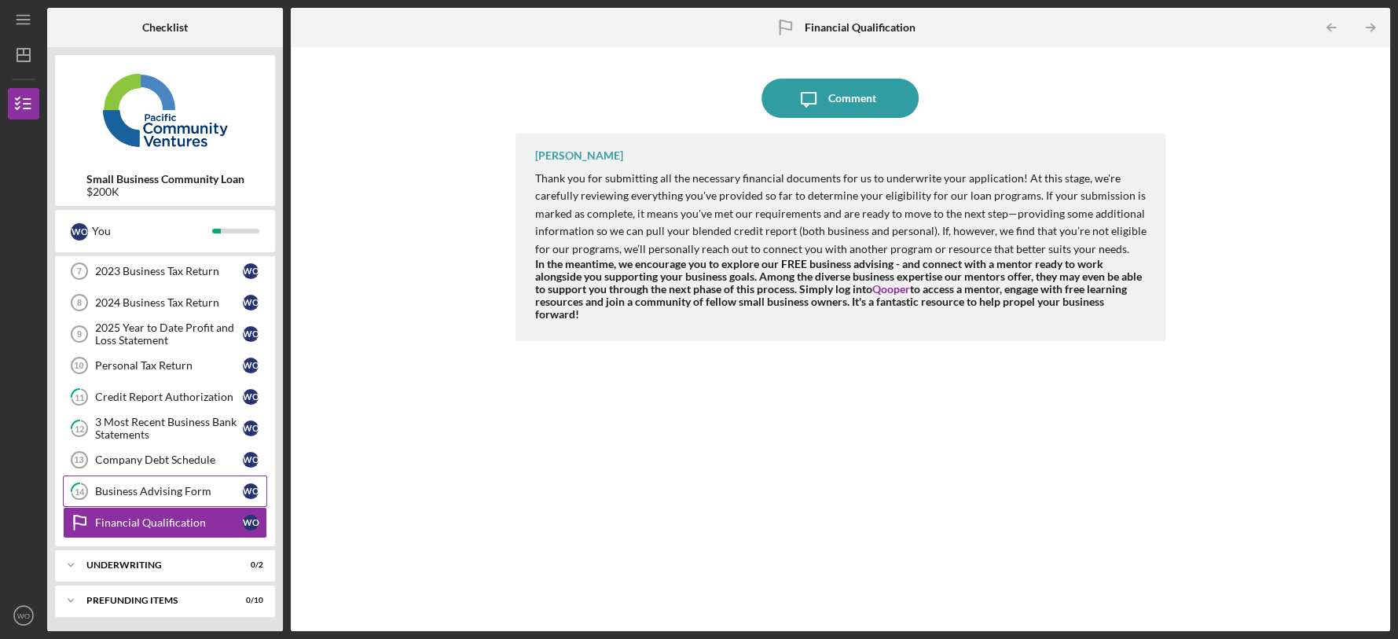
click at [138, 481] on link "14 Business Advising Form W O" at bounding box center [165, 490] width 204 height 31
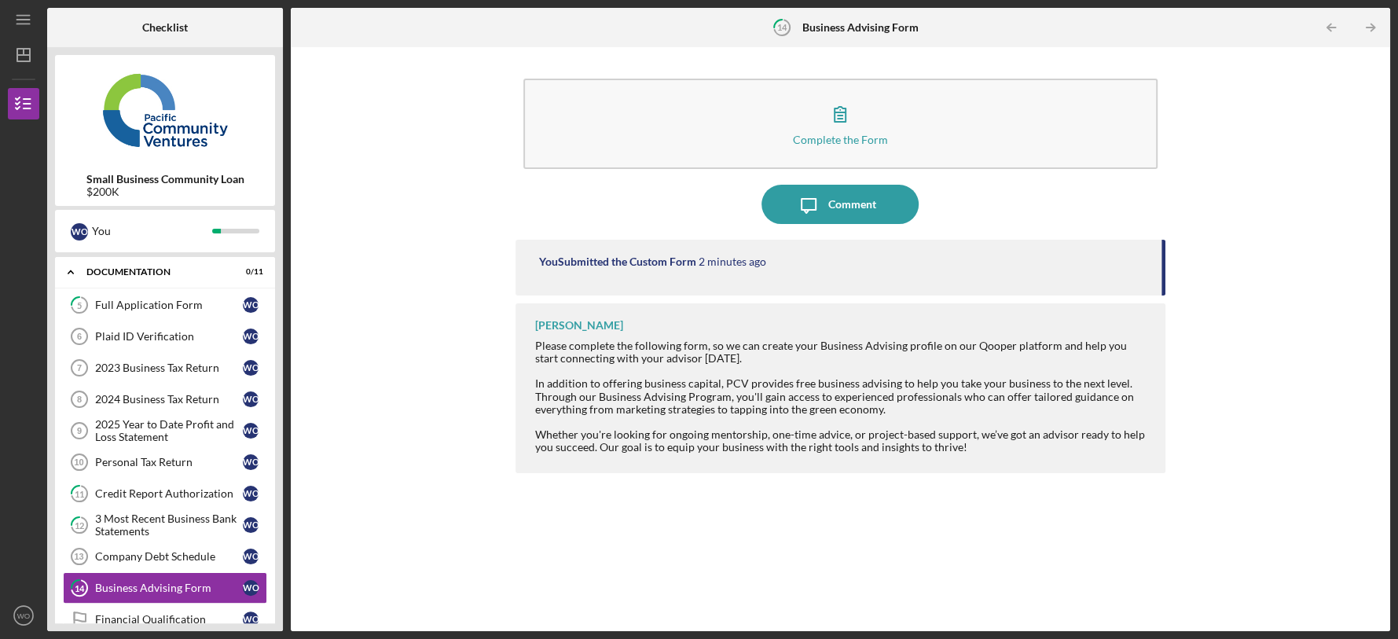
scroll to position [69, 0]
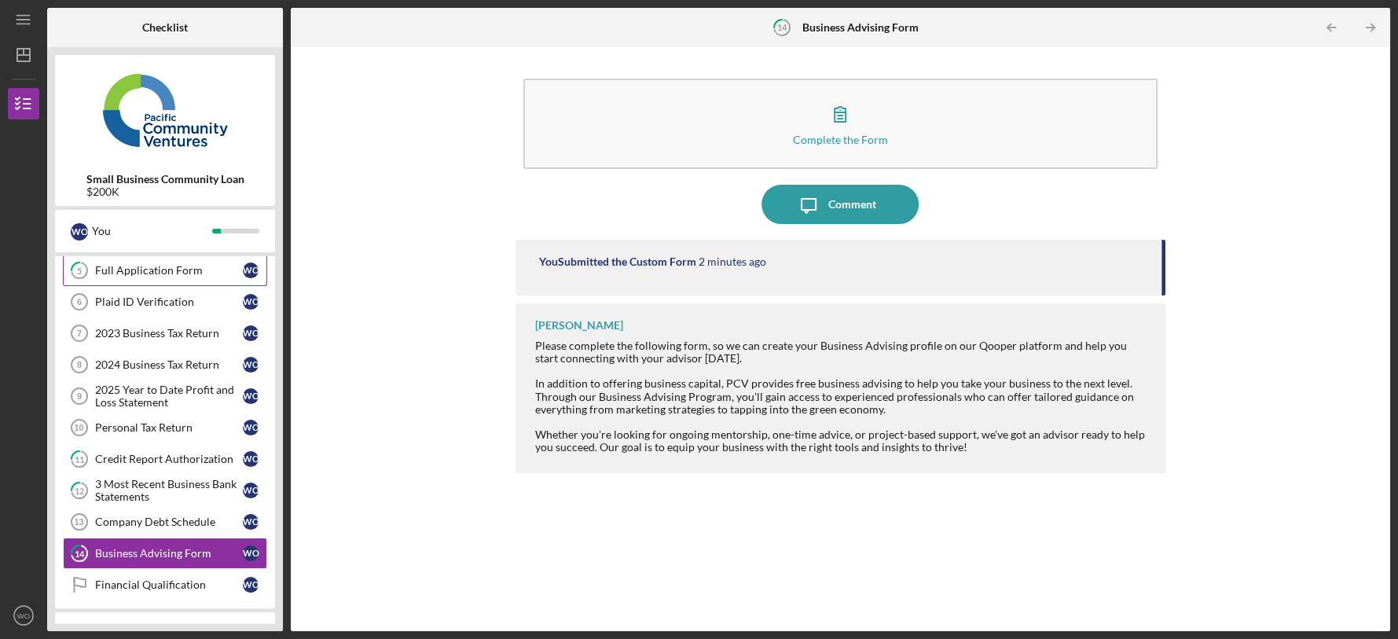
click at [203, 269] on div "Full Application Form" at bounding box center [169, 270] width 148 height 13
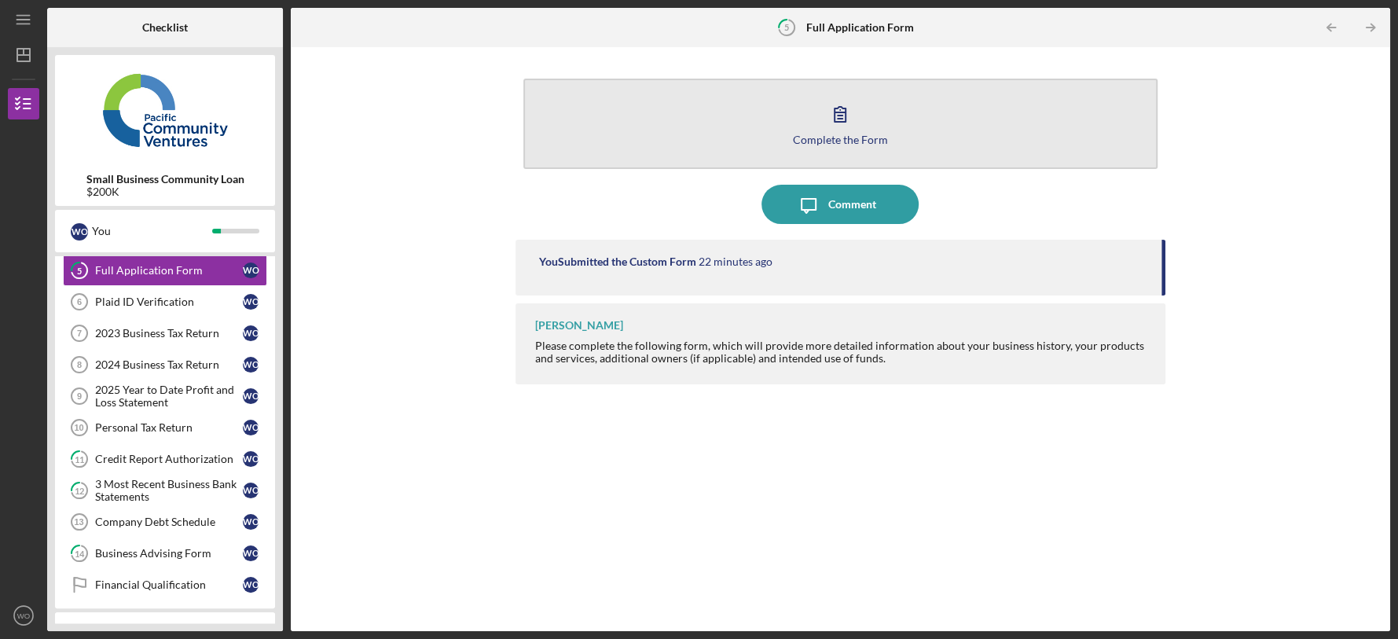
click at [830, 116] on icon "button" at bounding box center [839, 113] width 39 height 39
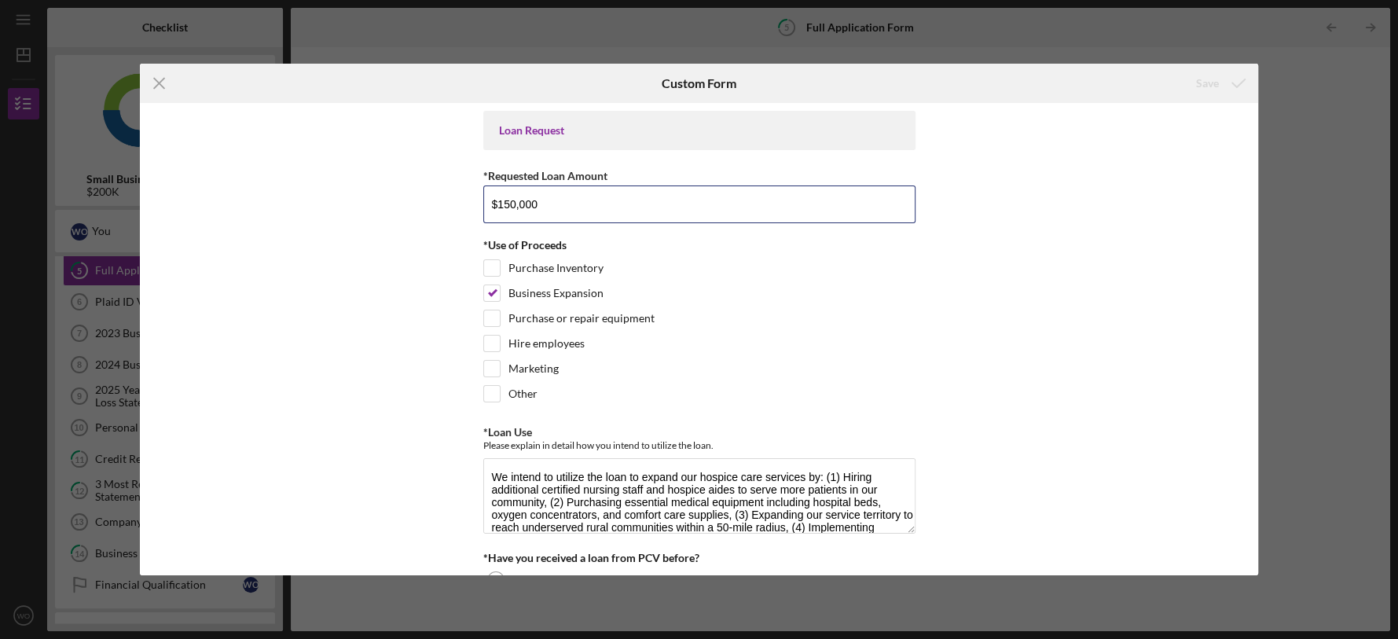
drag, startPoint x: 548, startPoint y: 199, endPoint x: 467, endPoint y: 196, distance: 80.2
click at [467, 196] on div "Loan Request *Requested Loan Amount $150,000 *Use of Proceeds Purchase Inventor…" at bounding box center [699, 338] width 1118 height 471
type input "$200,000"
click at [1107, 181] on div "Loan Request *Requested Loan Amount $200,000 *Use of Proceeds Purchase Inventor…" at bounding box center [699, 338] width 1118 height 471
click at [1204, 85] on div "Save" at bounding box center [1207, 83] width 23 height 31
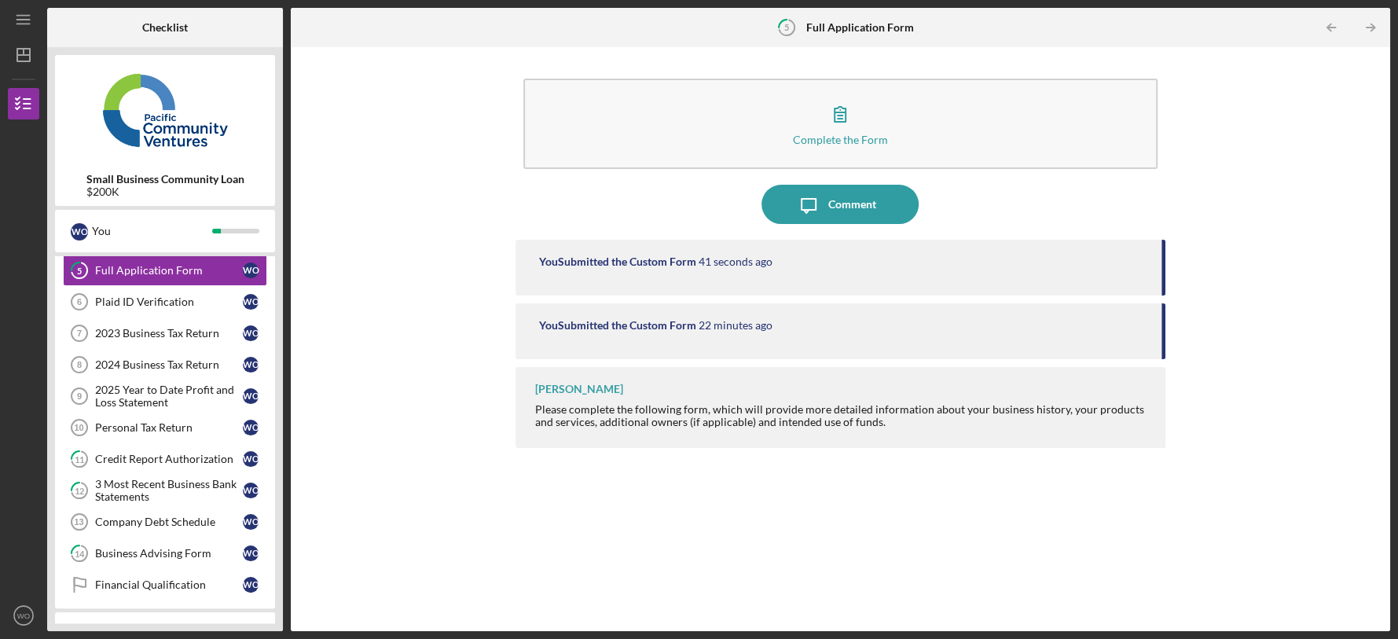
click at [1314, 194] on div "Complete the Form Form Icon/Message Comment You Submitted the Custom Form 41 se…" at bounding box center [840, 339] width 1083 height 568
click at [155, 239] on div "You" at bounding box center [152, 231] width 120 height 27
click at [281, 256] on div "Small Business Community Loan $200K W O You Icon/Expander Eligibility 5 / 5 Ico…" at bounding box center [165, 339] width 236 height 584
click at [57, 311] on div "5 Full Application Form W O Plaid ID Verification 6 Plaid ID Verification W O 2…" at bounding box center [165, 432] width 220 height 354
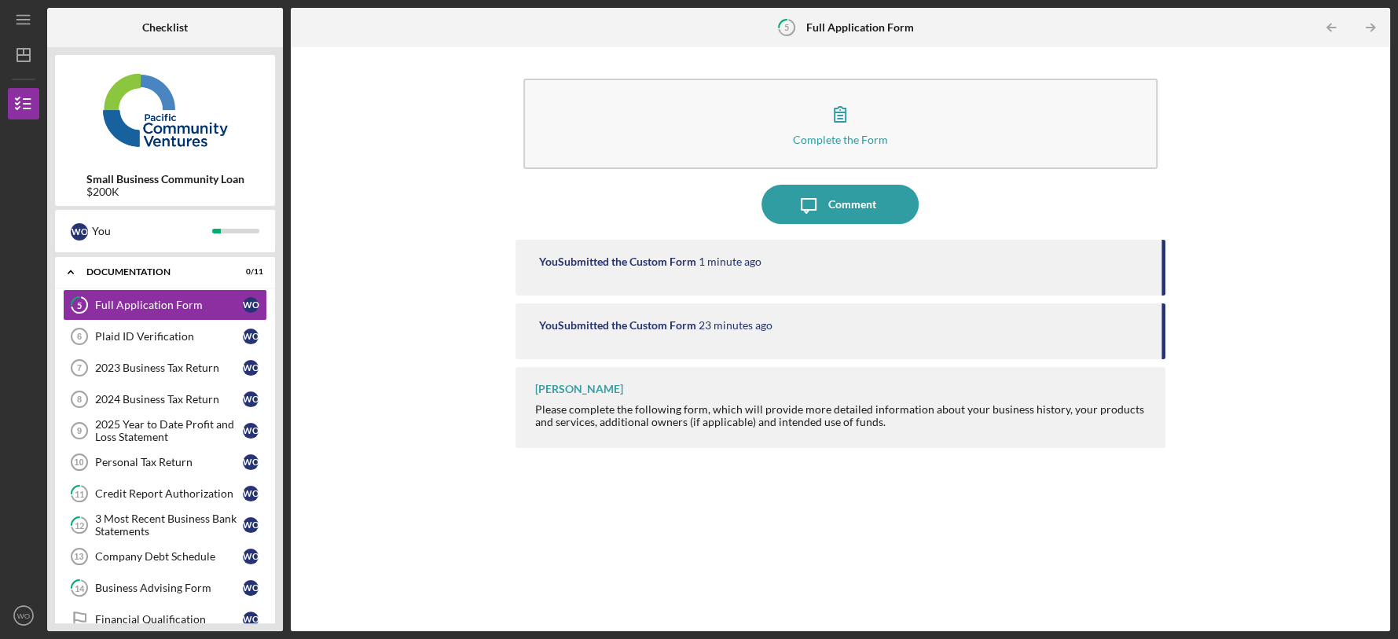
scroll to position [69, 0]
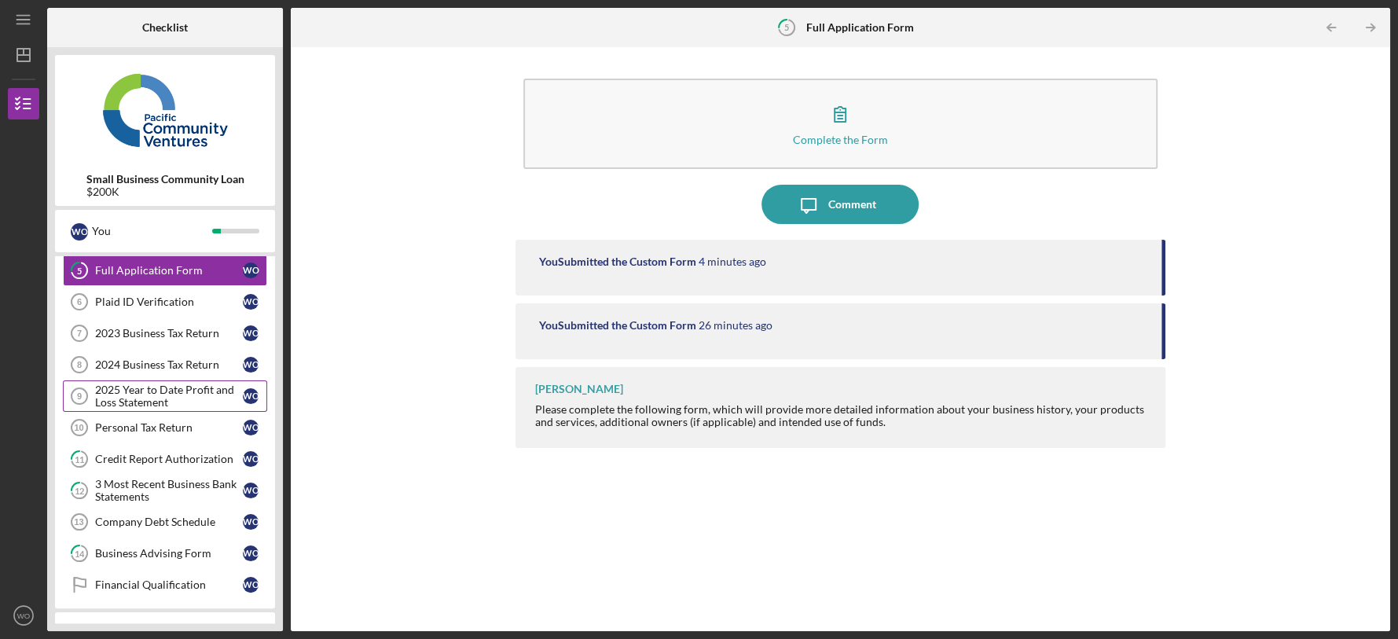
click at [196, 388] on div "2025 Year to Date Profit and Loss Statement" at bounding box center [169, 395] width 148 height 25
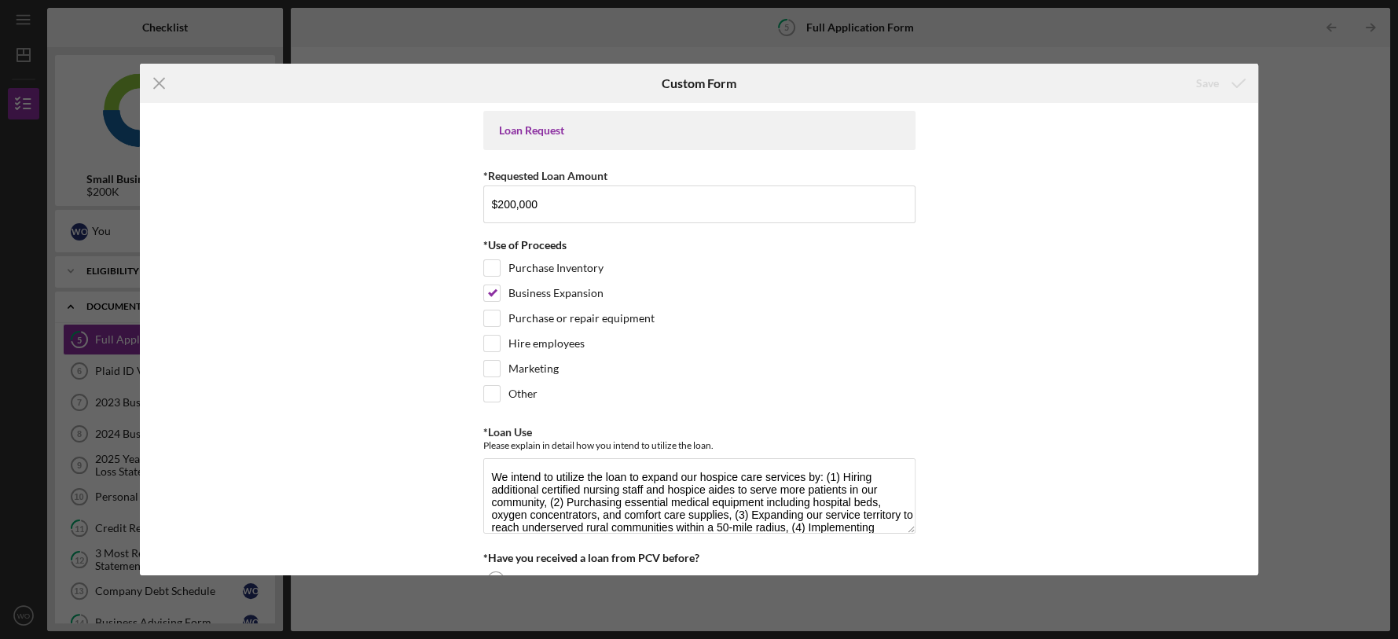
click at [1065, 196] on div "Loan Request *Requested Loan Amount $200,000 *Use of Proceeds Purchase Inventor…" at bounding box center [699, 338] width 1118 height 471
click at [155, 82] on icon "Icon/Menu Close" at bounding box center [159, 83] width 39 height 39
